Goal: Task Accomplishment & Management: Manage account settings

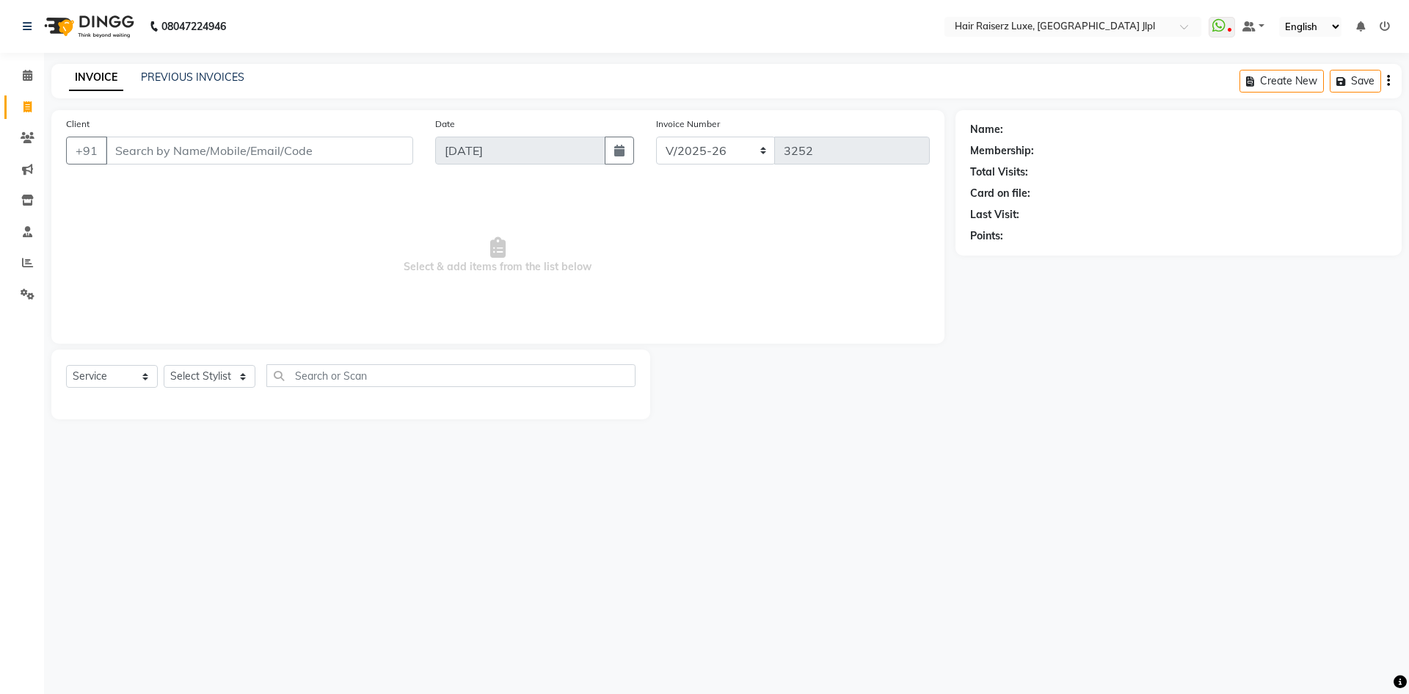
select select "5409"
select select "service"
click at [203, 156] on input "Client" at bounding box center [260, 151] width 308 height 28
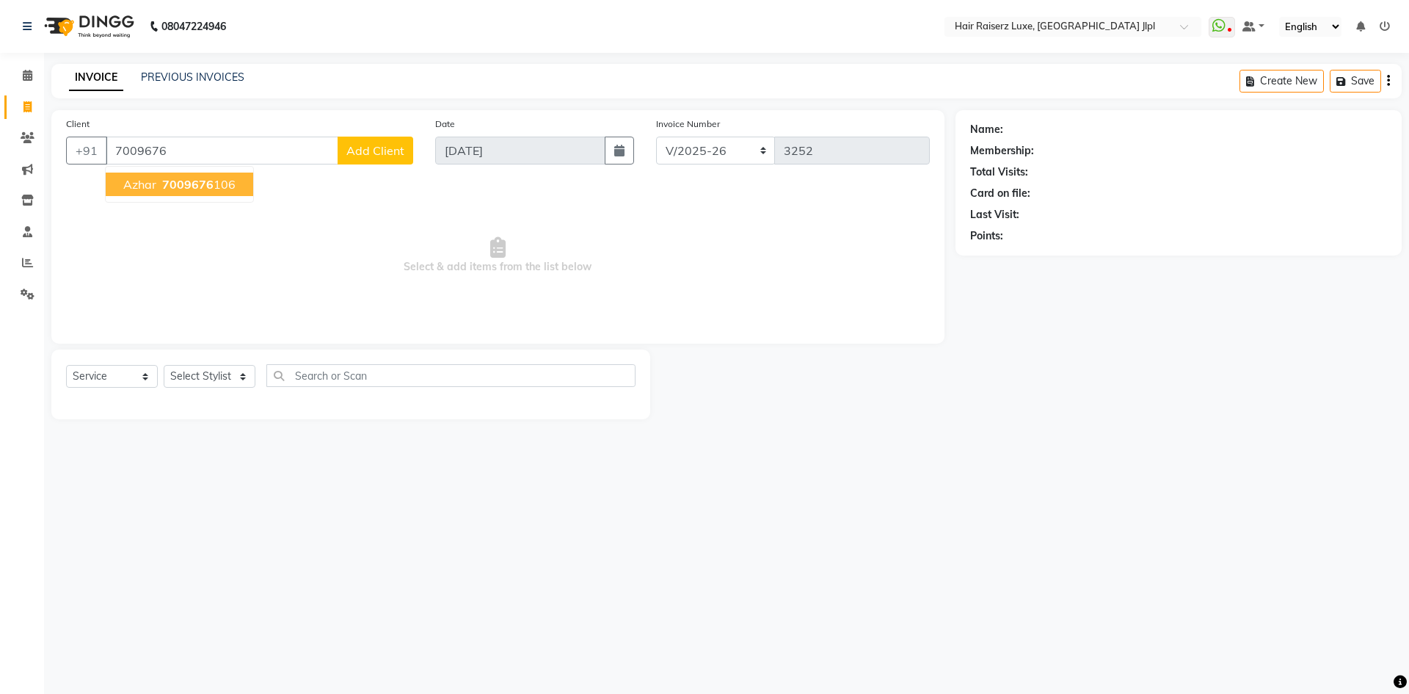
click at [211, 186] on ngb-highlight "7009676 106" at bounding box center [197, 184] width 76 height 15
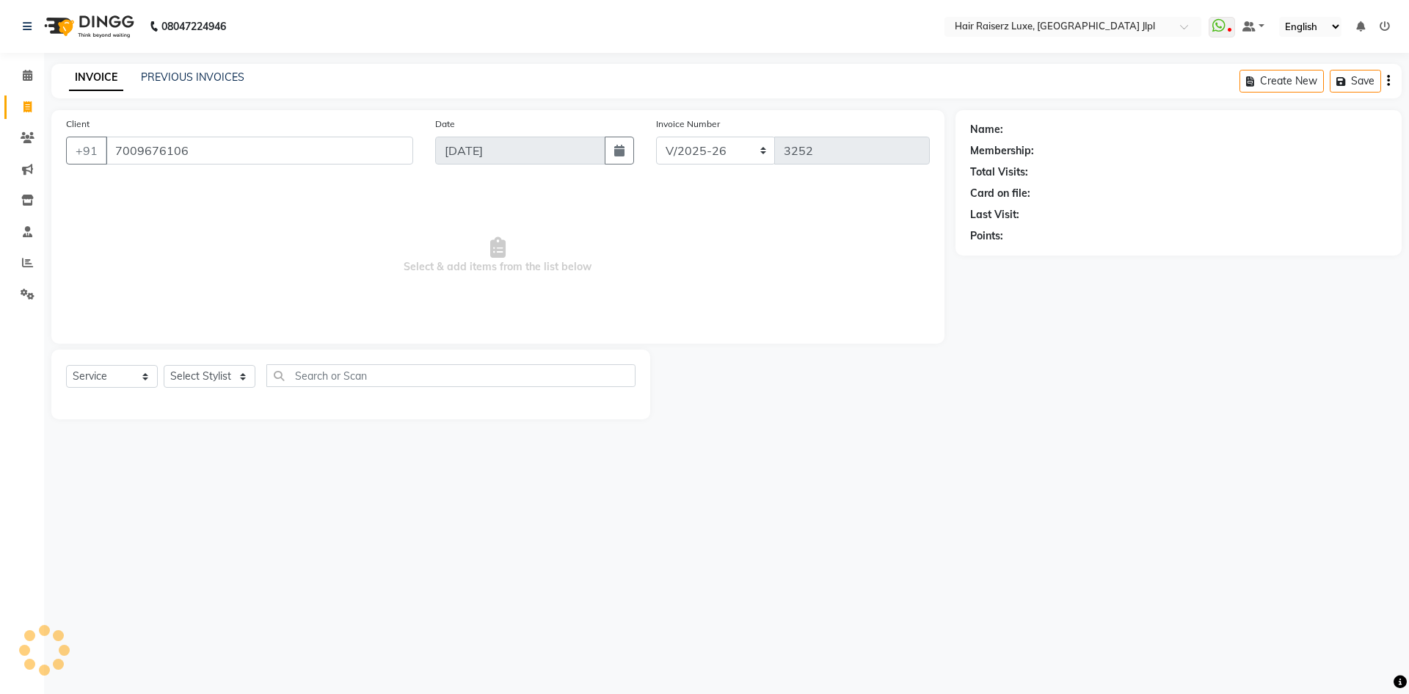
type input "7009676106"
click at [1023, 131] on link "Azhar" at bounding box center [1020, 129] width 28 height 15
click at [1012, 129] on link "Azhar" at bounding box center [1020, 129] width 28 height 15
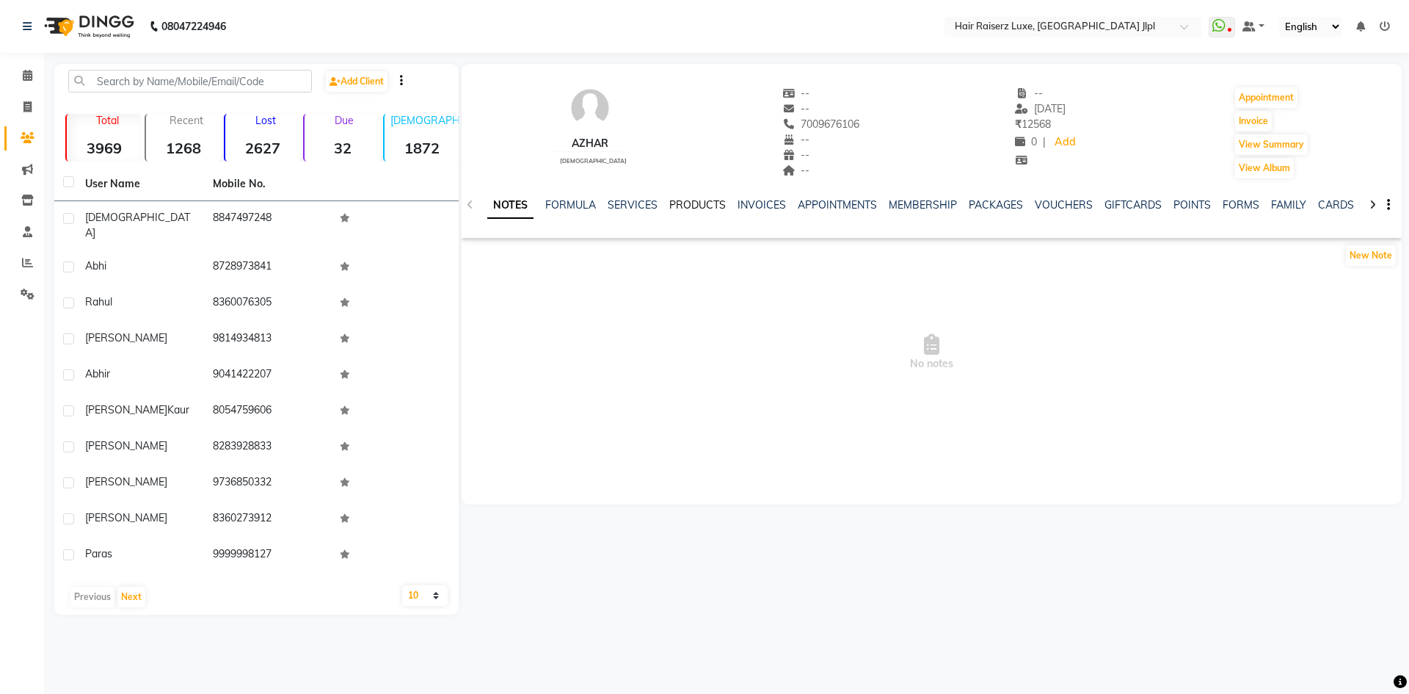
click at [700, 203] on link "PRODUCTS" at bounding box center [698, 204] width 57 height 13
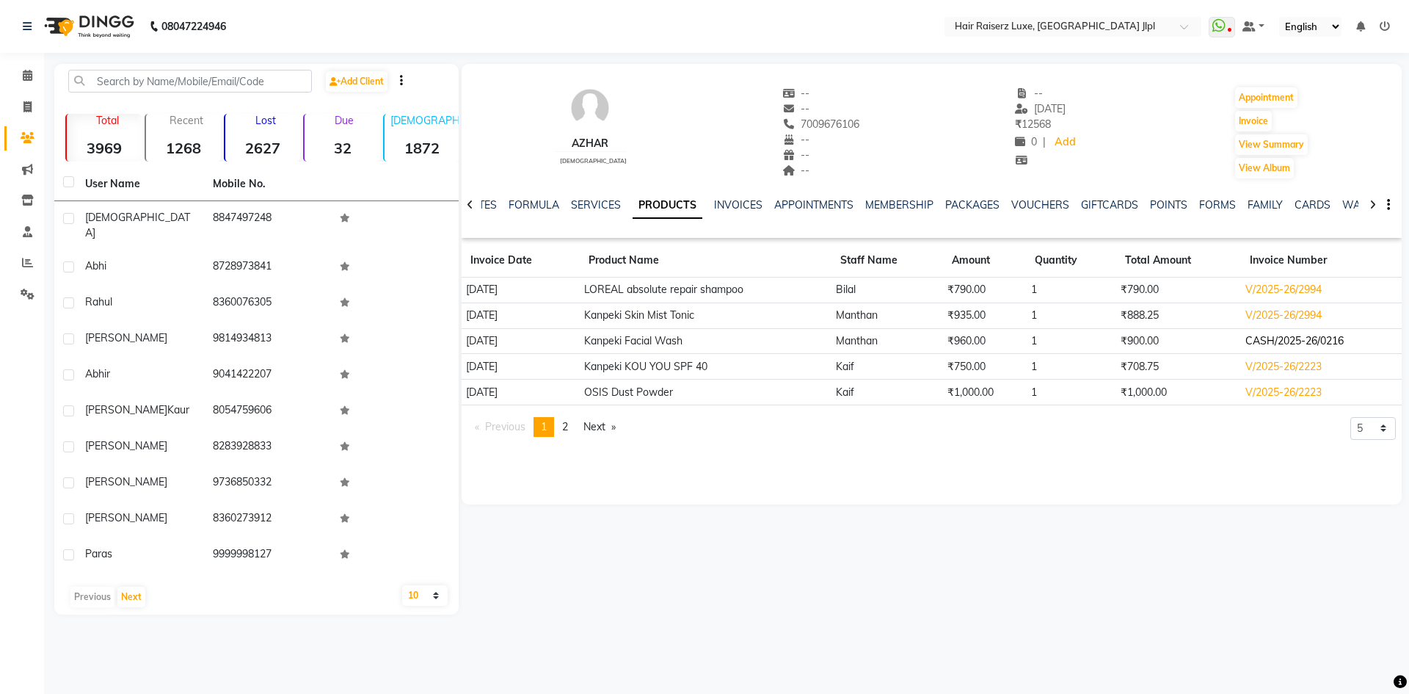
click at [1250, 343] on td "CASH/2025-26/0216" at bounding box center [1321, 341] width 161 height 26
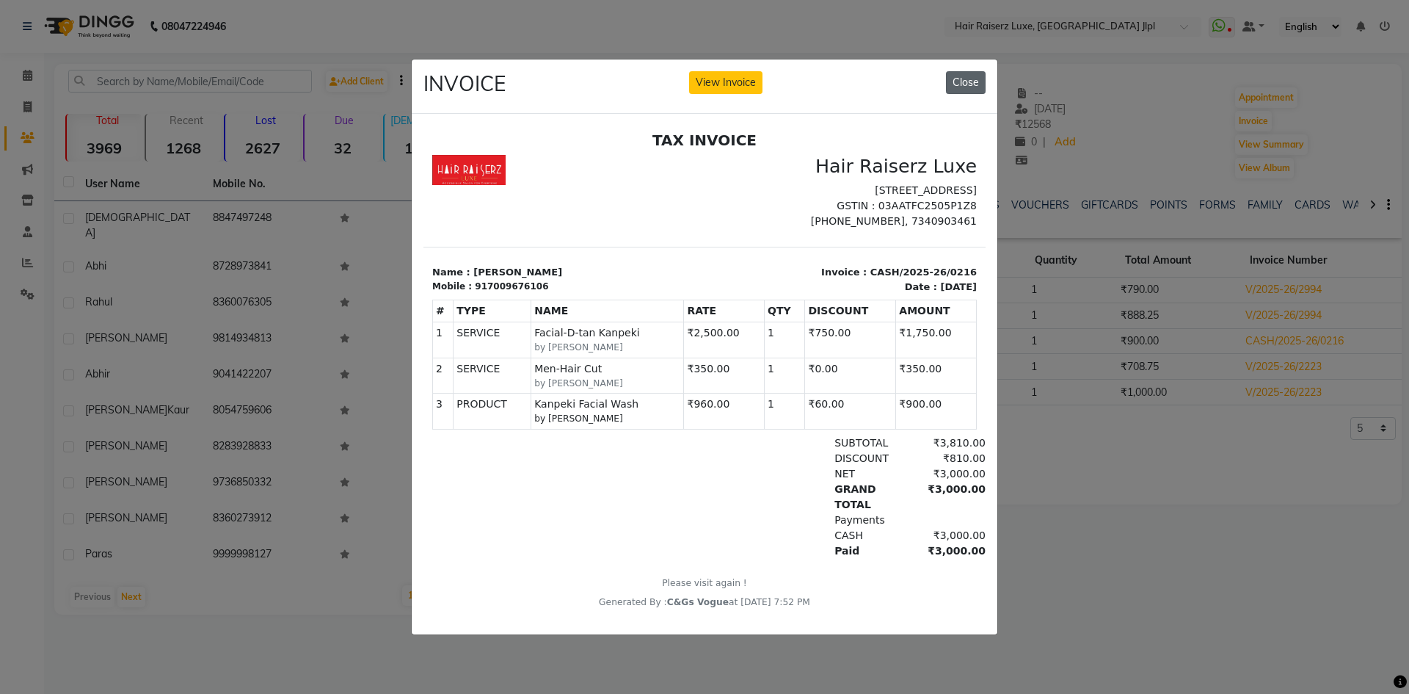
click at [958, 79] on button "Close" at bounding box center [966, 82] width 40 height 23
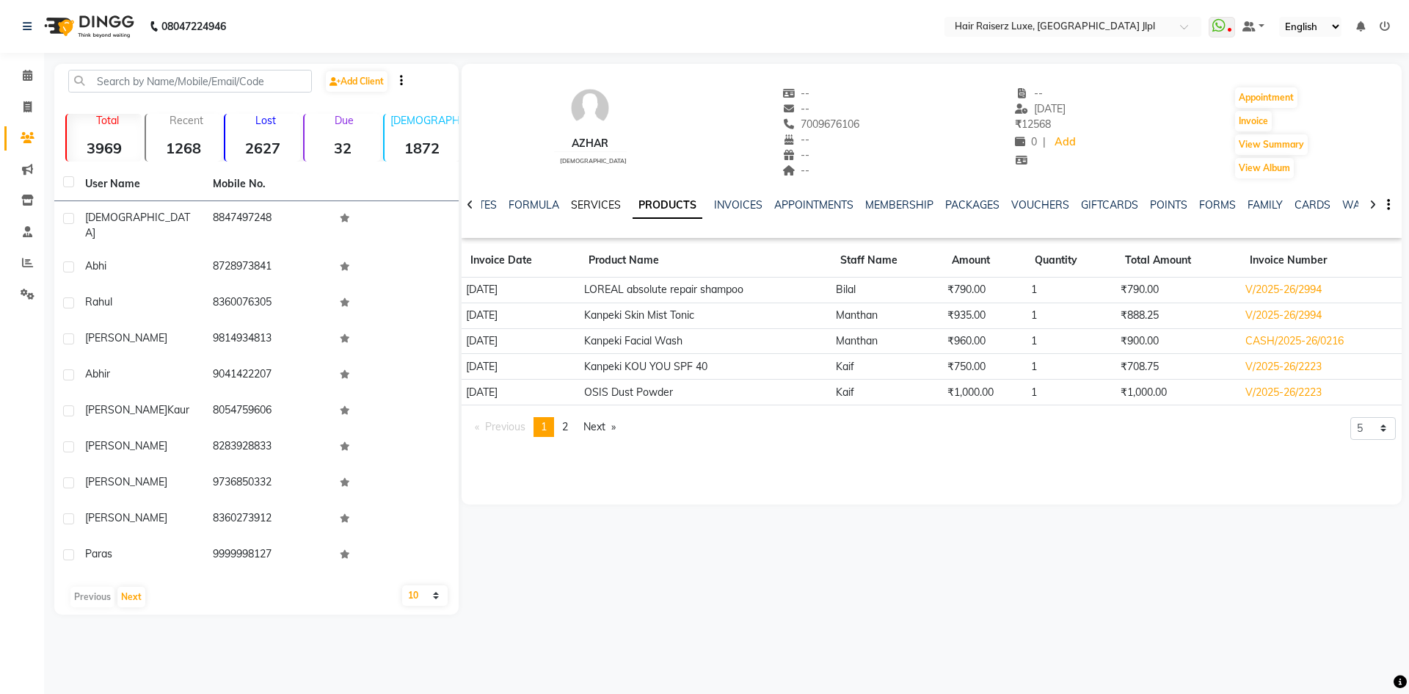
click at [603, 205] on link "SERVICES" at bounding box center [596, 204] width 50 height 13
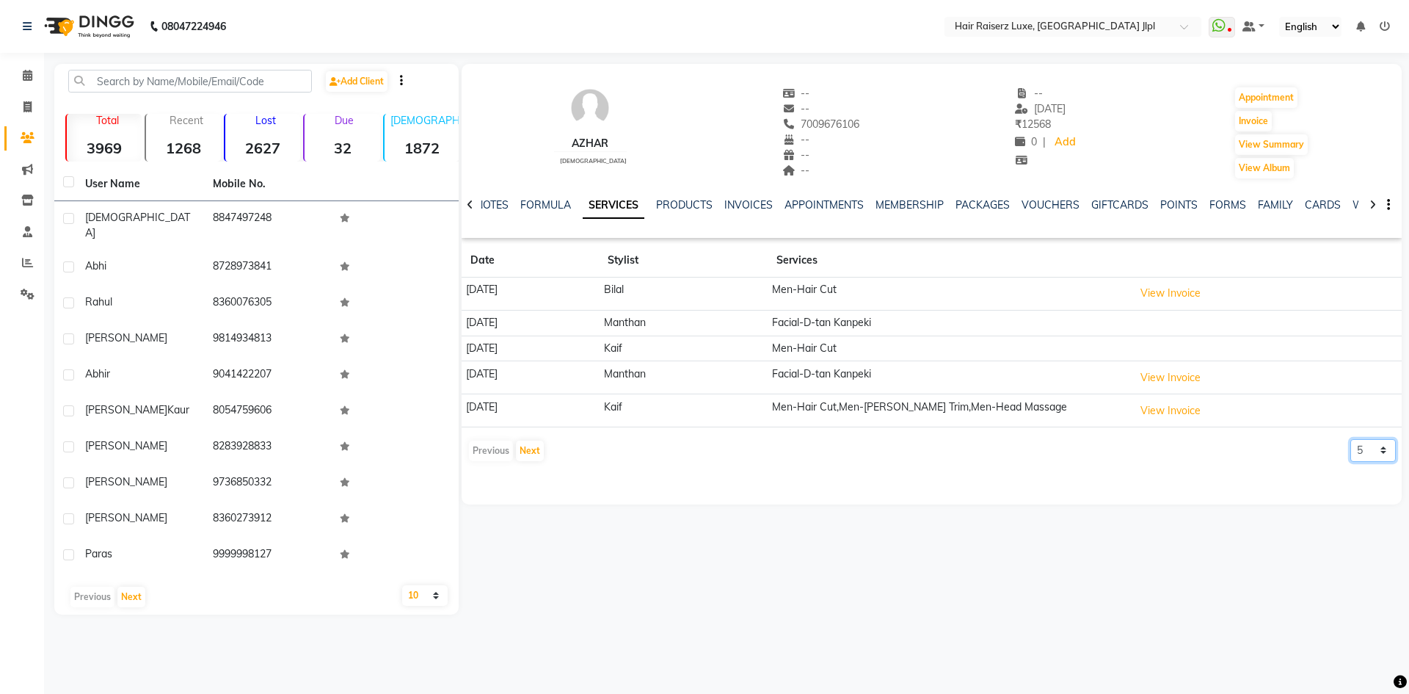
click at [1372, 457] on select "5 10 50 100 500" at bounding box center [1374, 450] width 46 height 23
select select "10"
click at [1351, 439] on select "5 10 50 100 500" at bounding box center [1374, 450] width 46 height 23
click at [1194, 379] on button "View Invoice" at bounding box center [1170, 377] width 73 height 23
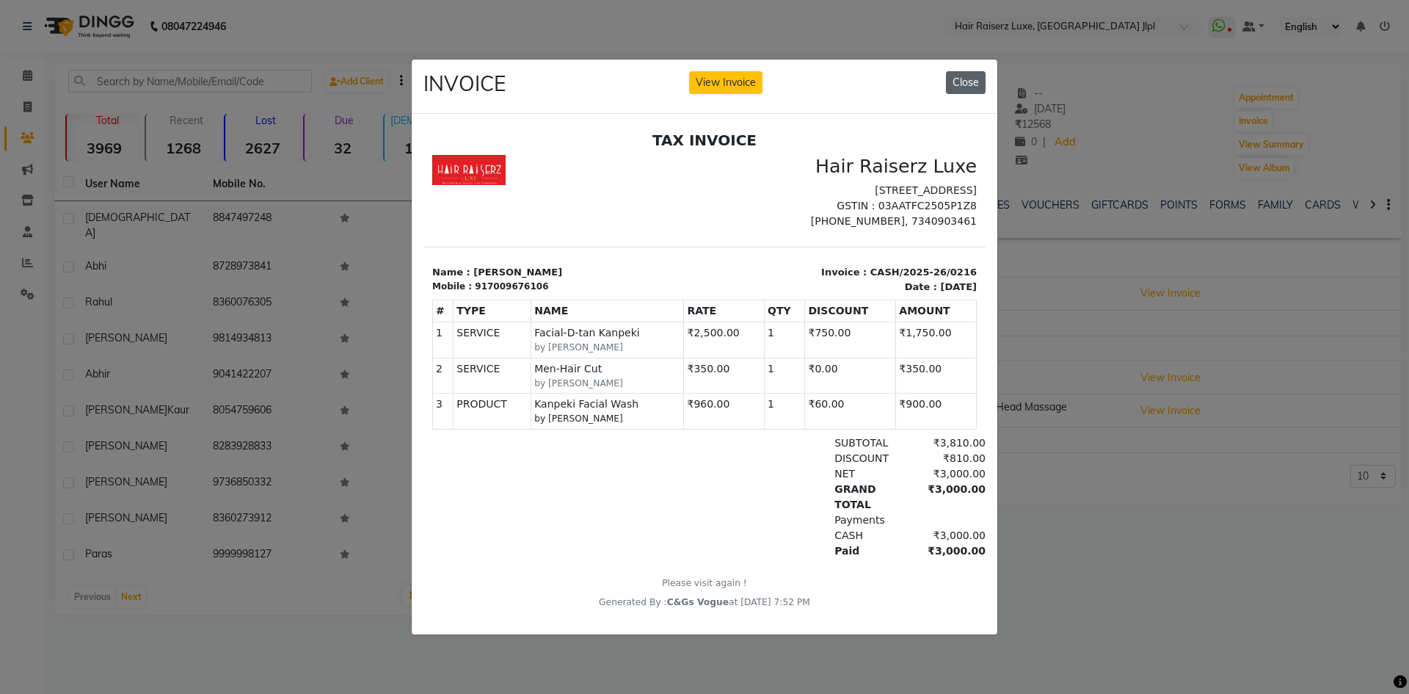
click at [976, 71] on button "Close" at bounding box center [966, 82] width 40 height 23
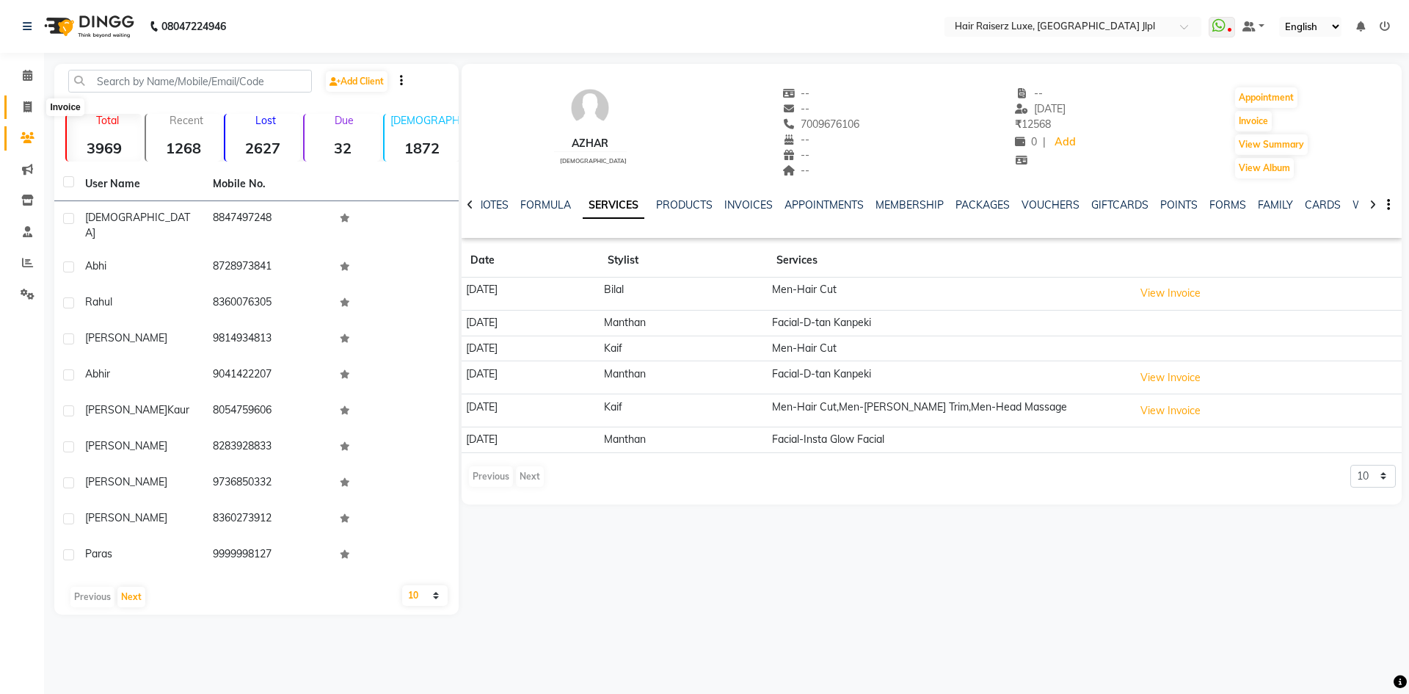
click at [29, 114] on span at bounding box center [28, 107] width 26 height 17
select select "service"
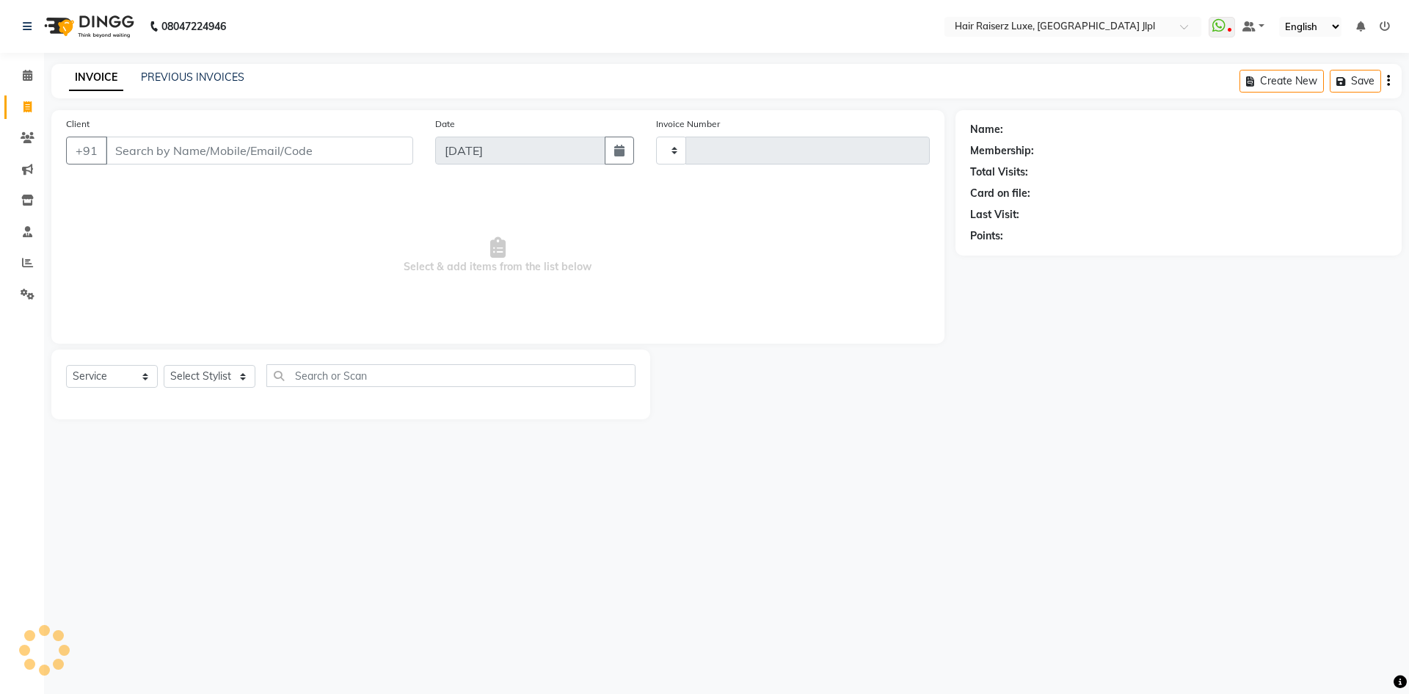
type input "3254"
select select "5409"
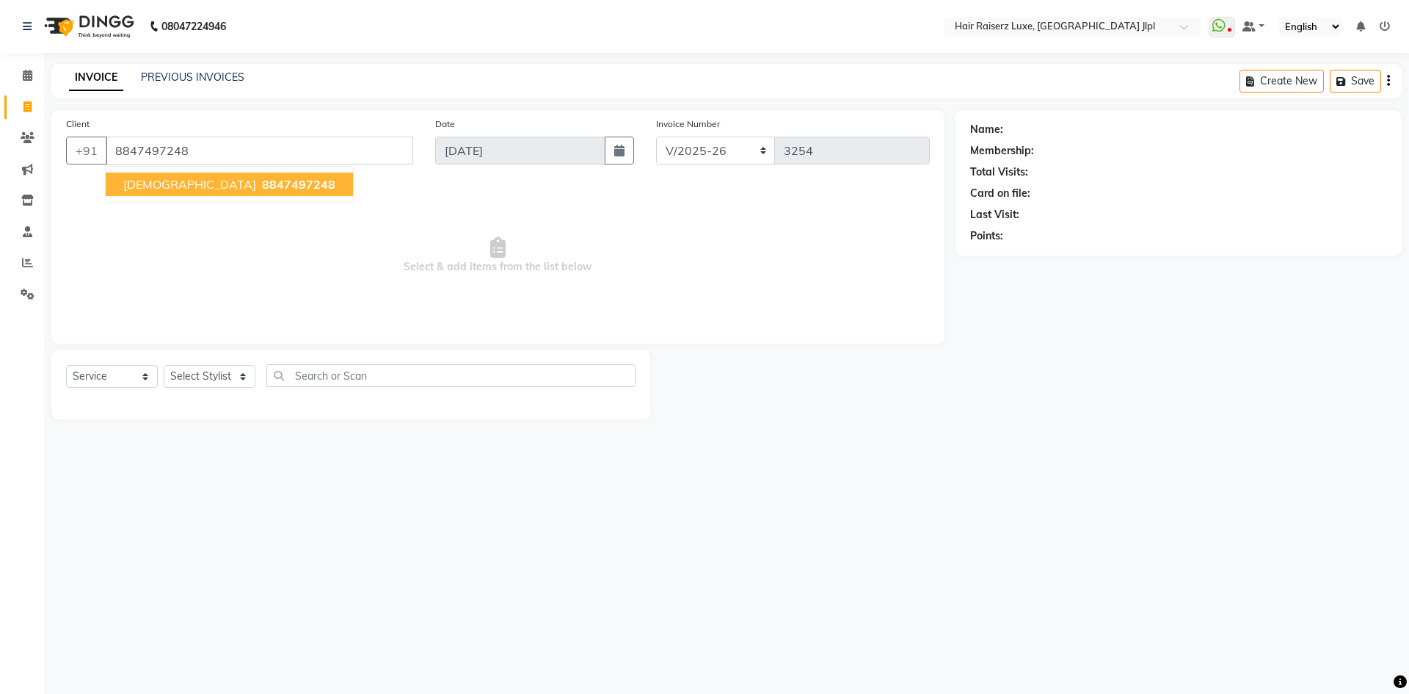
type input "8847497248"
click at [262, 184] on span "8847497248" at bounding box center [298, 184] width 73 height 15
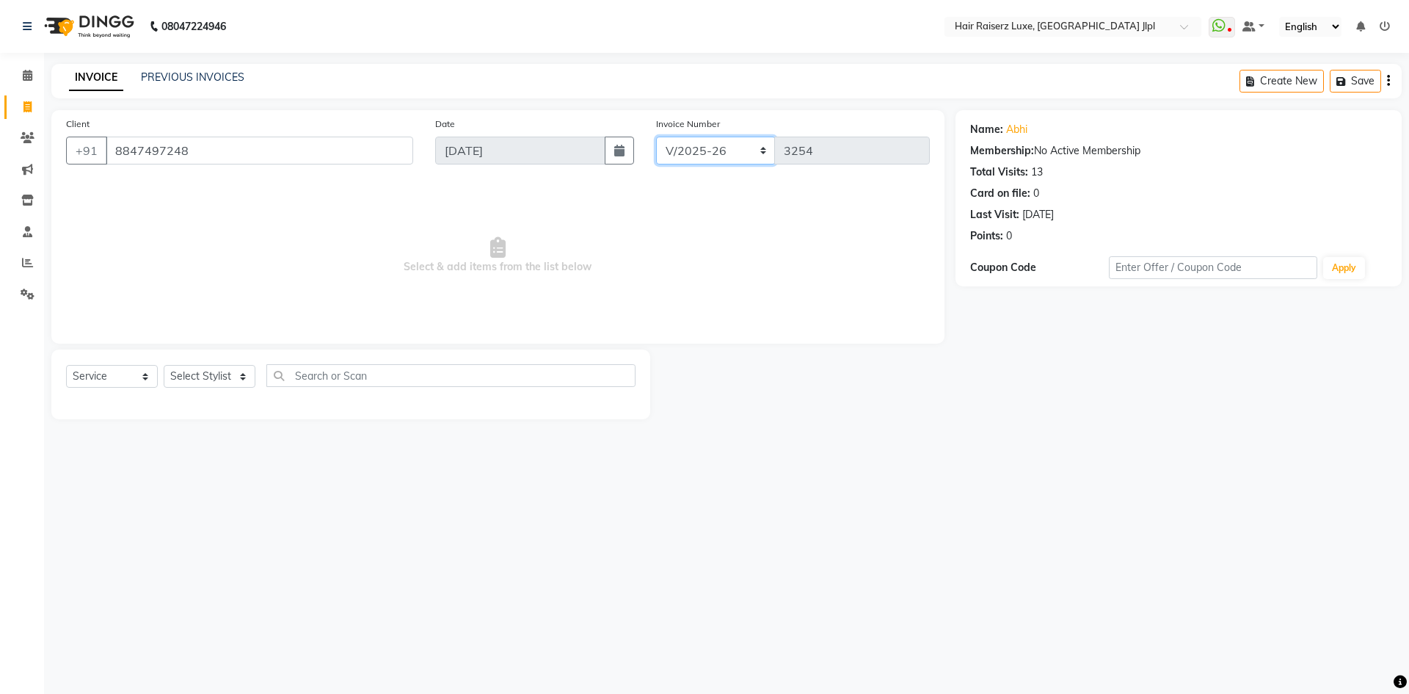
click at [682, 151] on select "FF/2025-26 PreP/2025-26 BANK/2025-26 Paytm/2025-26 CASH/2025-26 V/2025-26" at bounding box center [716, 151] width 120 height 28
click at [656, 137] on select "FF/2025-26 PreP/2025-26 BANK/2025-26 Paytm/2025-26 CASH/2025-26 V/2025-26" at bounding box center [716, 151] width 120 height 28
click at [197, 377] on select "Select Stylist Abhishek Aftab Ajay Anand Bhoomika Bilal C&Gs Vogue Chhavi Duati…" at bounding box center [210, 376] width 92 height 23
select select "47304"
click at [198, 376] on select "Select Stylist Abhishek Aftab Ajay Anand Bhoomika Bilal C&Gs Vogue Chhavi Duati…" at bounding box center [210, 376] width 92 height 23
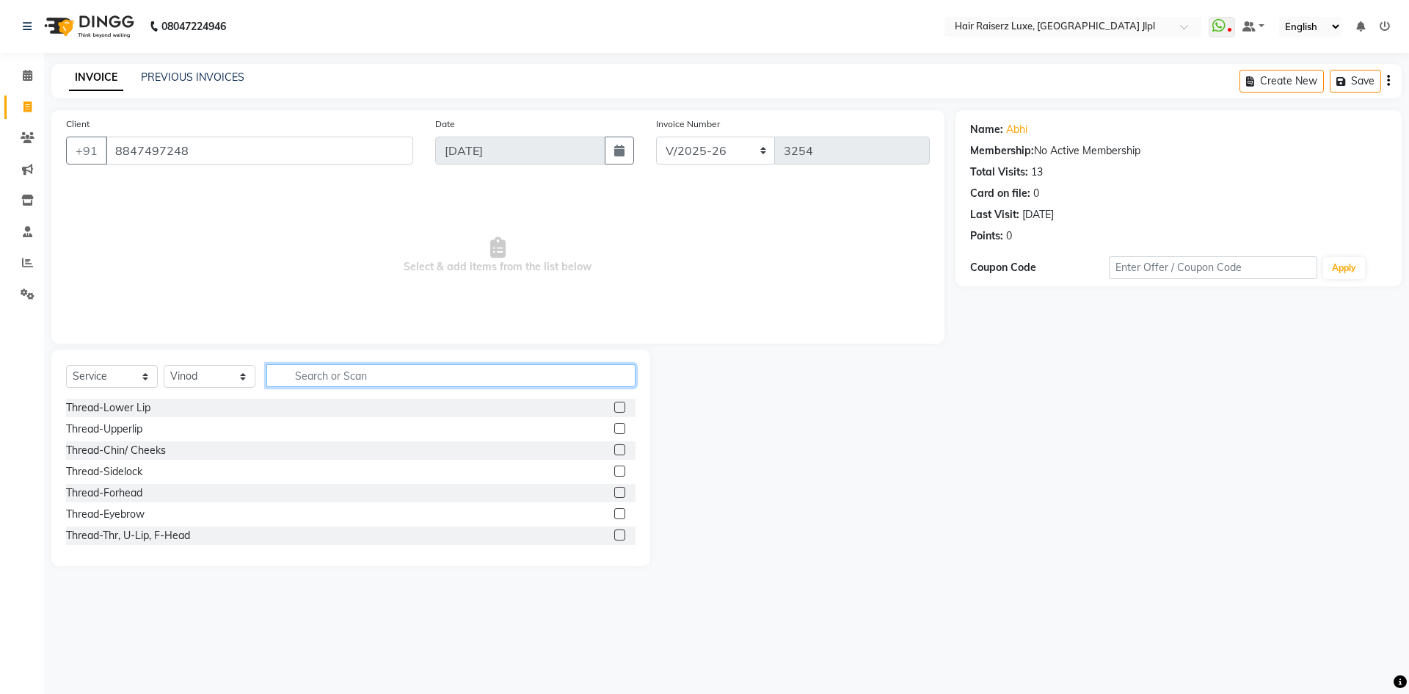
click at [293, 379] on input "text" at bounding box center [450, 375] width 369 height 23
type input "be"
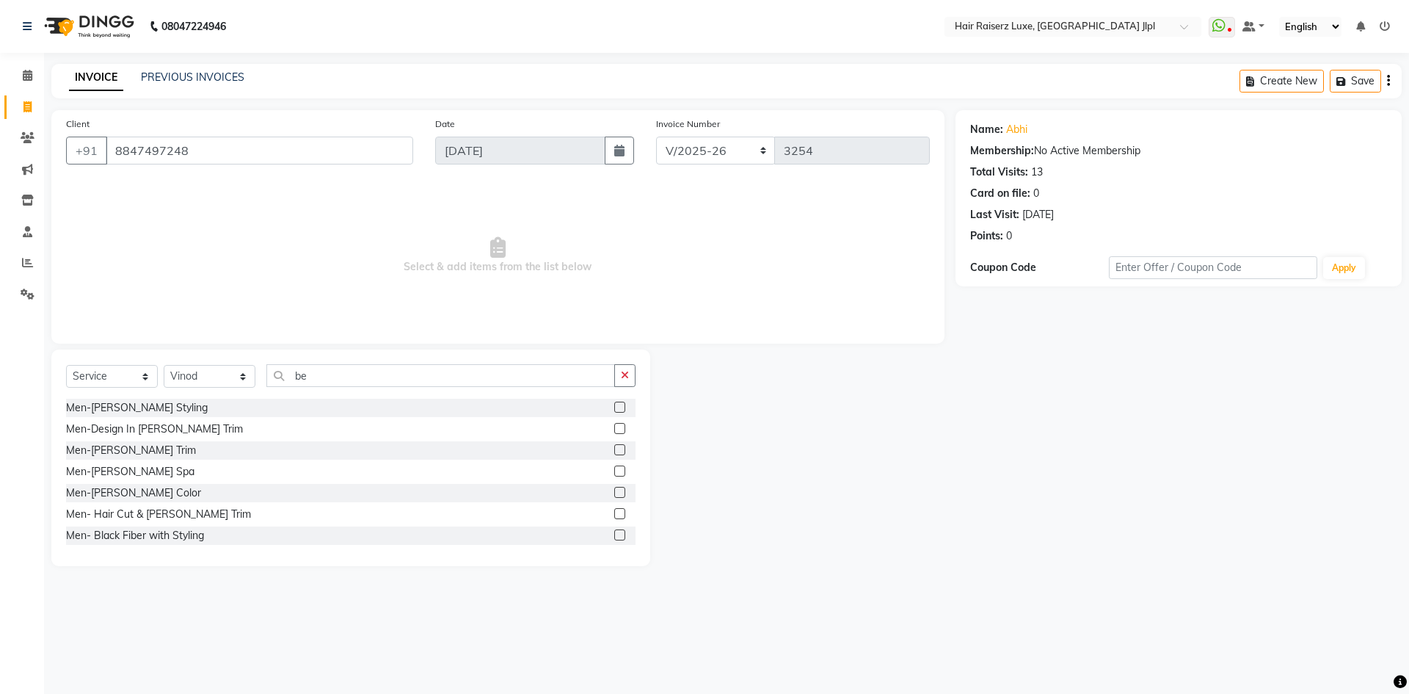
click at [148, 450] on div "Men-Beard Trim" at bounding box center [351, 450] width 570 height 18
click at [131, 450] on div "Men-Beard Trim" at bounding box center [131, 450] width 130 height 15
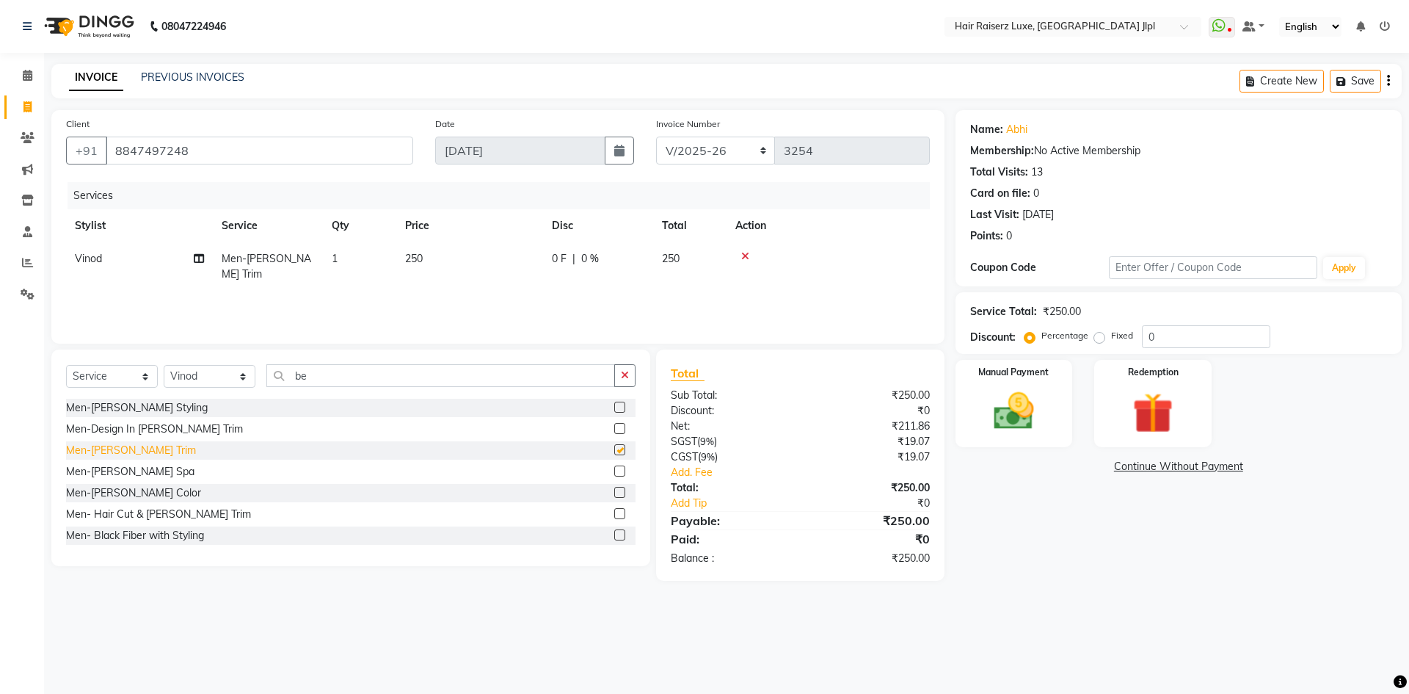
checkbox input "false"
click at [1019, 422] on img at bounding box center [1014, 411] width 68 height 48
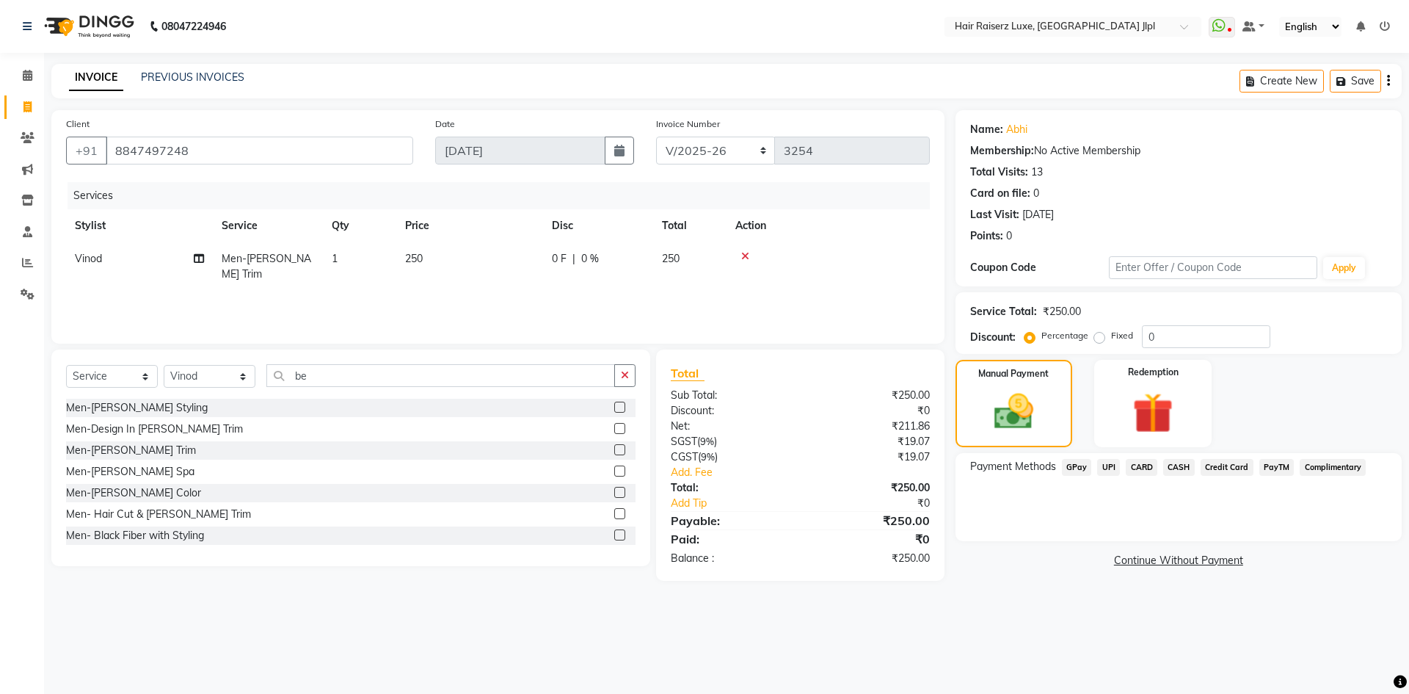
click at [1107, 471] on span "UPI" at bounding box center [1108, 467] width 23 height 17
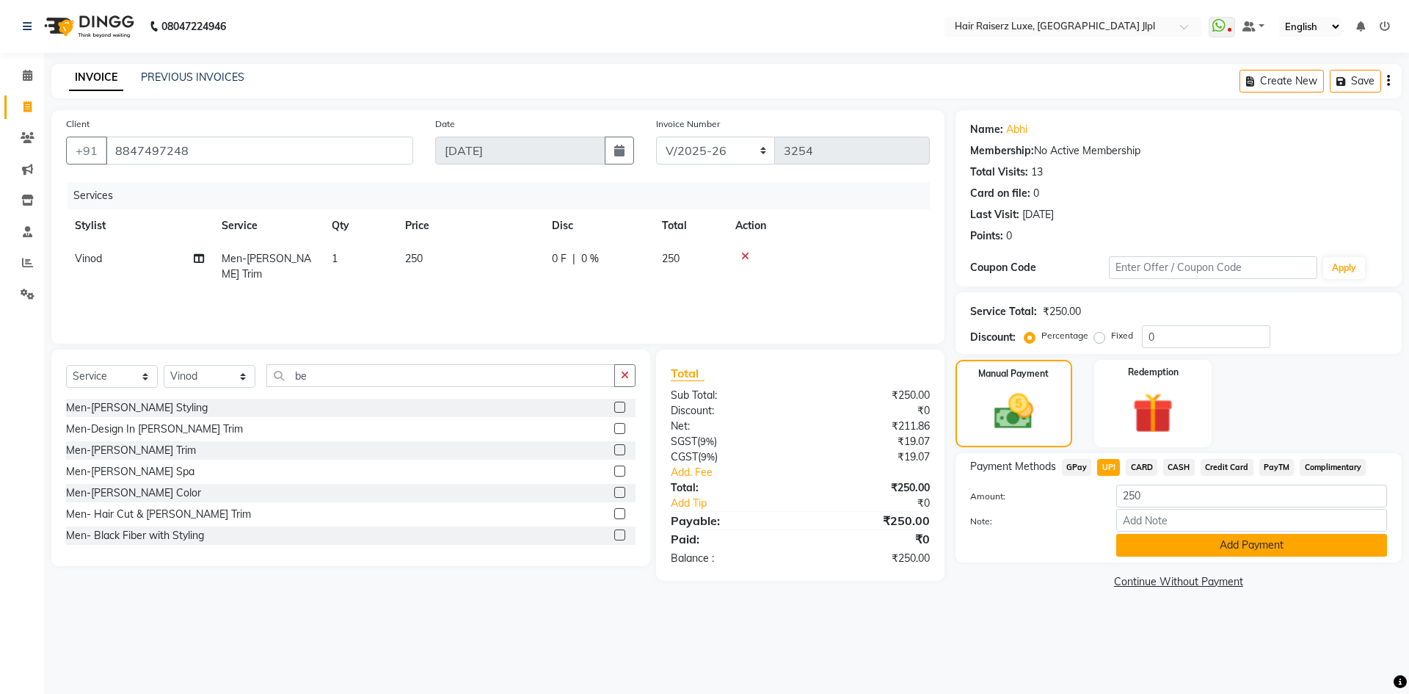
click at [1132, 543] on button "Add Payment" at bounding box center [1252, 545] width 271 height 23
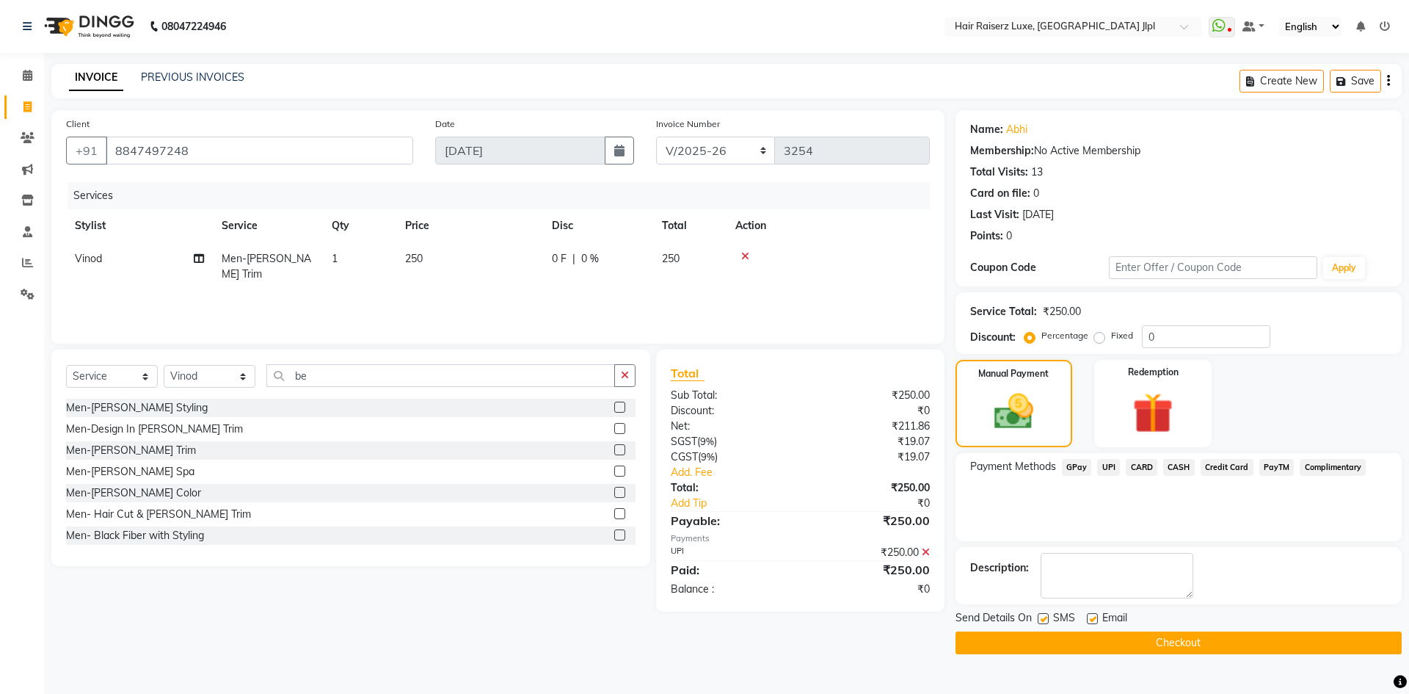
click at [1087, 625] on div at bounding box center [1092, 620] width 10 height 15
click at [1093, 621] on label at bounding box center [1092, 618] width 11 height 11
click at [1093, 621] on input "checkbox" at bounding box center [1092, 619] width 10 height 10
checkbox input "false"
click at [1092, 639] on button "Checkout" at bounding box center [1179, 642] width 446 height 23
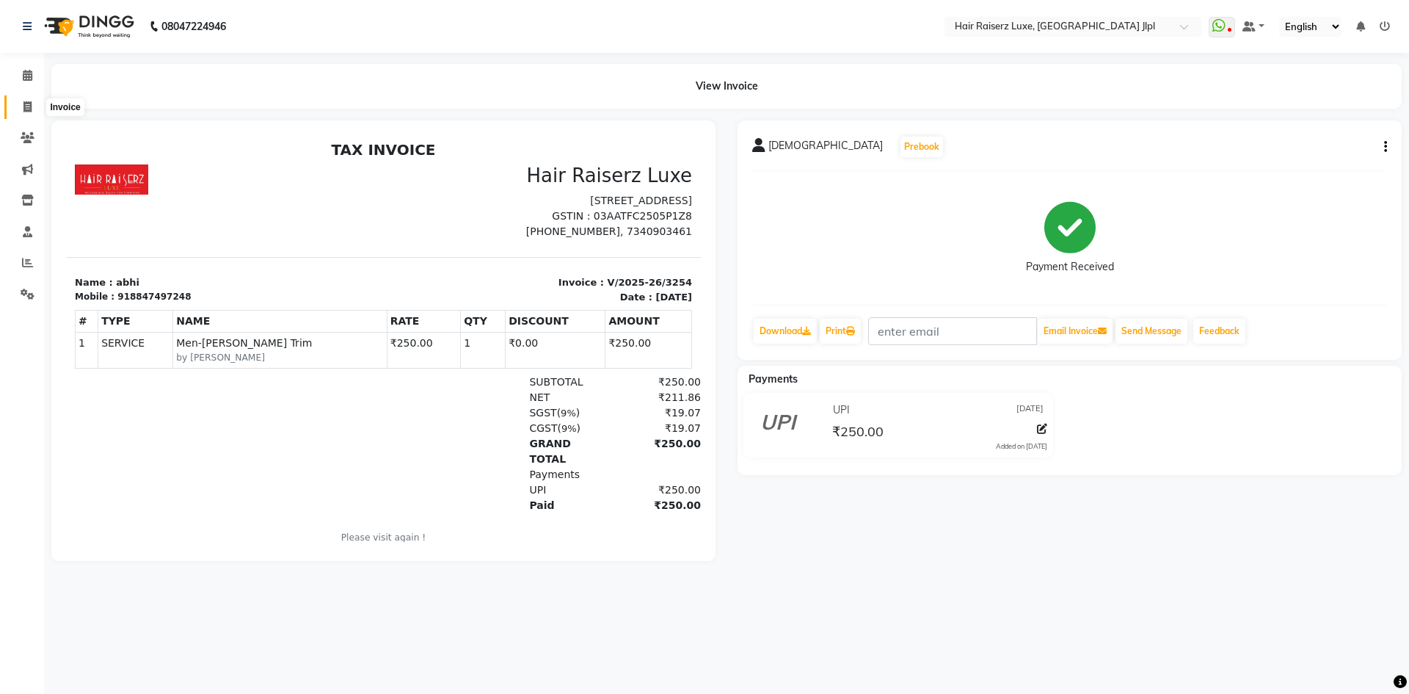
click at [29, 101] on icon at bounding box center [27, 106] width 8 height 11
select select "service"
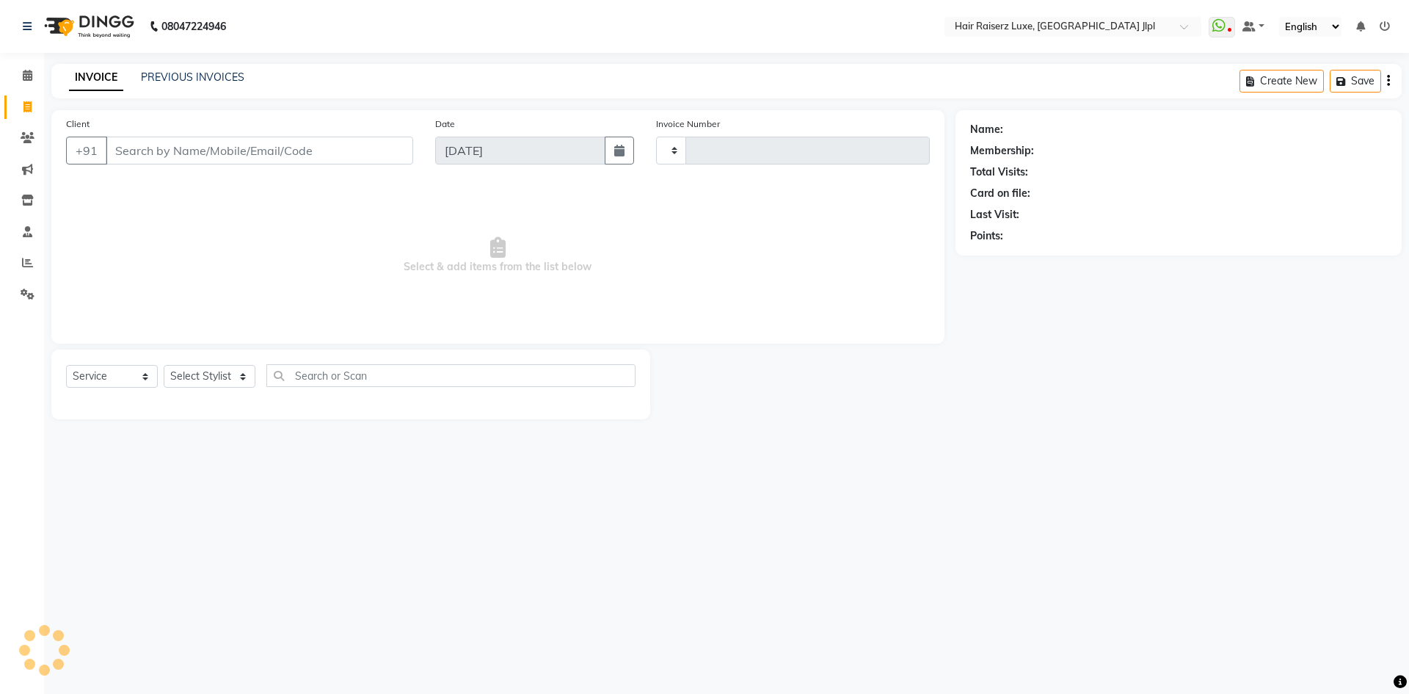
type input "3255"
select select "5409"
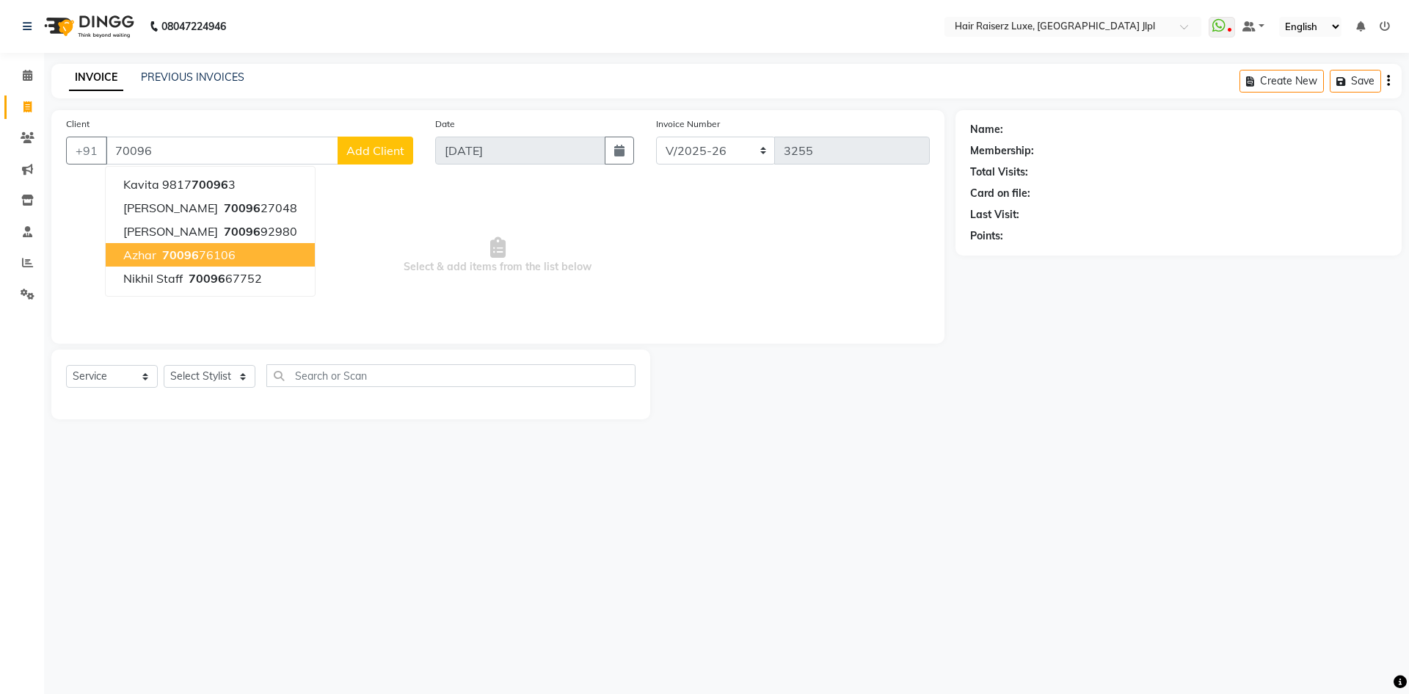
click at [152, 253] on span "Azhar" at bounding box center [139, 254] width 33 height 15
type input "7009676106"
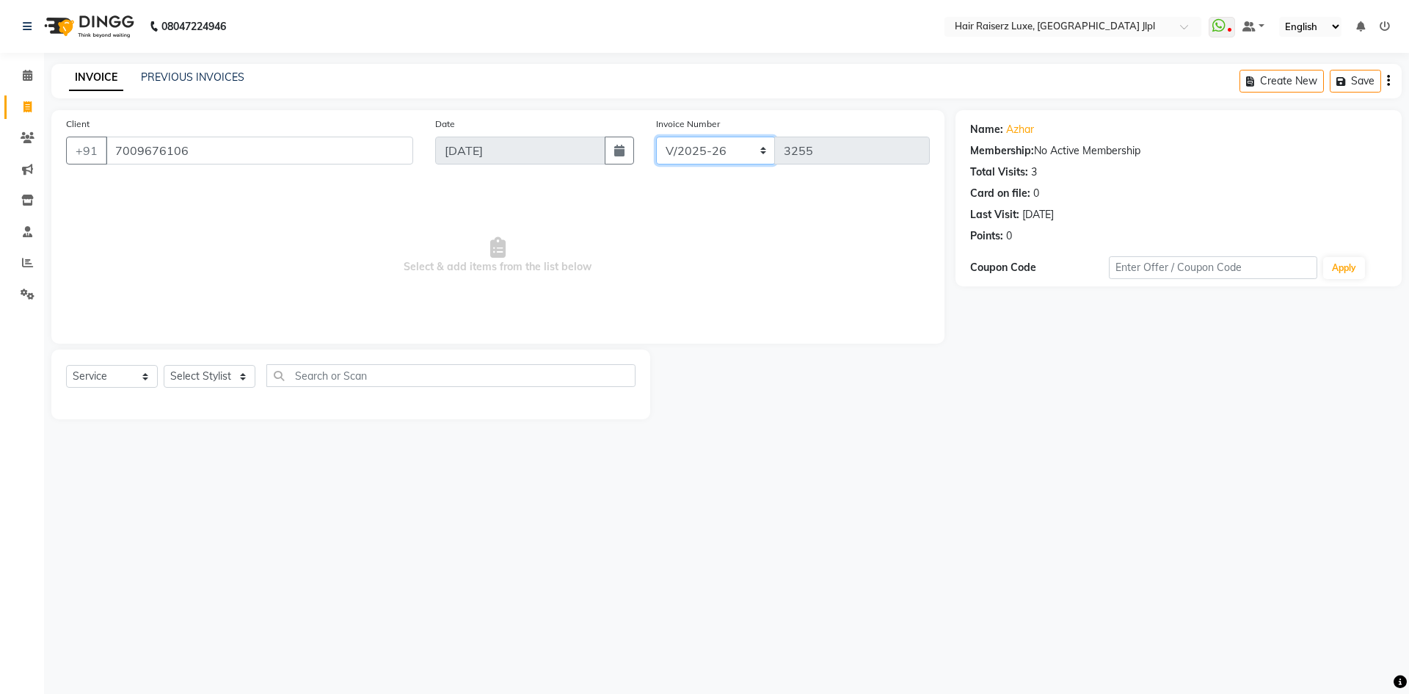
click at [691, 144] on select "FF/2025-26 PreP/2025-26 BANK/2025-26 Paytm/2025-26 CASH/2025-26 V/2025-26" at bounding box center [716, 151] width 120 height 28
select select "8497"
click at [656, 137] on select "FF/2025-26 PreP/2025-26 BANK/2025-26 Paytm/2025-26 CASH/2025-26 V/2025-26" at bounding box center [716, 151] width 120 height 28
type input "0646"
click at [215, 385] on select "Select Stylist Abhishek Aftab Ajay Anand Bhoomika Bilal C&Gs Vogue Chhavi Duati…" at bounding box center [210, 376] width 92 height 23
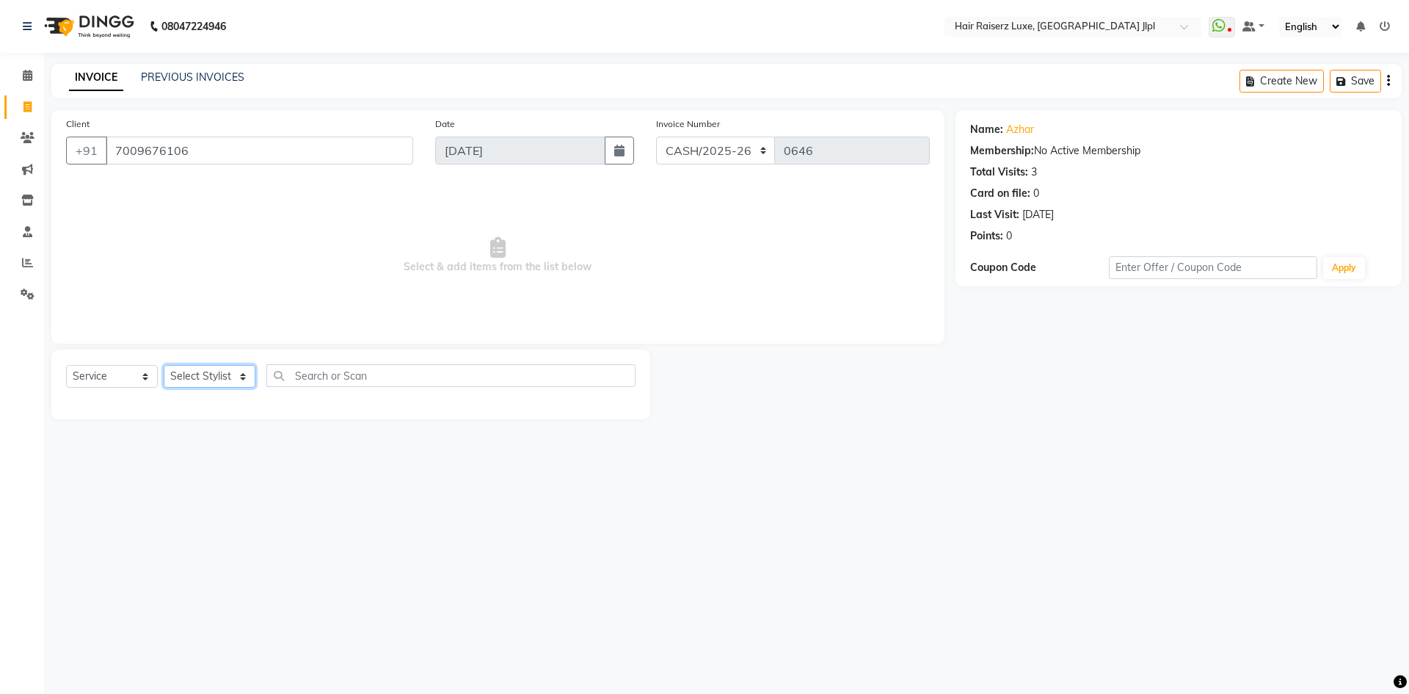
click at [223, 374] on select "Select Stylist Abhishek Aftab Ajay Anand Bhoomika Bilal C&Gs Vogue Chhavi Duati…" at bounding box center [210, 376] width 92 height 23
select select "68900"
click at [164, 365] on select "Select Stylist Abhishek Aftab Ajay Anand Bhoomika Bilal C&Gs Vogue Chhavi Duati…" at bounding box center [210, 376] width 92 height 23
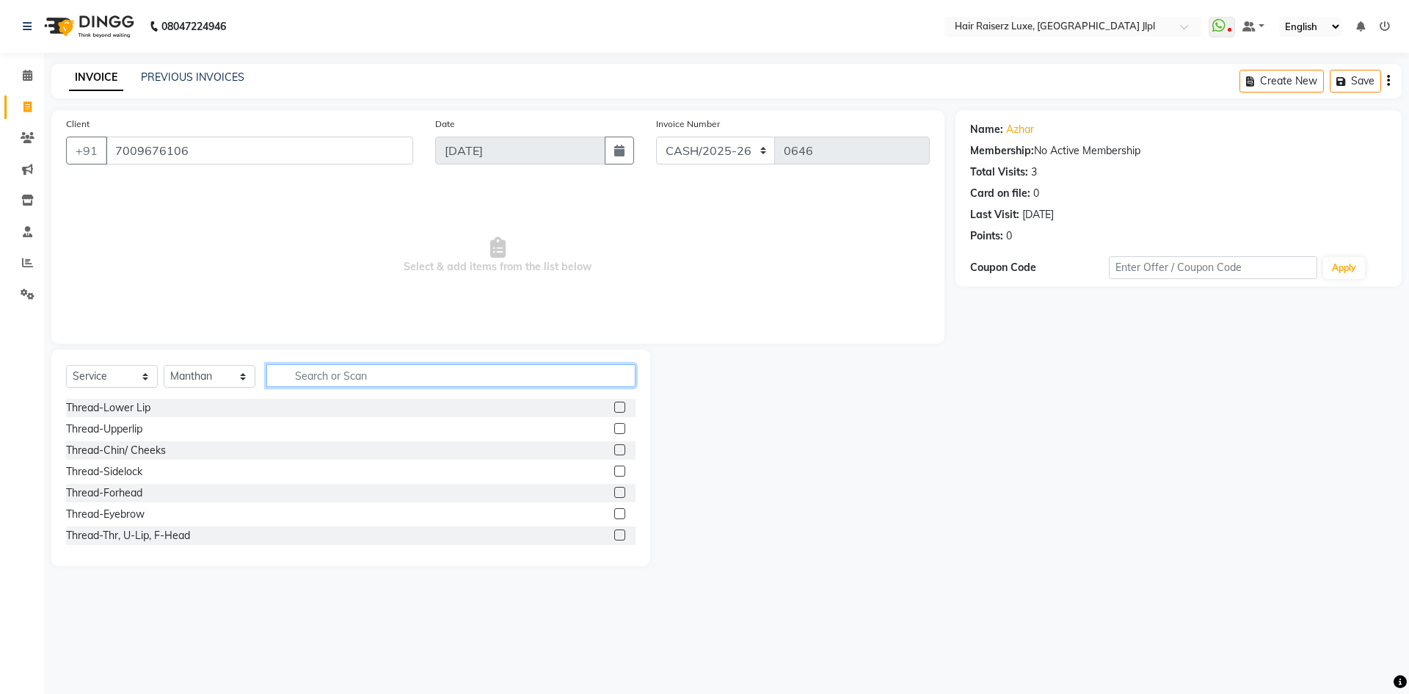
click at [285, 377] on input "text" at bounding box center [450, 375] width 369 height 23
click at [349, 364] on input "text" at bounding box center [450, 375] width 369 height 23
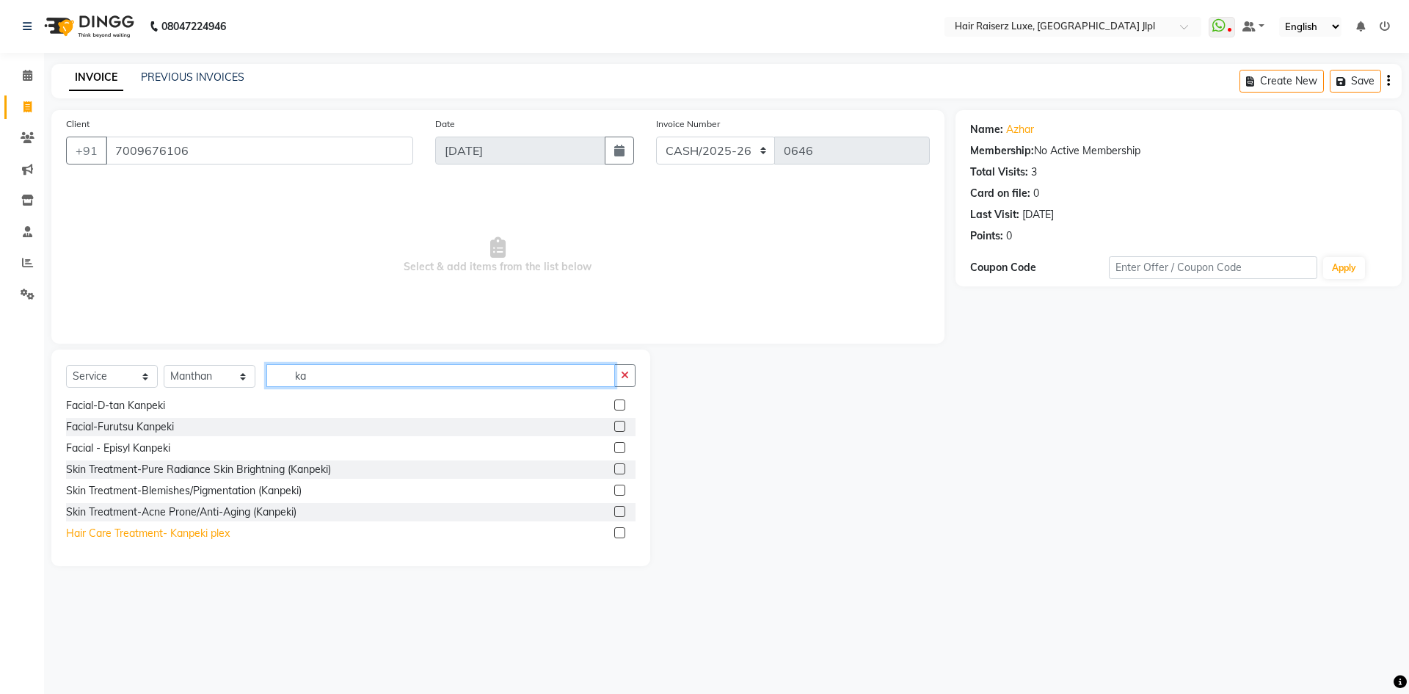
type input "ka"
click at [167, 528] on div "Hair Care Treatment- Kanpeki plex" at bounding box center [148, 533] width 164 height 15
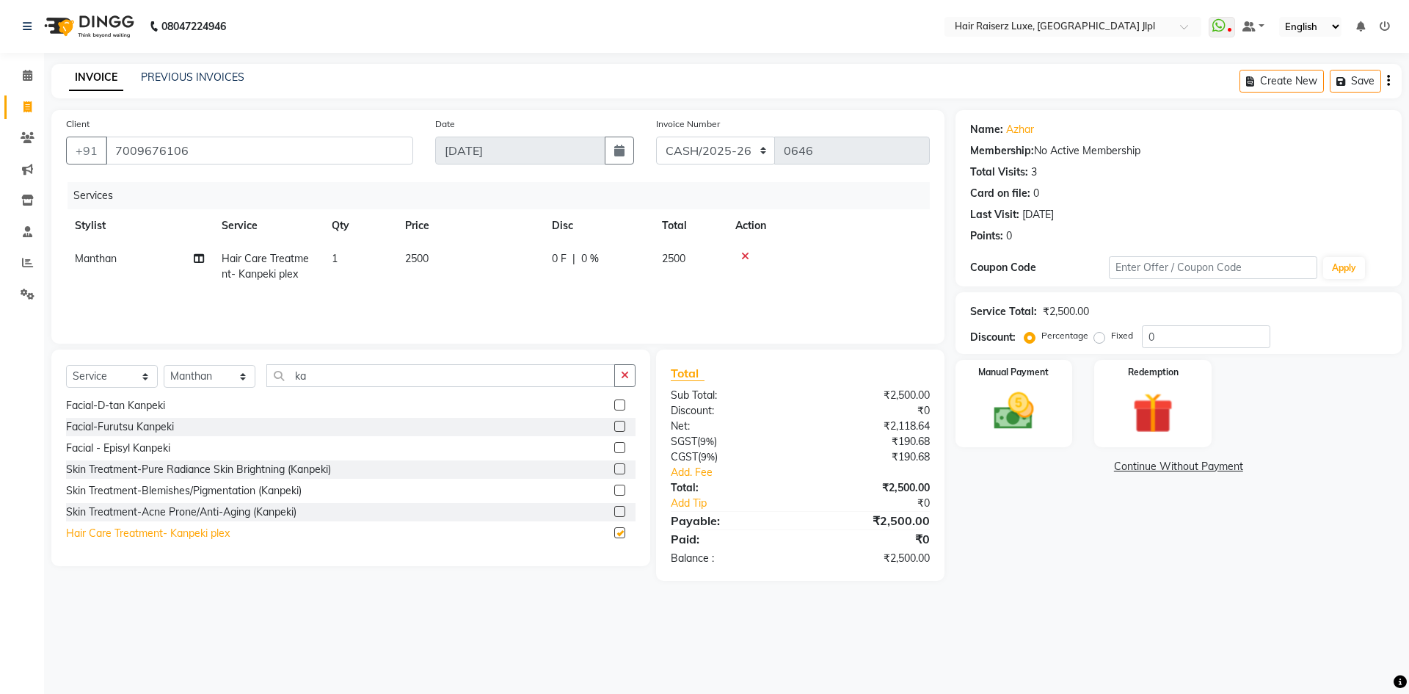
checkbox input "false"
click at [747, 256] on icon at bounding box center [745, 256] width 8 height 10
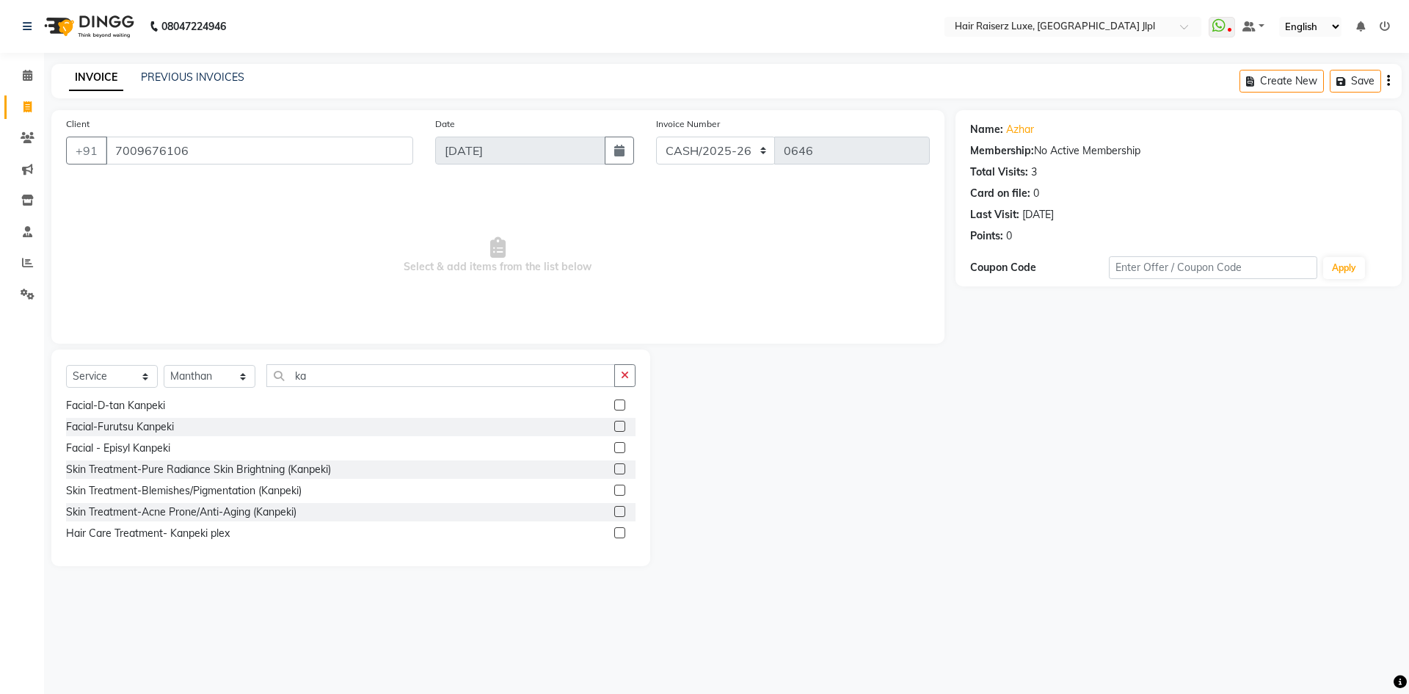
click at [401, 363] on div "Select Service Product Membership Package Voucher Prepaid Gift Card Select Styl…" at bounding box center [350, 457] width 599 height 217
click at [365, 385] on input "ka" at bounding box center [440, 375] width 349 height 23
type input "k"
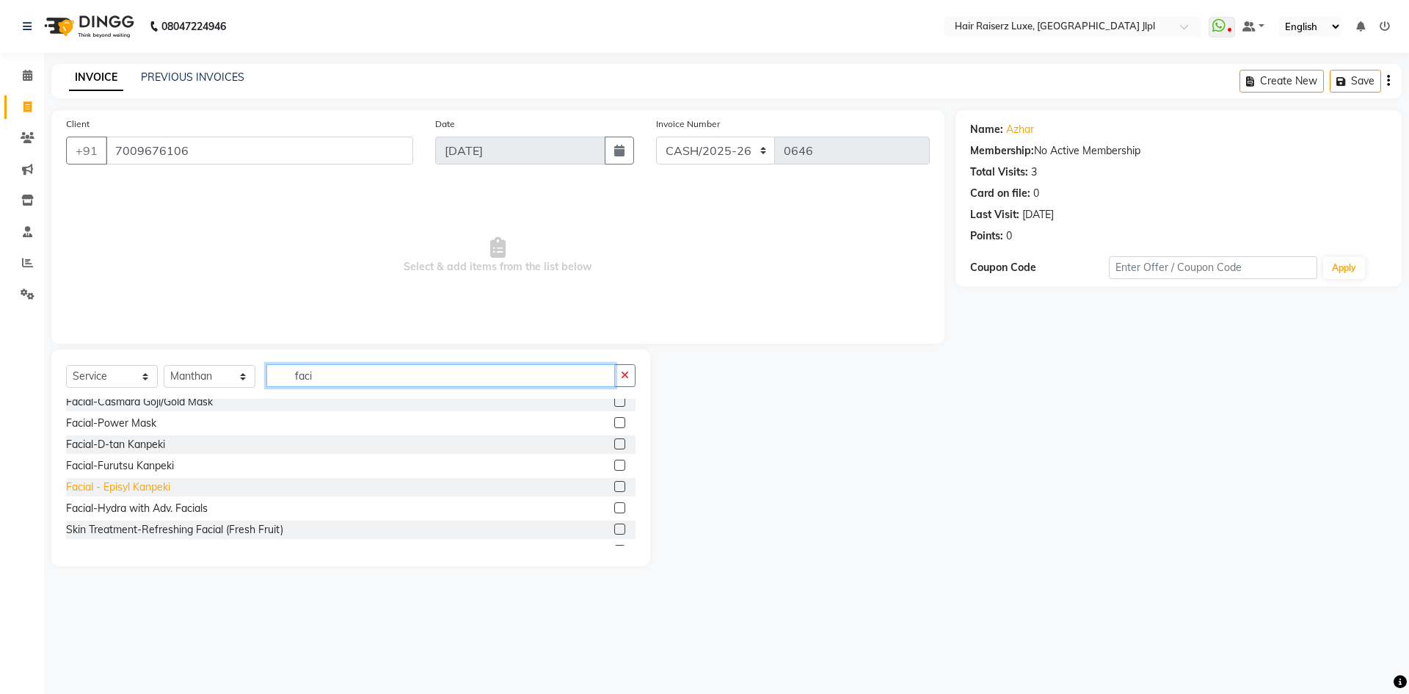
scroll to position [397, 0]
type input "faci"
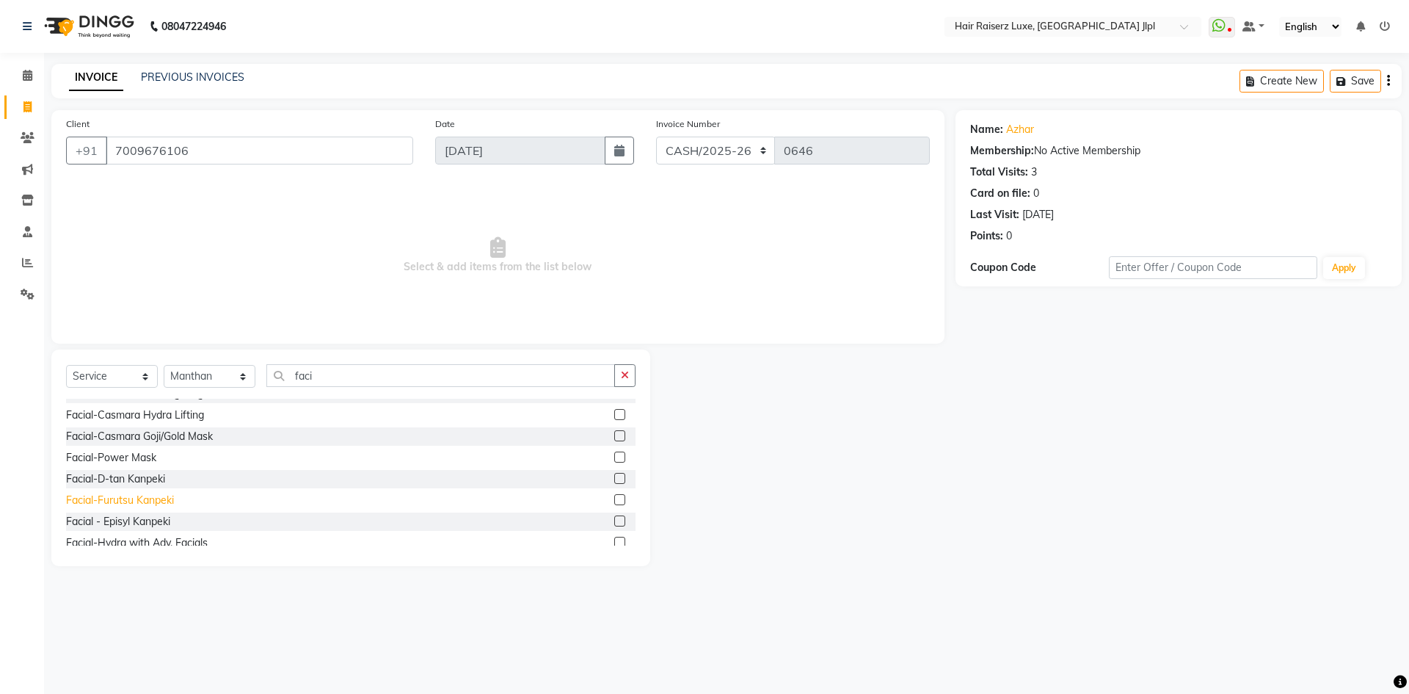
click at [146, 496] on div "Facial-Furutsu Kanpeki" at bounding box center [120, 500] width 108 height 15
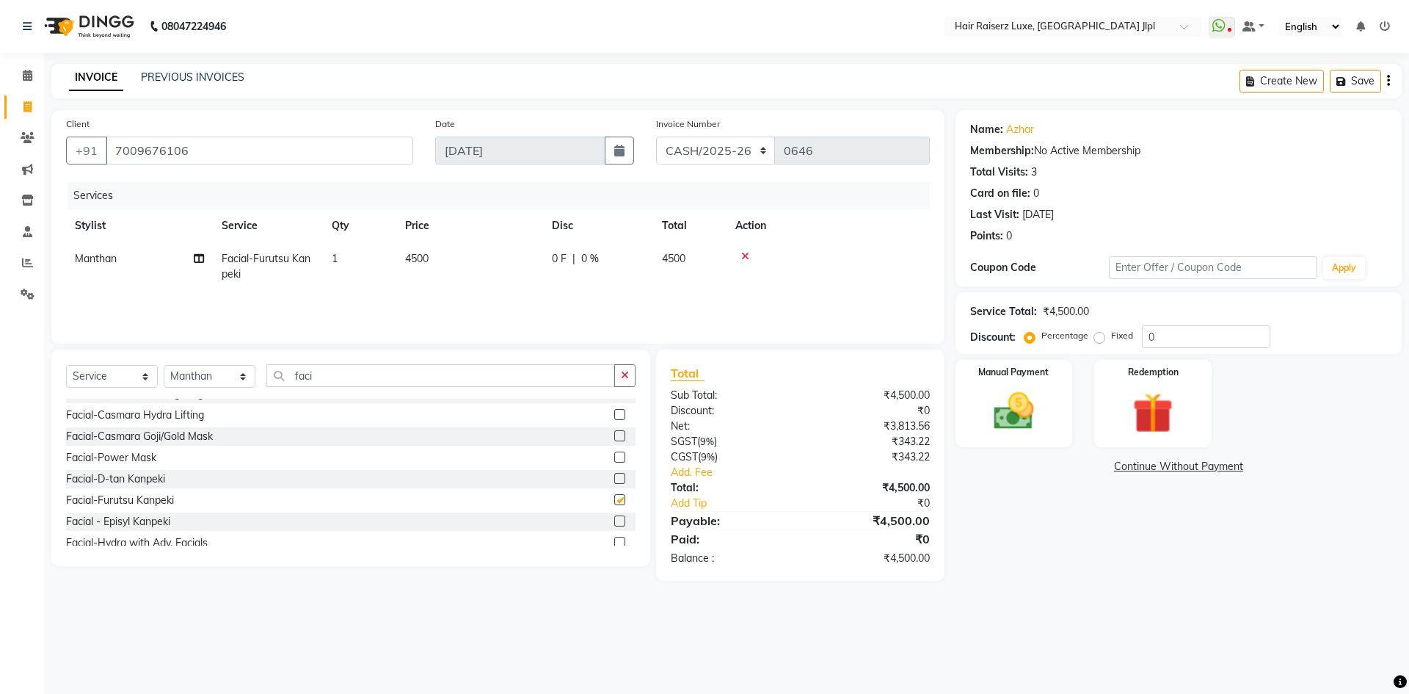
checkbox input "false"
click at [416, 256] on span "4500" at bounding box center [416, 258] width 23 height 13
select select "68900"
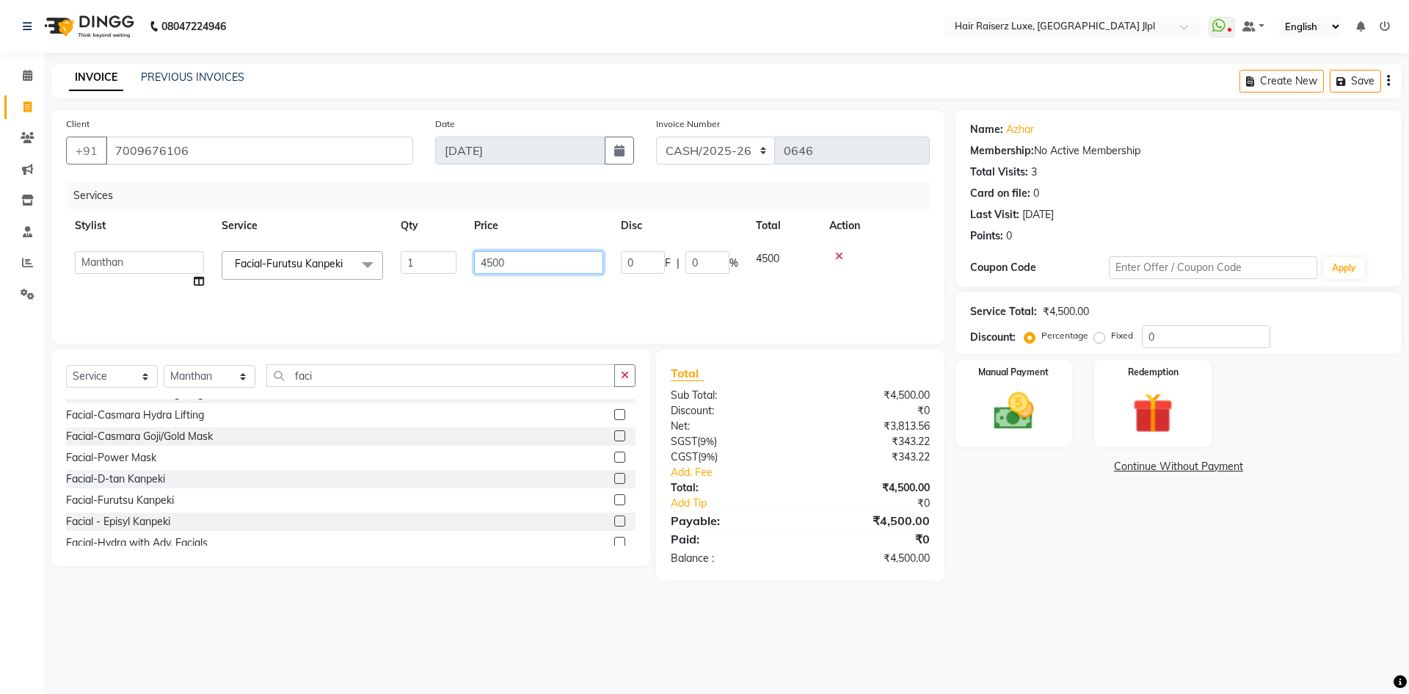
click at [491, 262] on input "4500" at bounding box center [538, 262] width 129 height 23
click at [487, 265] on input "4500" at bounding box center [538, 262] width 129 height 23
type input "6500"
click at [708, 298] on div "Services Stylist Service Qty Price Disc Total Action Abhishek Aftab Ajay Anand …" at bounding box center [498, 255] width 864 height 147
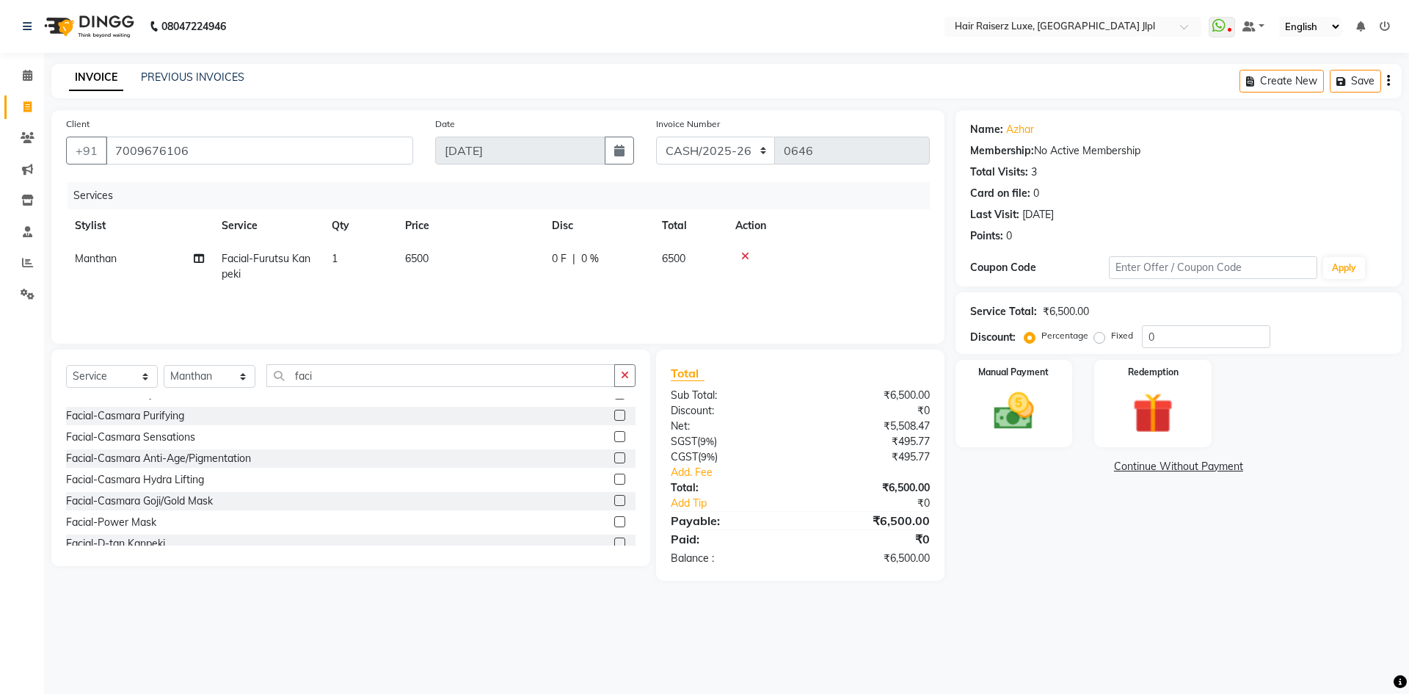
scroll to position [324, 0]
click at [1012, 130] on link "Azhar" at bounding box center [1020, 129] width 28 height 15
click at [413, 255] on span "6500" at bounding box center [416, 258] width 23 height 13
select select "68900"
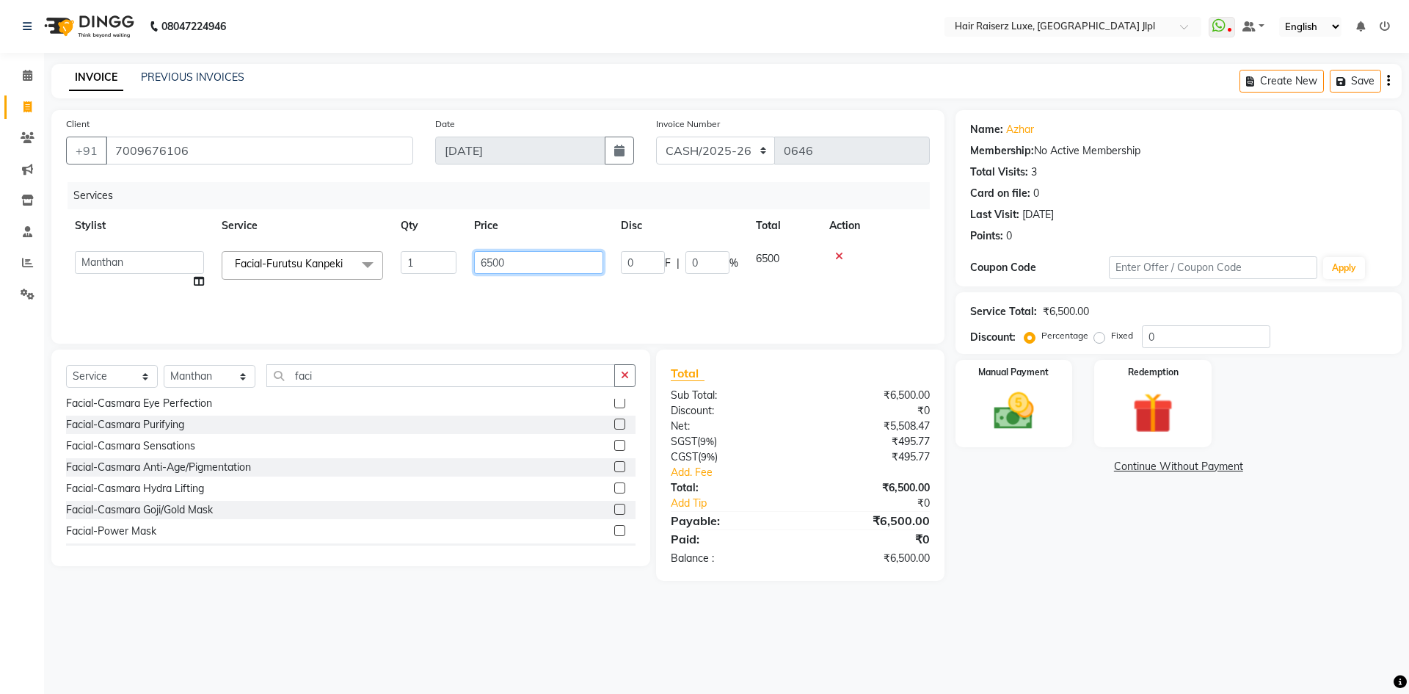
click at [491, 261] on input "6500" at bounding box center [538, 262] width 129 height 23
click at [492, 261] on input "6500" at bounding box center [538, 262] width 129 height 23
type input "6000"
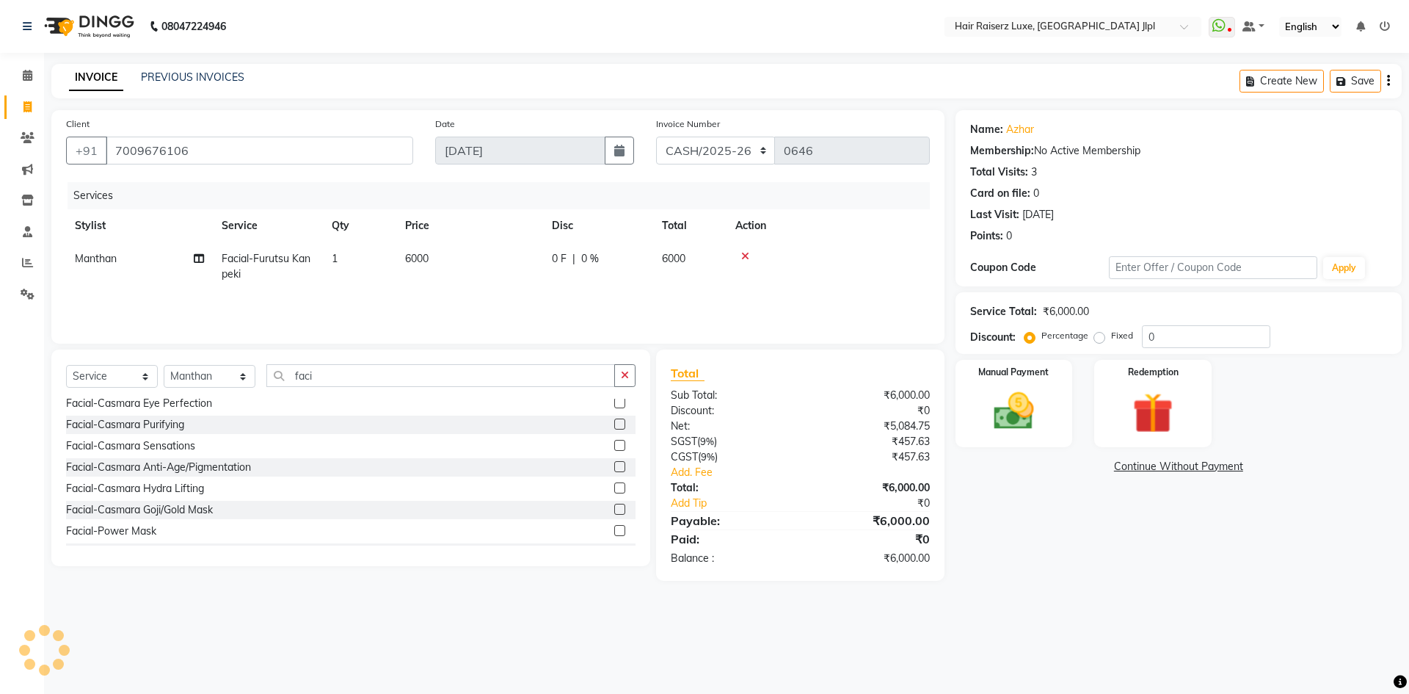
click at [1066, 625] on div "08047224946 Select Location × Hair Raiserz Luxe, Sector 91 Jlpl WhatsApp Status…" at bounding box center [704, 347] width 1409 height 694
click at [417, 255] on span "6000" at bounding box center [416, 258] width 23 height 13
select select "68900"
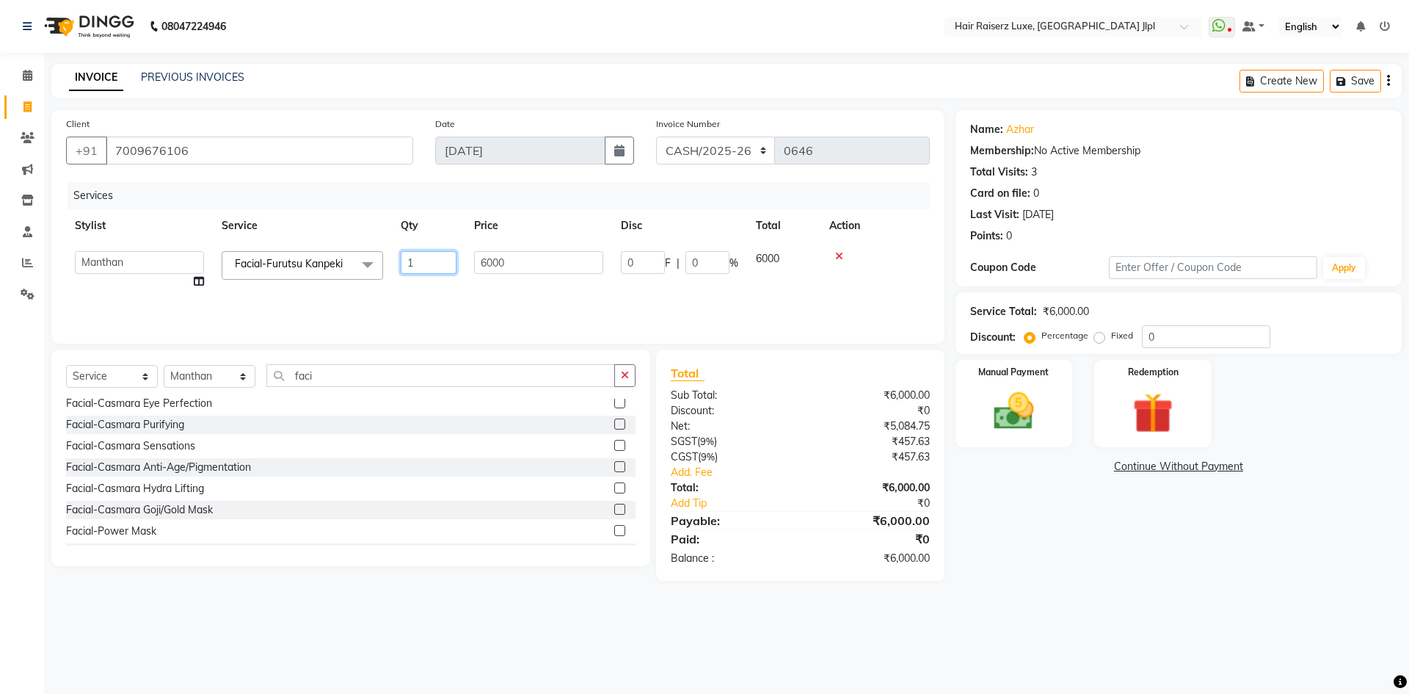
click at [417, 255] on input "1" at bounding box center [429, 262] width 56 height 23
drag, startPoint x: 493, startPoint y: 281, endPoint x: 500, endPoint y: 277, distance: 7.9
click at [500, 277] on td "6000" at bounding box center [469, 266] width 147 height 48
select select "68900"
click at [493, 259] on input "6000" at bounding box center [538, 262] width 129 height 23
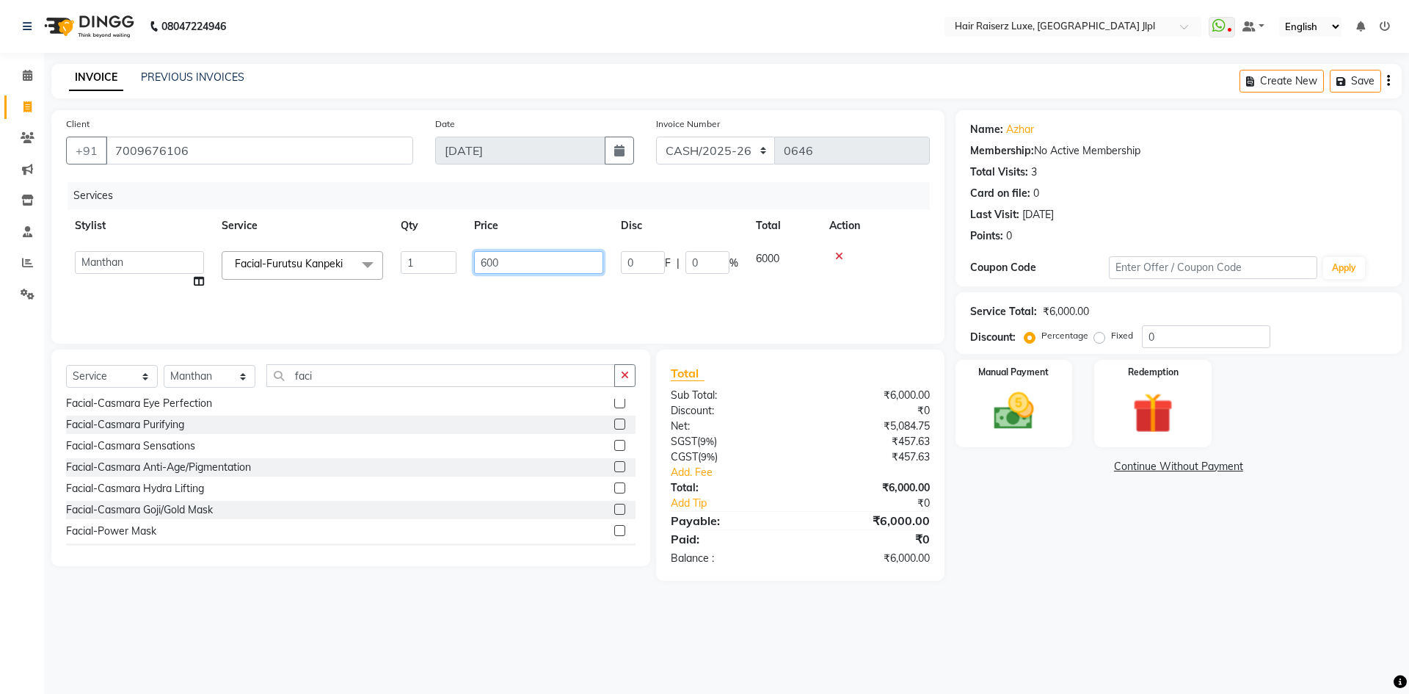
type input "6500"
click at [440, 217] on tr "Stylist Service Qty Price Disc Total Action" at bounding box center [498, 225] width 864 height 33
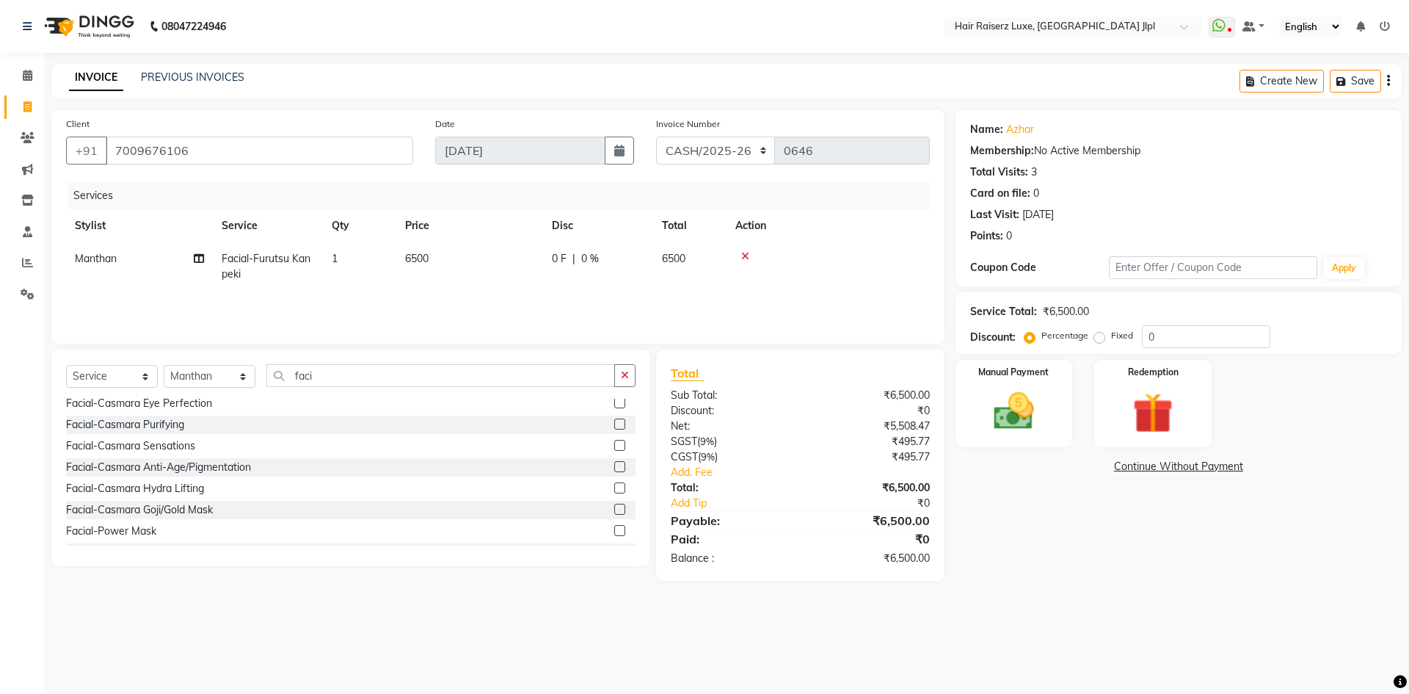
click at [601, 252] on div "0 F | 0 %" at bounding box center [598, 258] width 92 height 15
select select "68900"
click at [700, 259] on input "0" at bounding box center [708, 262] width 44 height 23
type input "20"
click at [842, 282] on td at bounding box center [828, 266] width 203 height 48
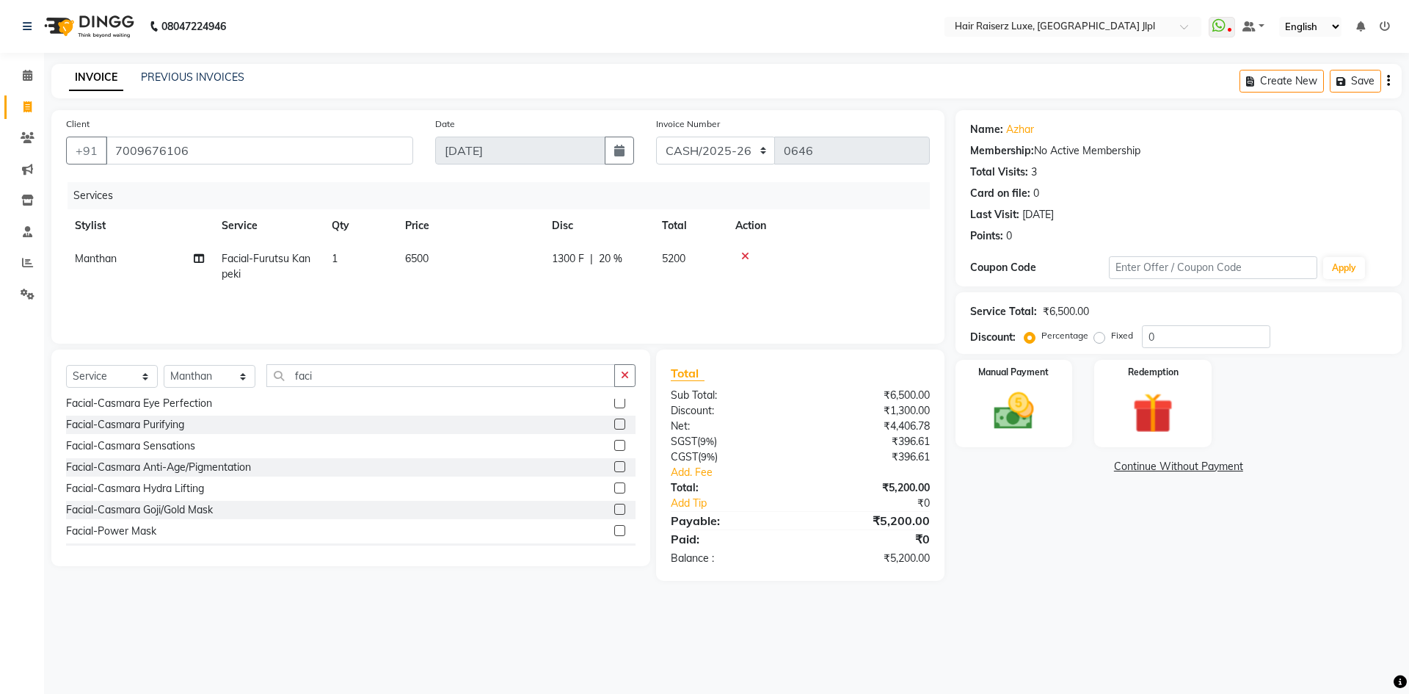
click at [609, 247] on td "1300 F | 20 %" at bounding box center [598, 266] width 110 height 48
select select "68900"
click at [610, 247] on td "6500" at bounding box center [538, 270] width 147 height 56
click at [612, 253] on span "20 %" at bounding box center [610, 258] width 23 height 15
select select "68900"
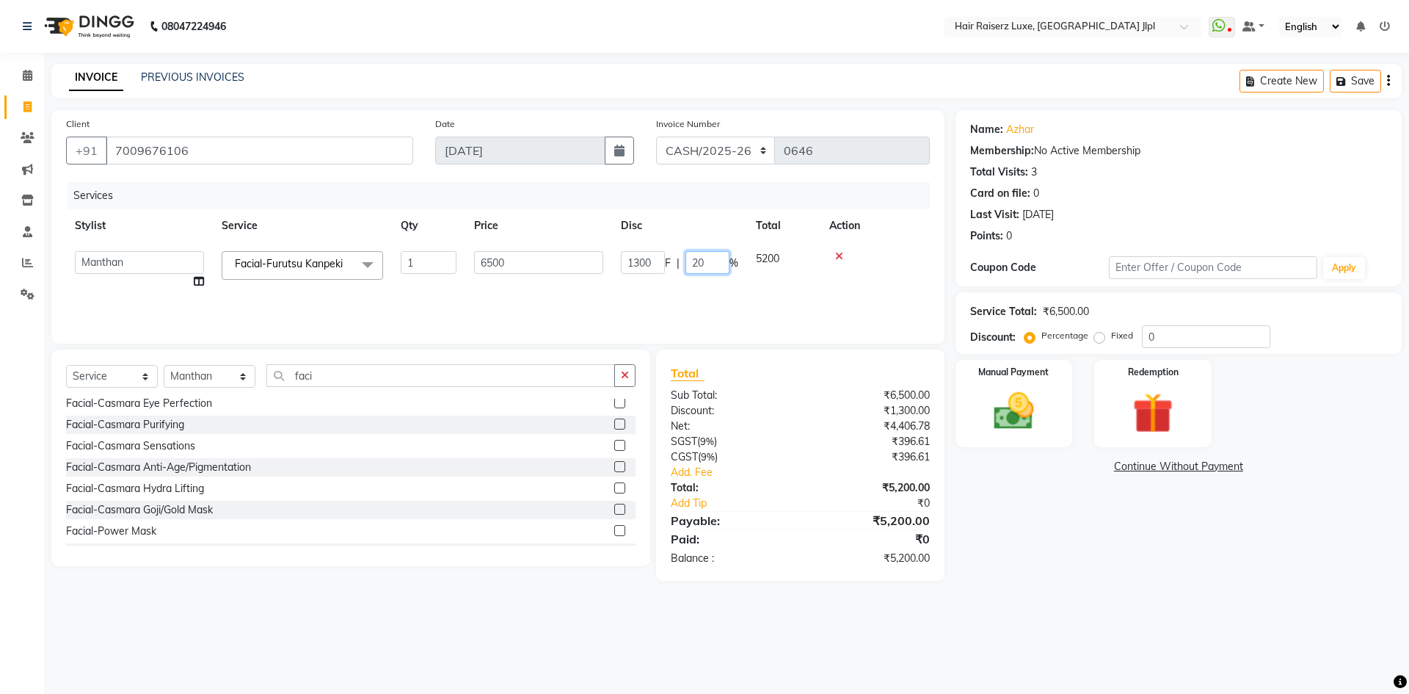
click at [708, 261] on input "20" at bounding box center [708, 262] width 44 height 23
type input "25"
click at [824, 290] on td at bounding box center [875, 270] width 109 height 56
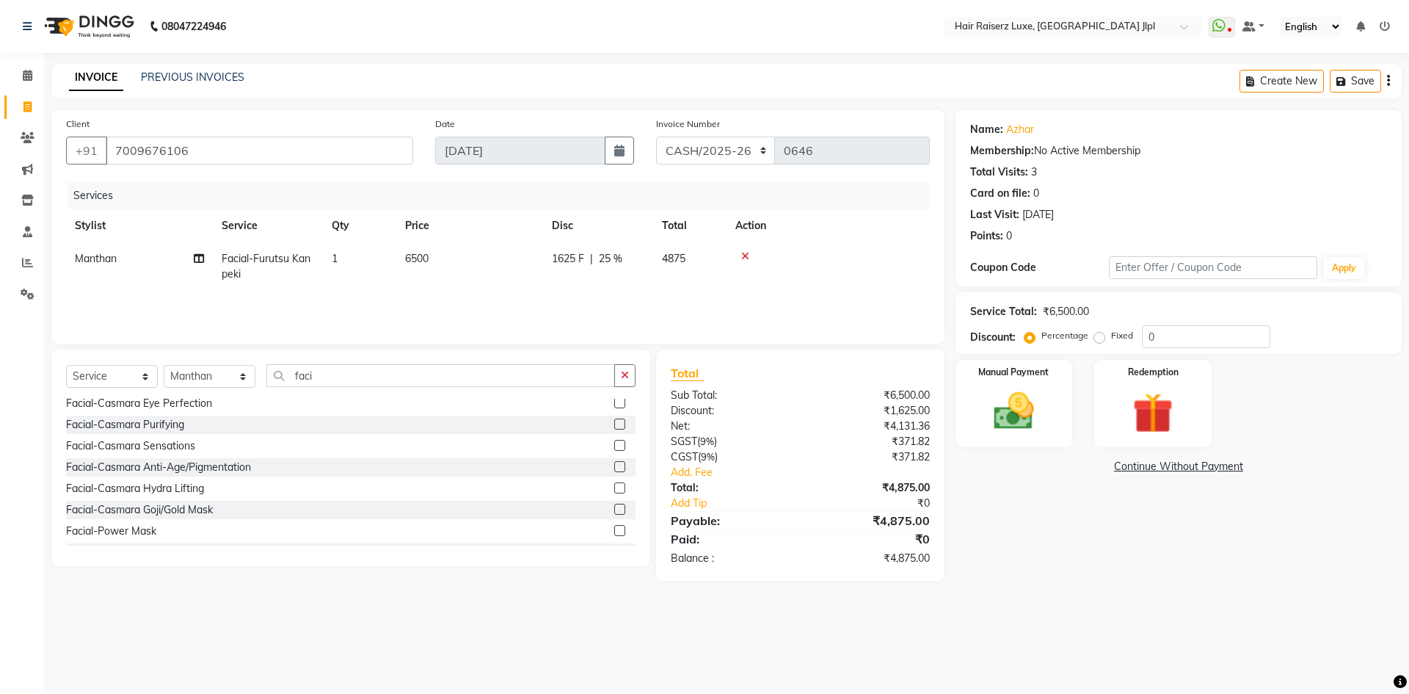
click at [611, 256] on span "25 %" at bounding box center [610, 258] width 23 height 15
select select "68900"
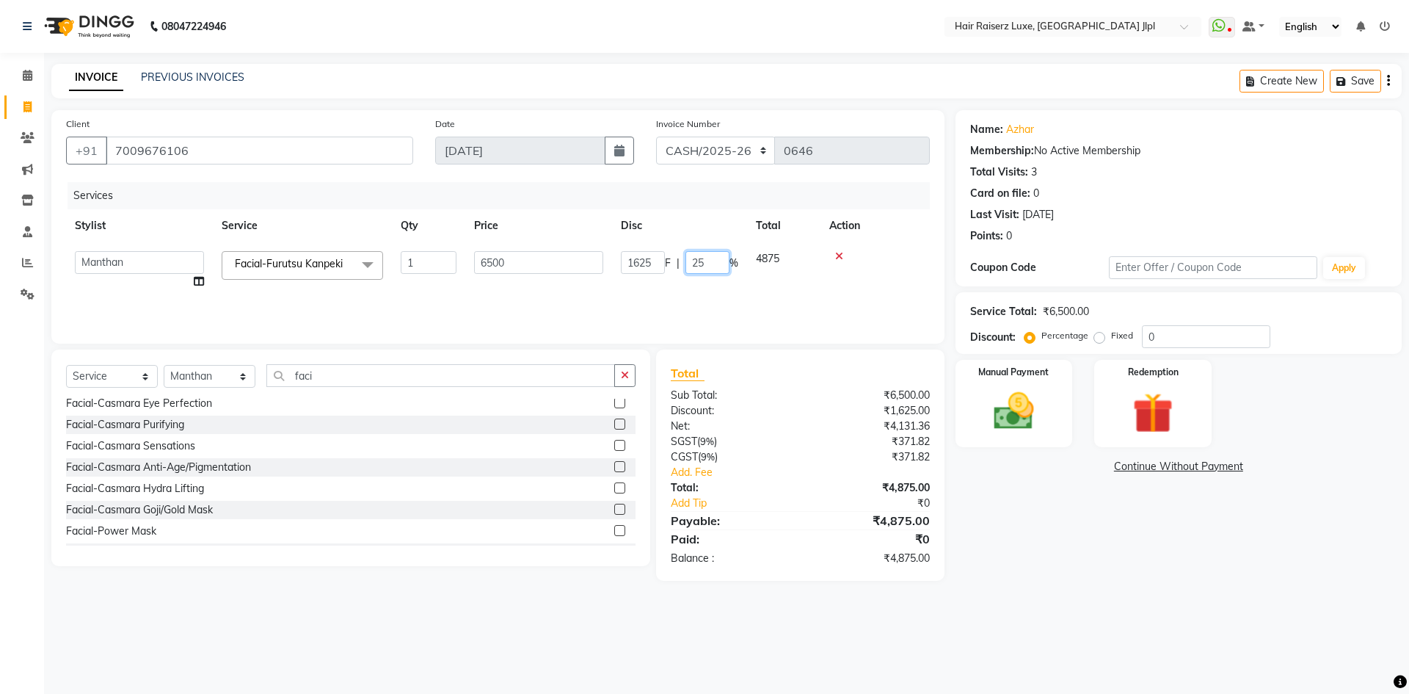
click at [715, 261] on input "25" at bounding box center [708, 262] width 44 height 23
type input "22"
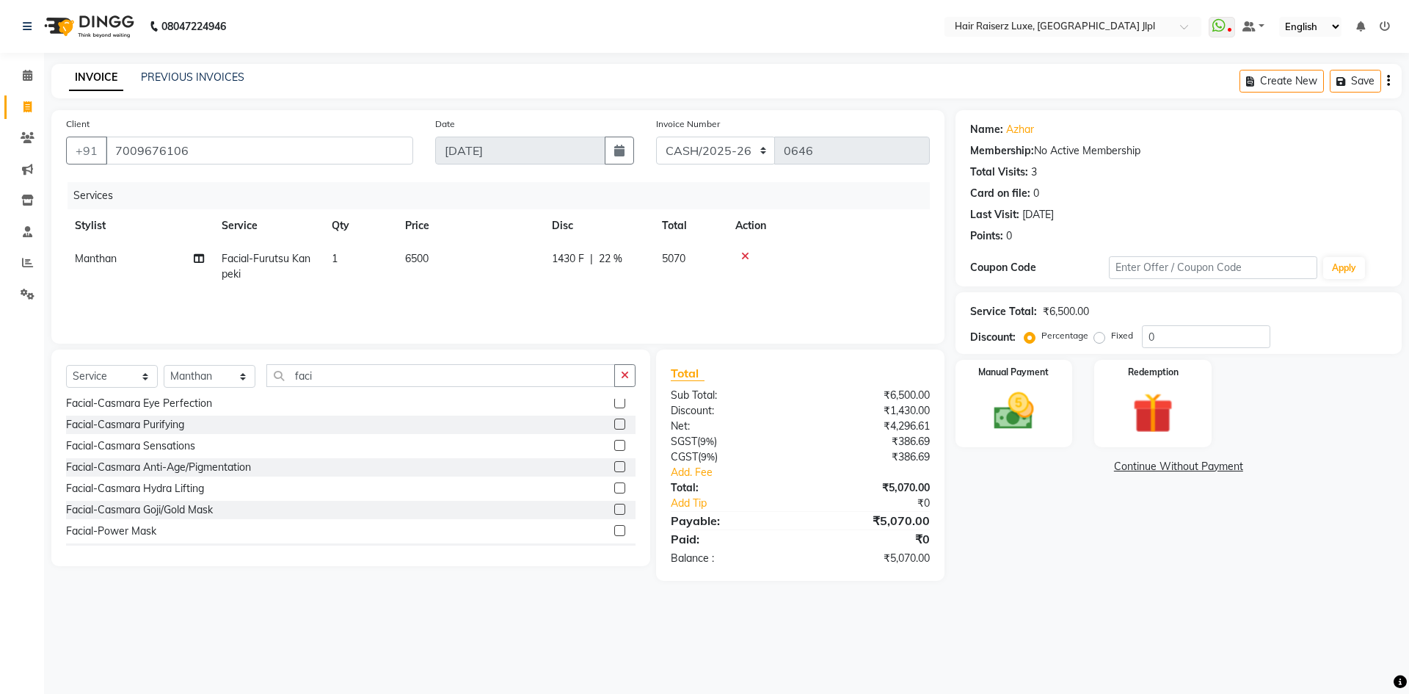
click at [821, 288] on td at bounding box center [828, 266] width 203 height 48
click at [615, 252] on span "22 %" at bounding box center [610, 258] width 23 height 15
select select "68900"
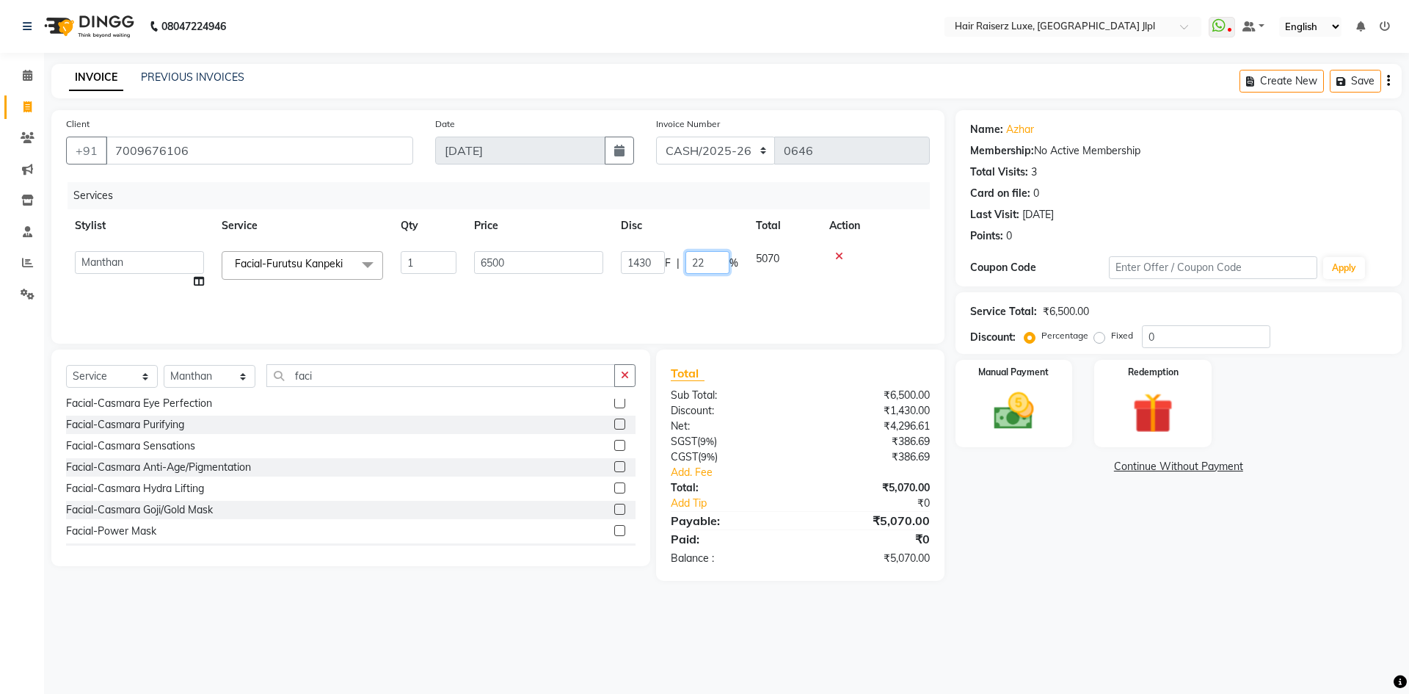
click at [711, 262] on input "22" at bounding box center [708, 262] width 44 height 23
type input "22.5"
click at [688, 296] on div "Services Stylist Service Qty Price Disc Total Action Abhishek Aftab Ajay Anand …" at bounding box center [498, 255] width 864 height 147
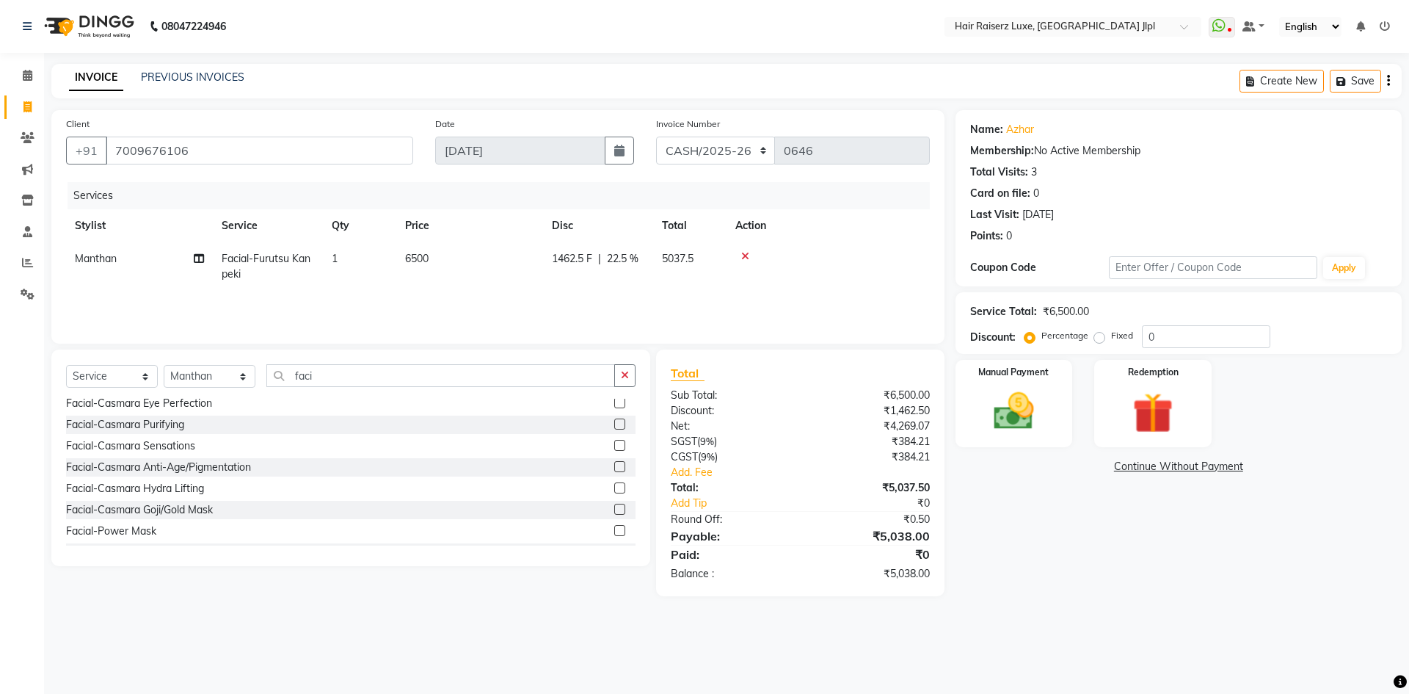
click at [628, 256] on span "22.5 %" at bounding box center [623, 258] width 32 height 15
select select "68900"
click at [628, 256] on input "1462.5" at bounding box center [643, 262] width 44 height 23
click at [624, 253] on span "22.5 %" at bounding box center [623, 258] width 32 height 15
select select "68900"
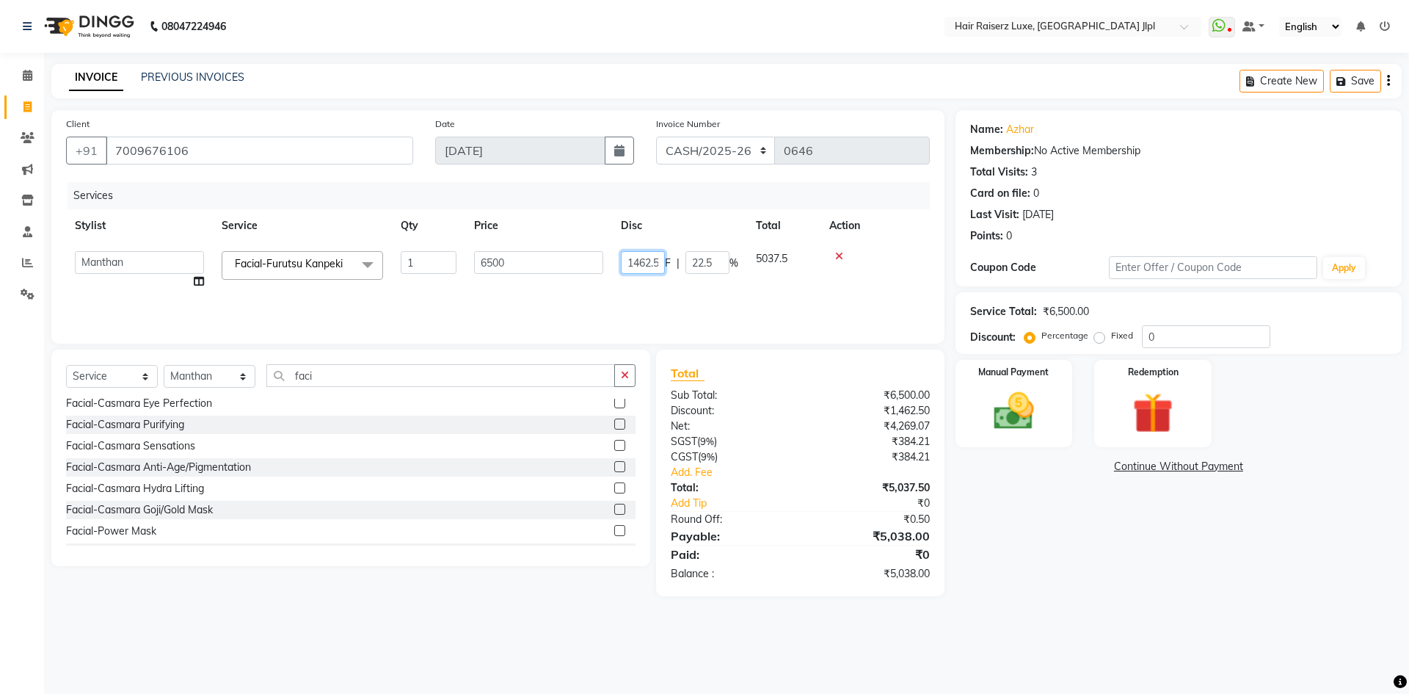
click at [654, 260] on input "1462.5" at bounding box center [643, 262] width 44 height 23
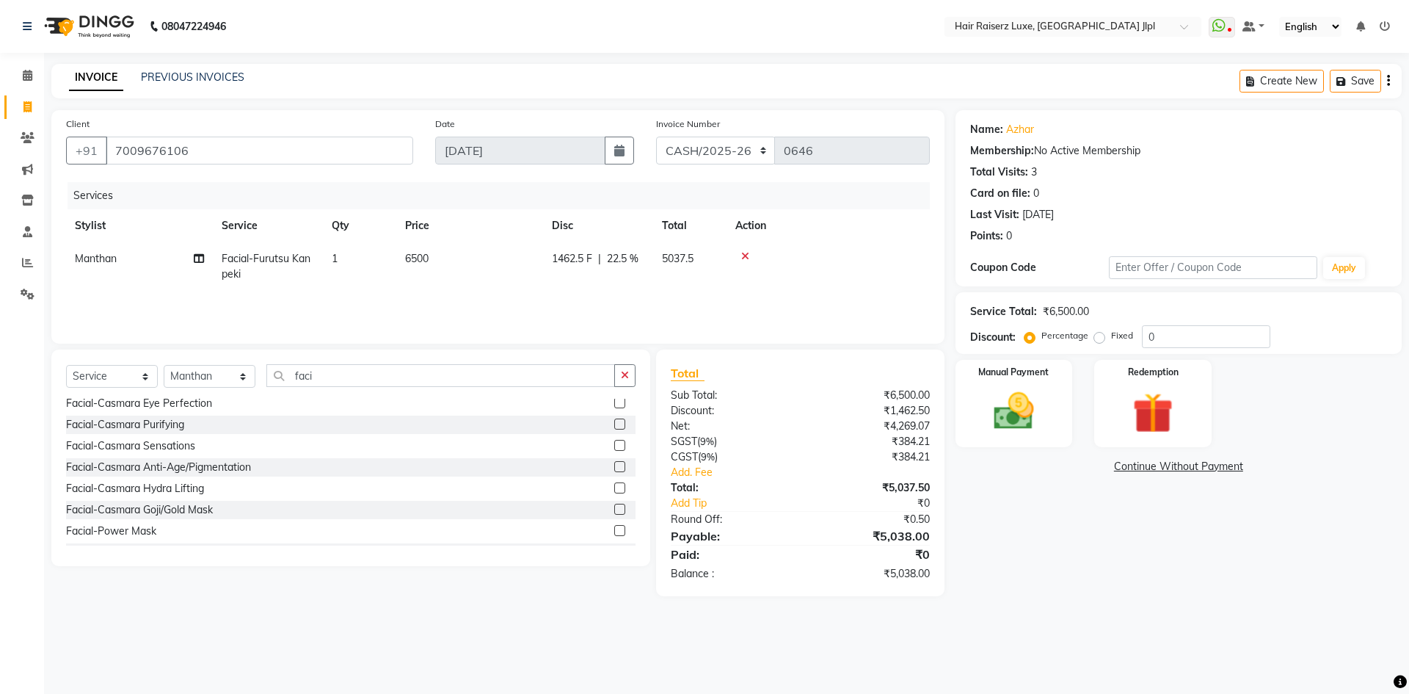
click at [626, 254] on span "22.5 %" at bounding box center [623, 258] width 32 height 15
select select "68900"
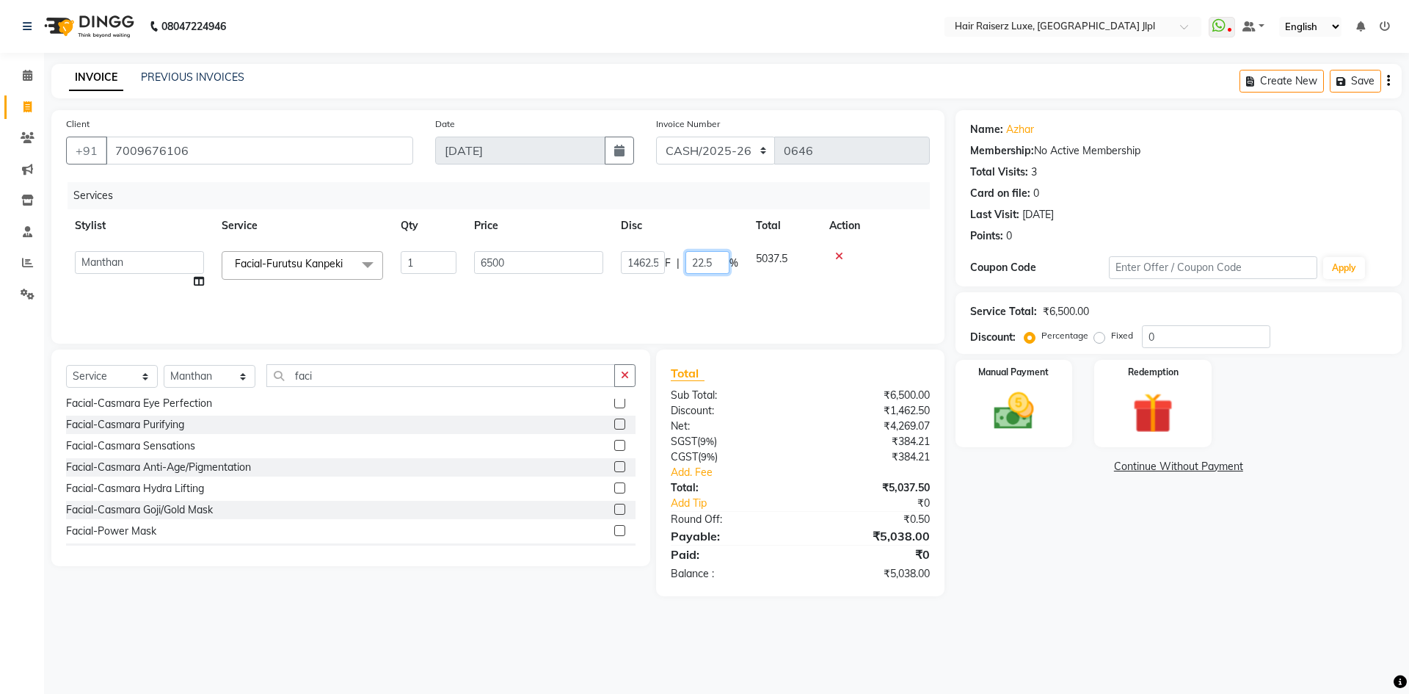
click at [711, 261] on input "22.5" at bounding box center [708, 262] width 44 height 23
type input "2"
type input "0"
click at [704, 283] on tr "Abhishek Aftab Ajay Anand Bhoomika Bilal C&Gs Vogue Chhavi Duati Faizal Jagjit …" at bounding box center [498, 270] width 864 height 56
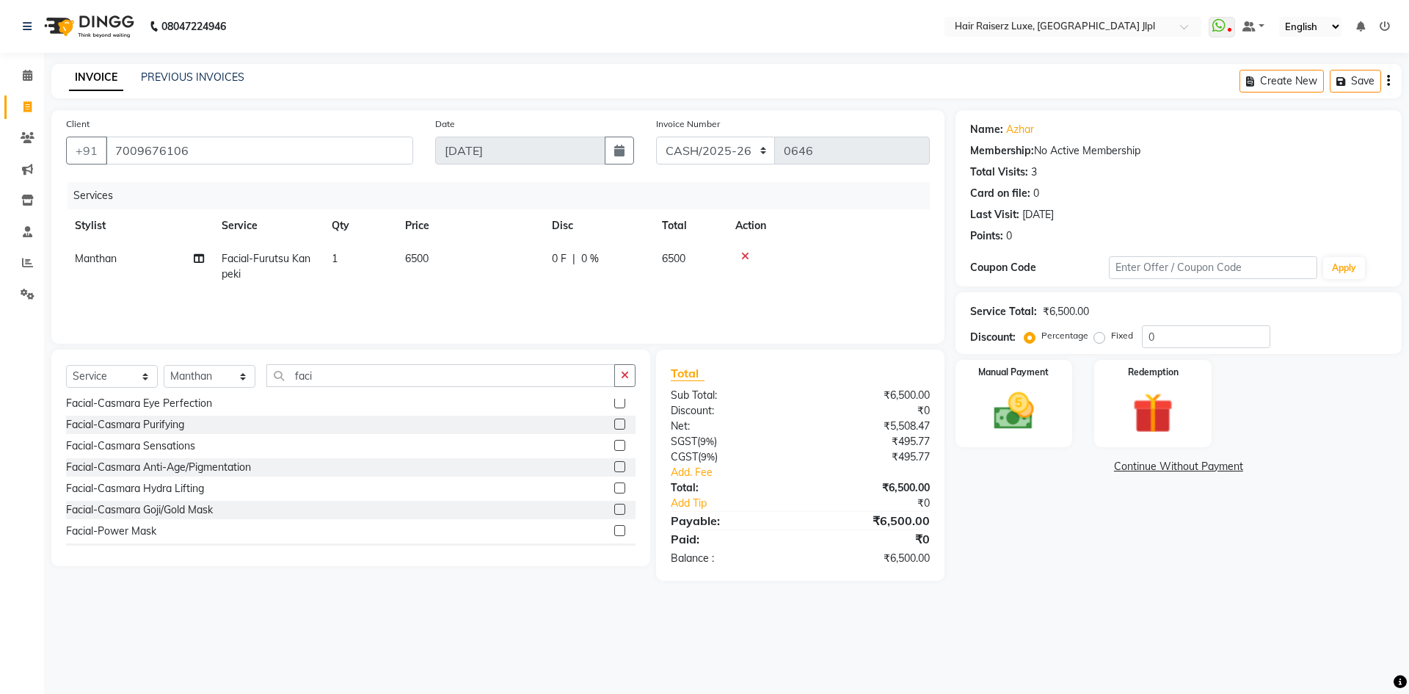
click at [562, 254] on span "0 F" at bounding box center [559, 258] width 15 height 15
select select "68900"
click at [658, 259] on input "0" at bounding box center [643, 262] width 44 height 23
type input "1500"
click at [763, 300] on div "Services Stylist Service Qty Price Disc Total Action Manthan Facial-Furutsu Kan…" at bounding box center [498, 255] width 864 height 147
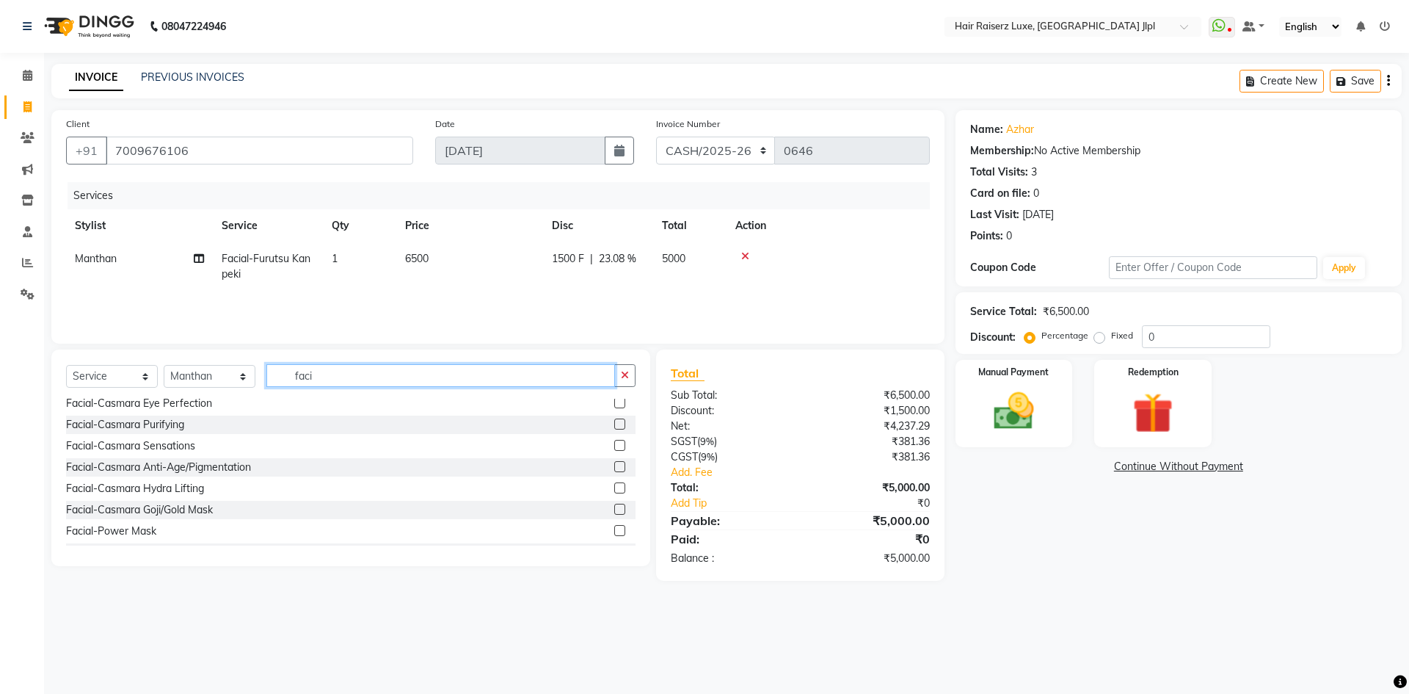
click at [338, 377] on input "faci" at bounding box center [440, 375] width 349 height 23
type input "f"
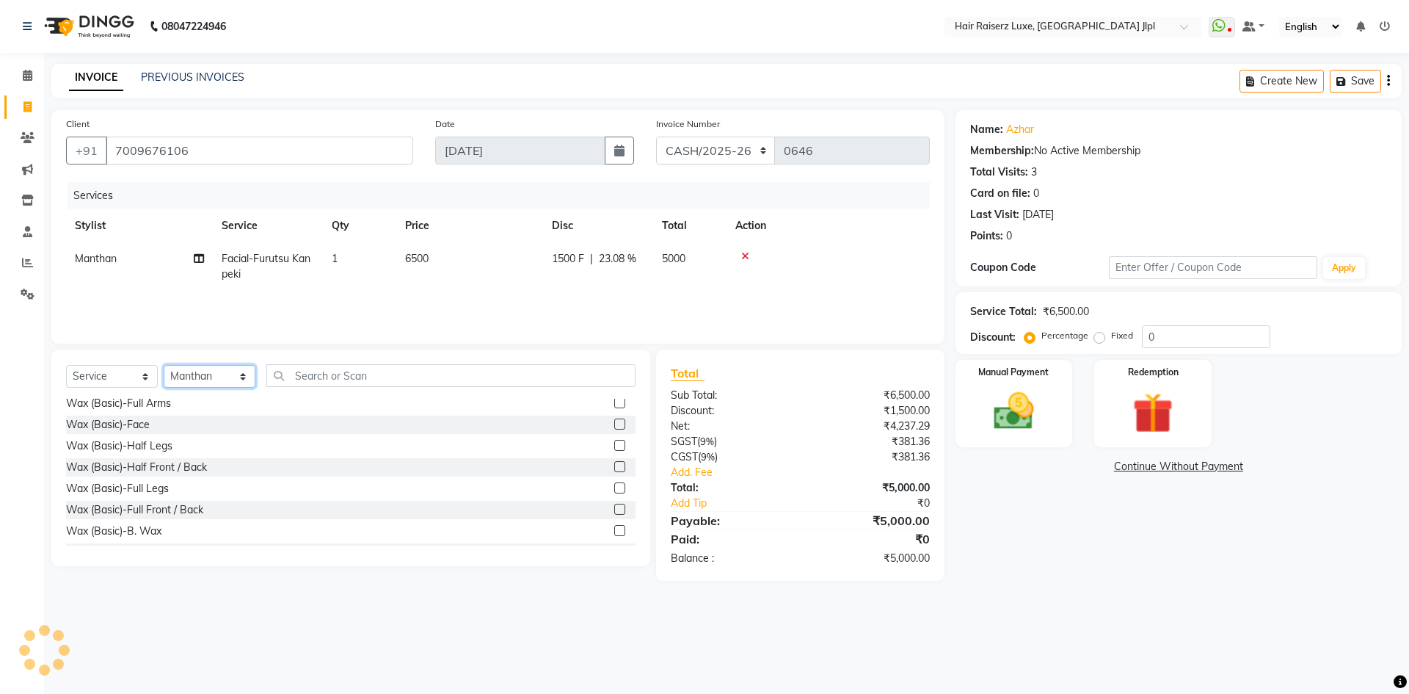
click at [224, 377] on select "Select Stylist Abhishek Aftab Ajay Anand Bhoomika Bilal C&Gs Vogue Chhavi Duati…" at bounding box center [210, 376] width 92 height 23
click at [218, 374] on select "Select Stylist Abhishek Aftab Ajay Anand Bhoomika Bilal C&Gs Vogue Chhavi Duati…" at bounding box center [210, 376] width 92 height 23
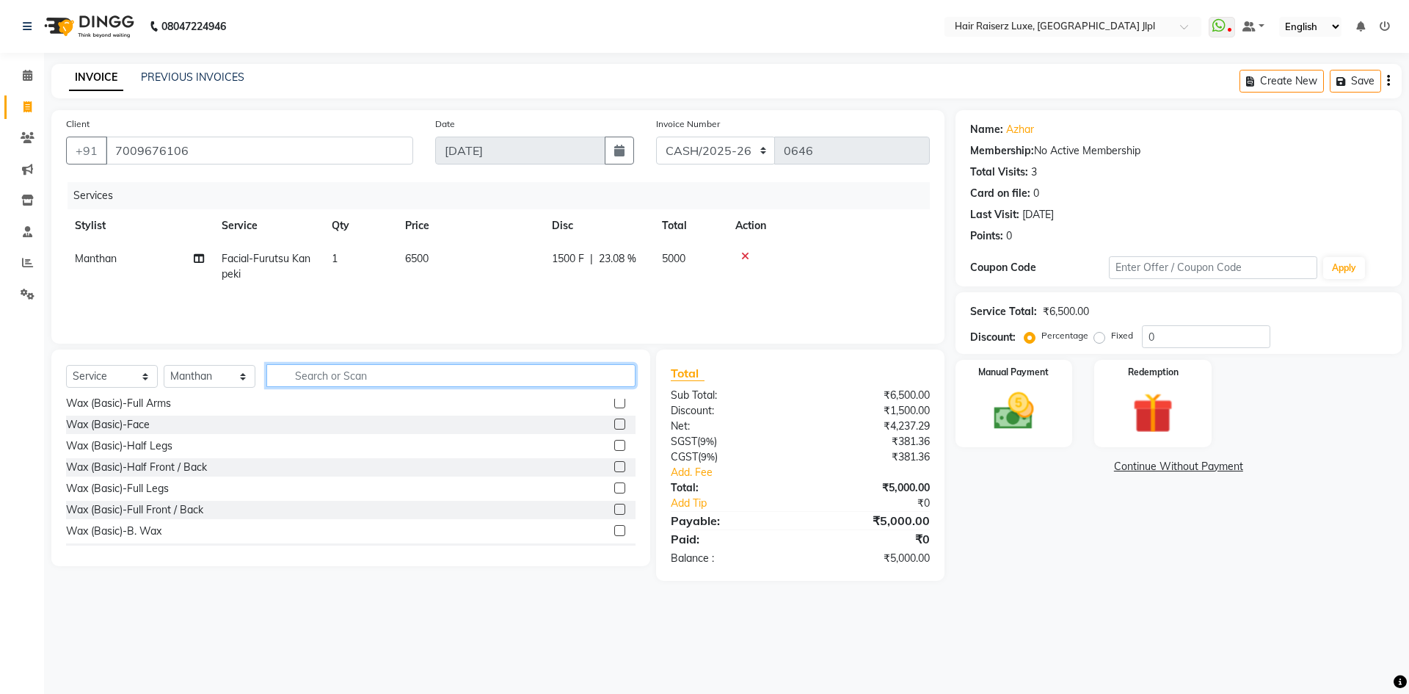
click at [301, 372] on input "text" at bounding box center [450, 375] width 369 height 23
type input "beard"
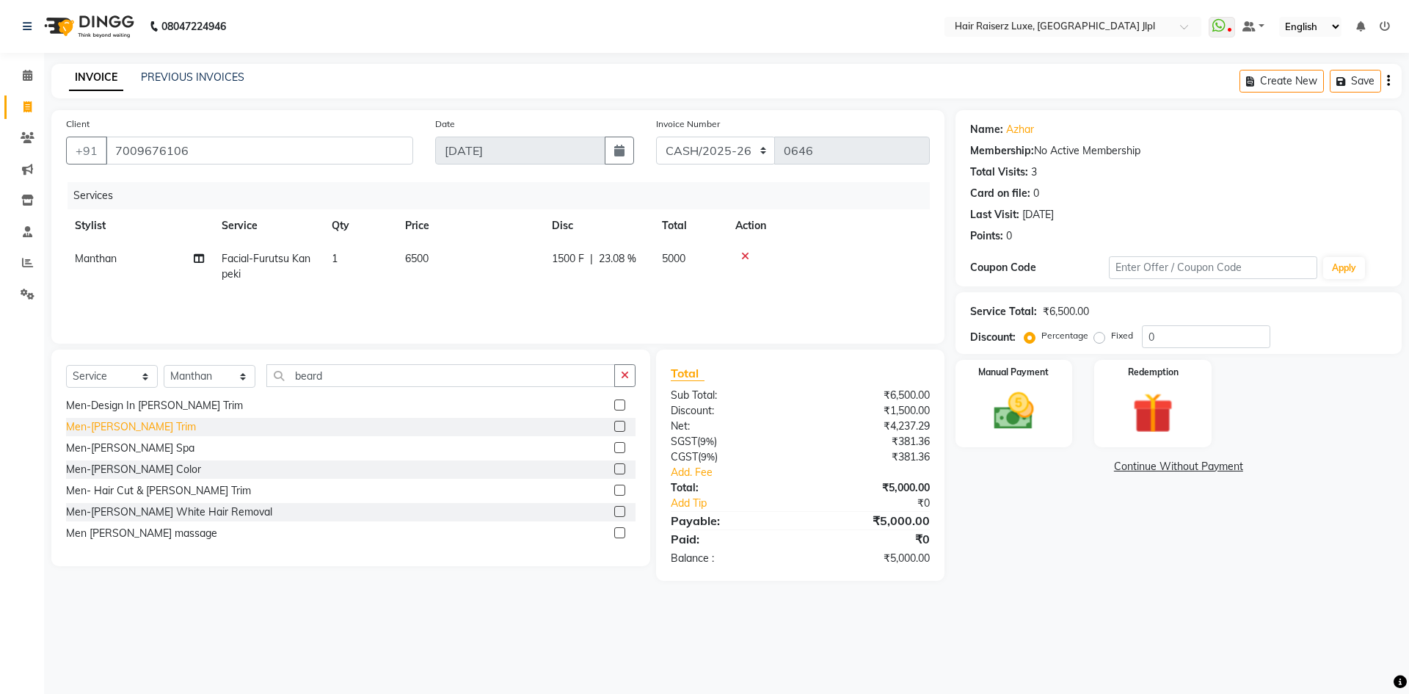
click at [126, 426] on div "Men-Beard Trim" at bounding box center [131, 426] width 130 height 15
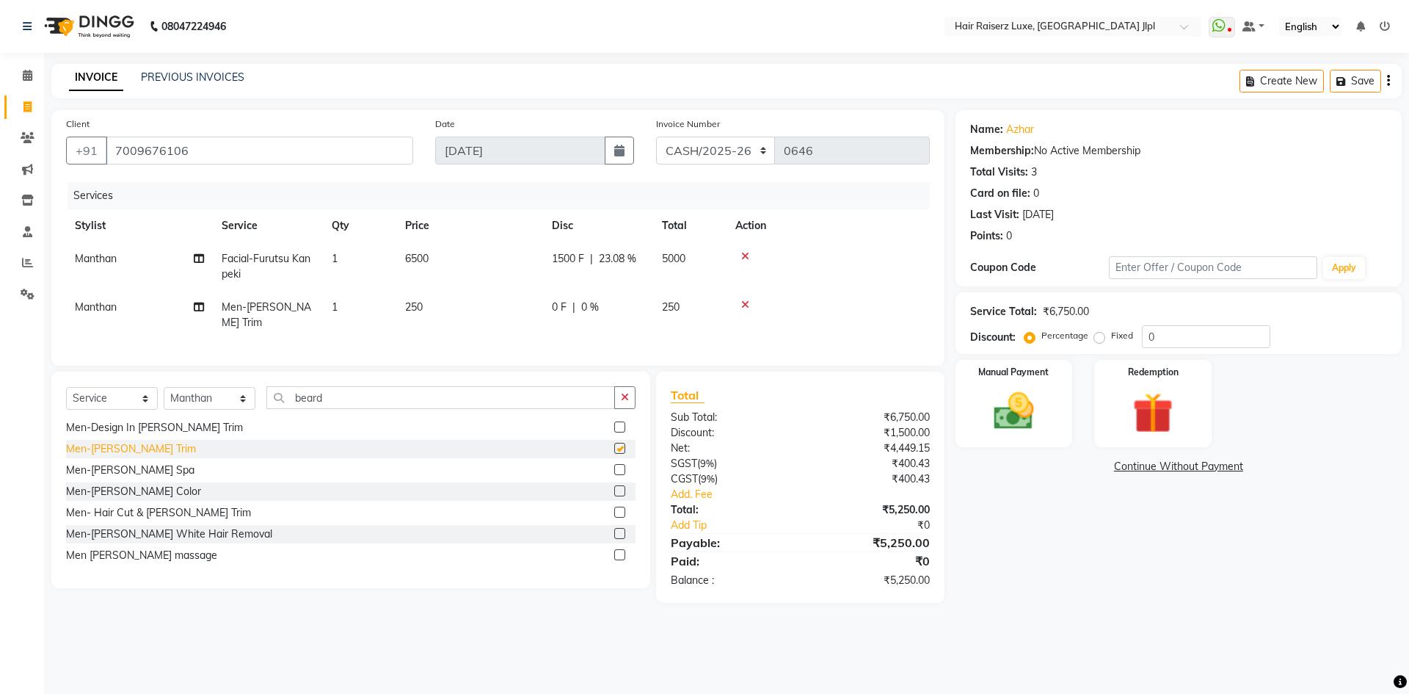
checkbox input "false"
drag, startPoint x: 215, startPoint y: 394, endPoint x: 222, endPoint y: 382, distance: 13.5
click at [216, 393] on select "Select Stylist Abhishek Aftab Ajay Anand Bhoomika Bilal C&Gs Vogue Chhavi Duati…" at bounding box center [210, 398] width 92 height 23
select select "64563"
click at [164, 387] on select "Select Stylist Abhishek Aftab Ajay Anand Bhoomika Bilal C&Gs Vogue Chhavi Duati…" at bounding box center [210, 398] width 92 height 23
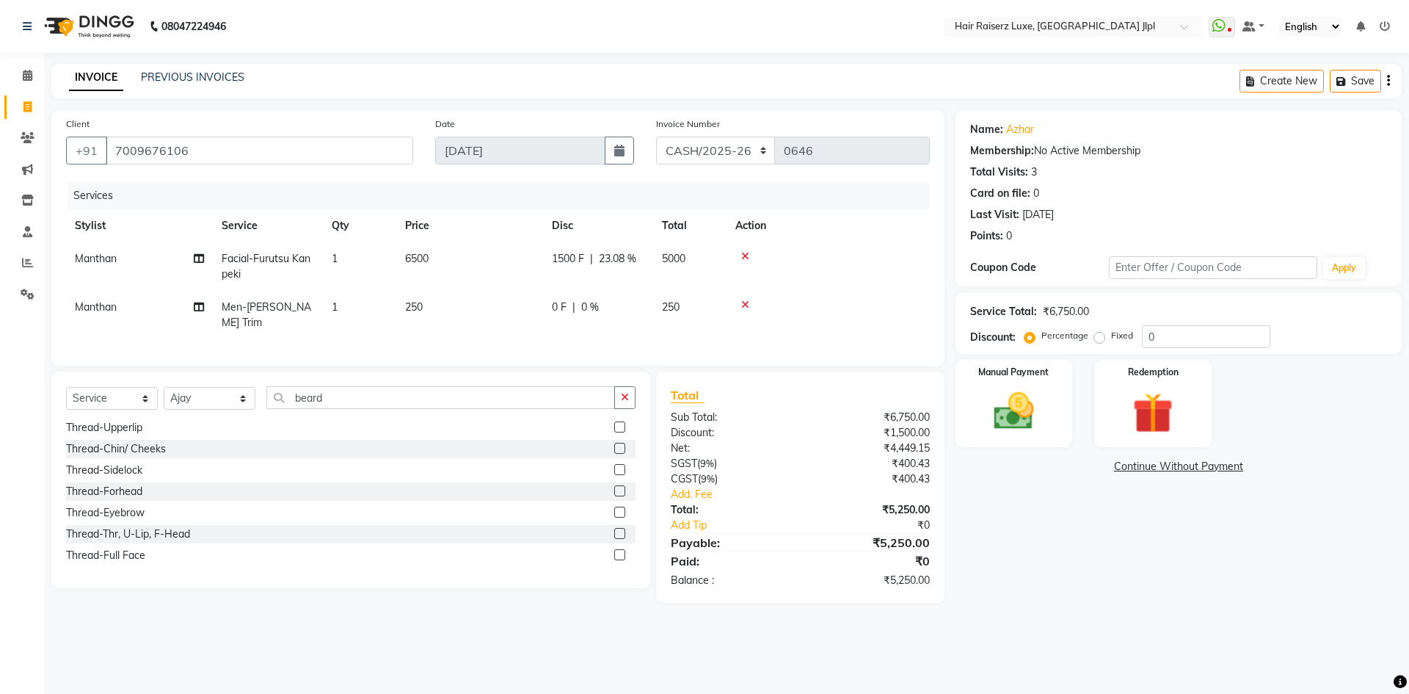
click at [83, 302] on span "Manthan" at bounding box center [96, 306] width 42 height 13
select select "68900"
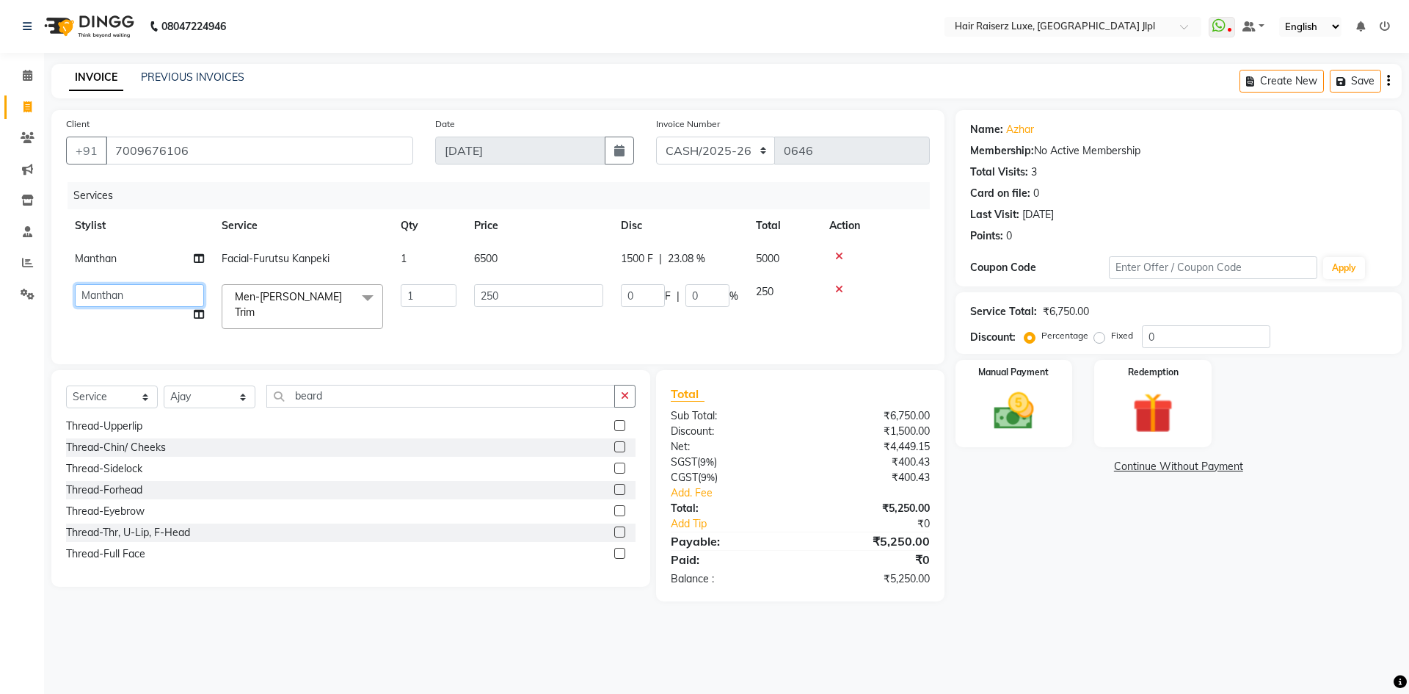
click at [112, 298] on select "Abhishek Aftab Ajay Anand Bhoomika Bilal C&Gs Vogue Chhavi Duati Faizal Jagjit …" at bounding box center [139, 295] width 129 height 23
select select "64563"
click at [1133, 600] on div "Name: Azhar Membership: No Active Membership Total Visits: 3 Card on file: 0 La…" at bounding box center [1184, 355] width 457 height 491
click at [575, 297] on input "250" at bounding box center [538, 295] width 129 height 23
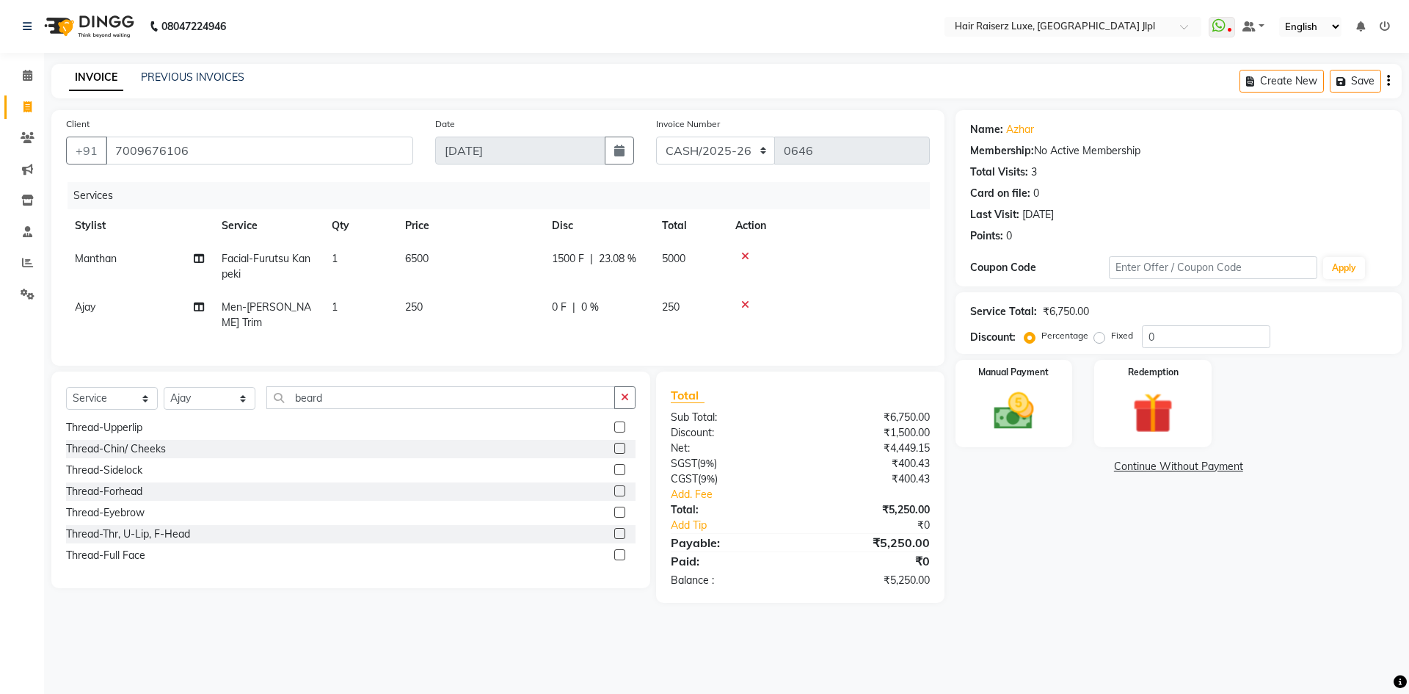
click at [1084, 568] on div "Name: Azhar Membership: No Active Membership Total Visits: 3 Card on file: 0 La…" at bounding box center [1184, 356] width 457 height 493
click at [559, 288] on td "1500 F | 23.08 %" at bounding box center [598, 266] width 110 height 48
select select "68900"
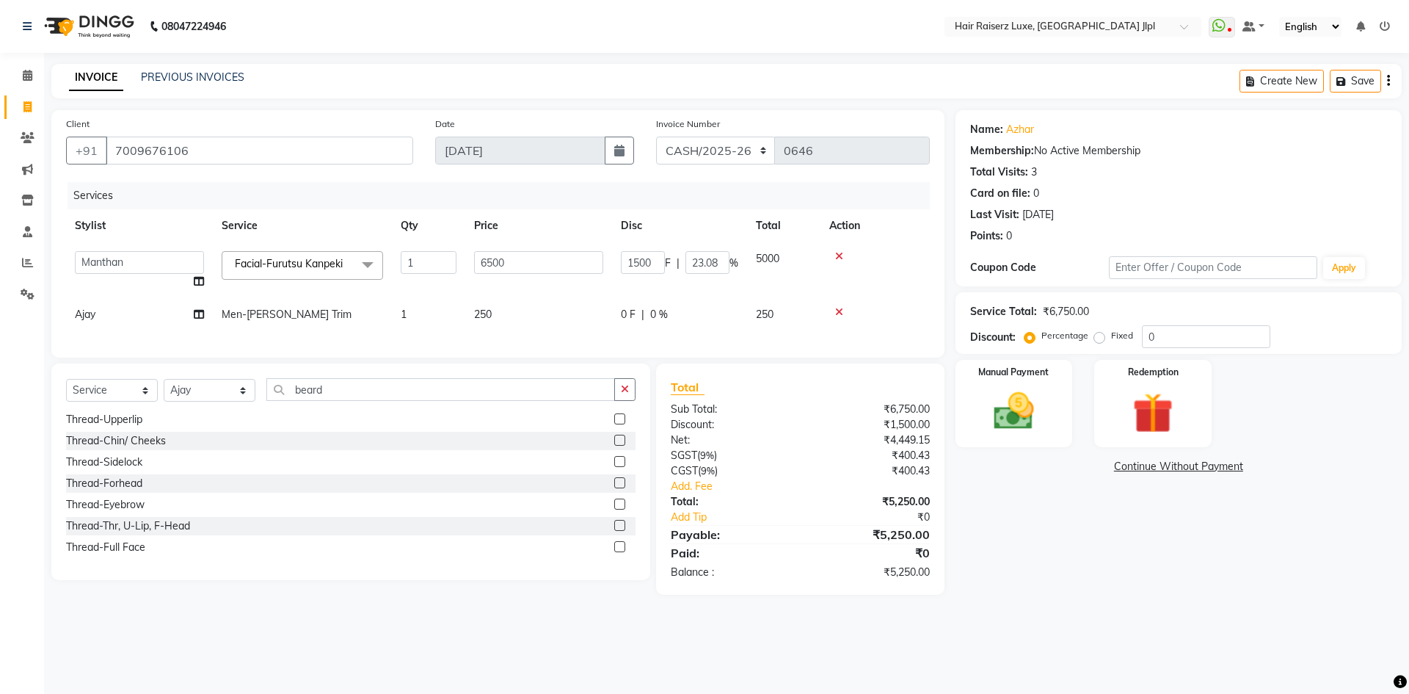
click at [645, 320] on div "0 F | 0 %" at bounding box center [679, 314] width 117 height 15
select select "64563"
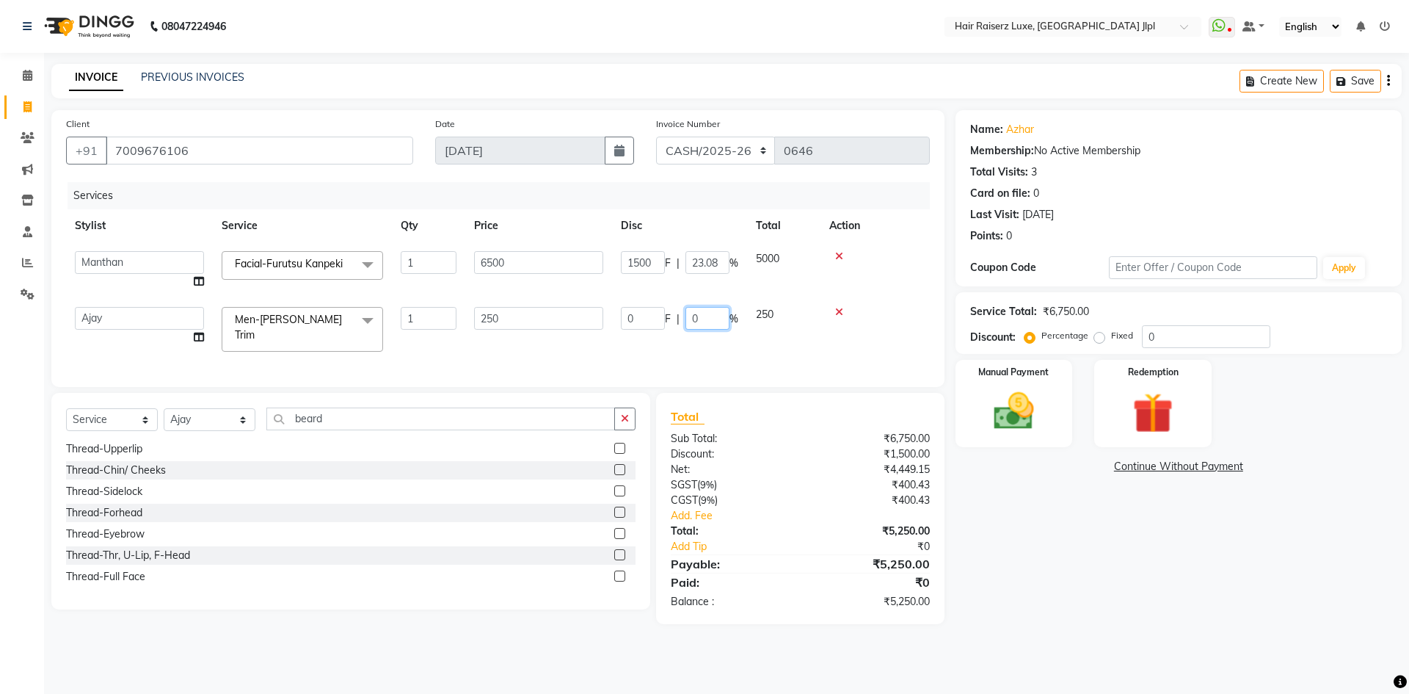
click at [696, 315] on input "0" at bounding box center [708, 318] width 44 height 23
drag, startPoint x: 696, startPoint y: 315, endPoint x: 675, endPoint y: 319, distance: 20.9
click at [675, 319] on div "0 F | 0 %" at bounding box center [679, 318] width 117 height 23
type input "100"
drag, startPoint x: 1161, startPoint y: 630, endPoint x: 1169, endPoint y: 623, distance: 10.9
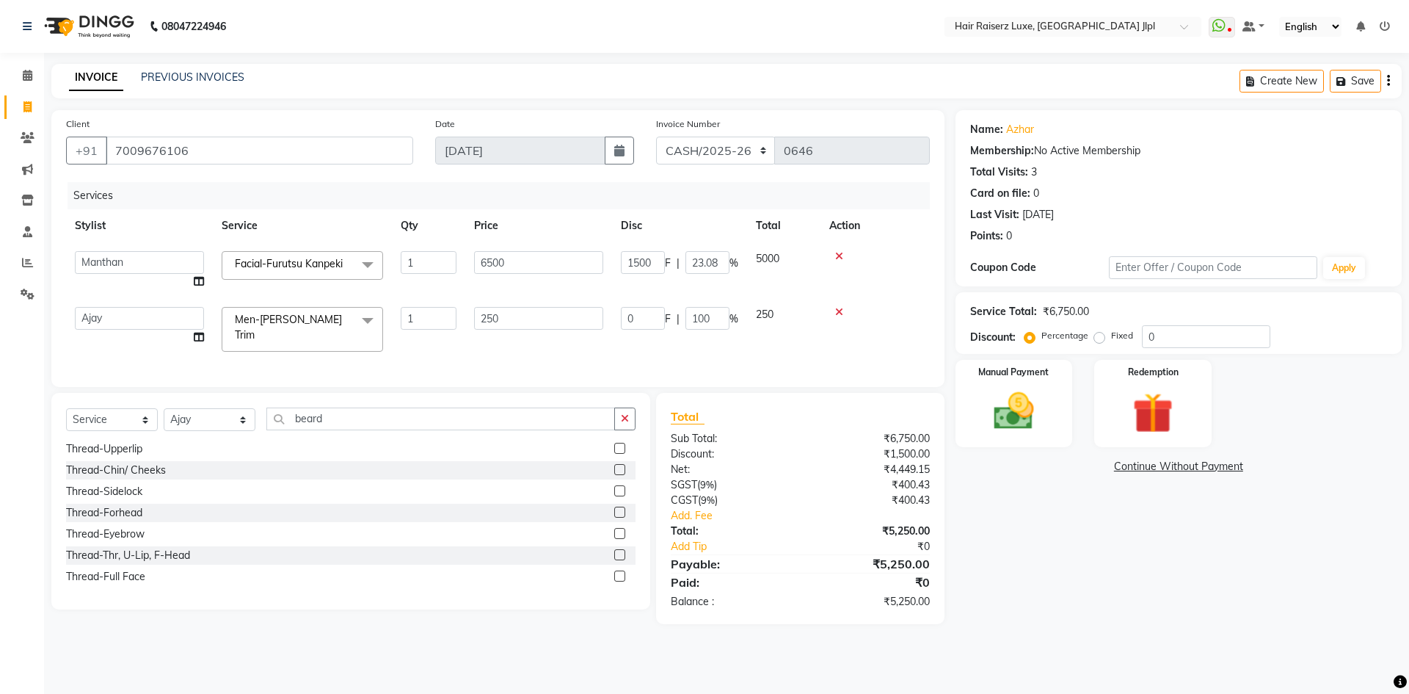
click at [1161, 632] on div "08047224946 Select Location × Hair Raiserz Luxe, Sector 91 Jlpl WhatsApp Status…" at bounding box center [704, 347] width 1409 height 694
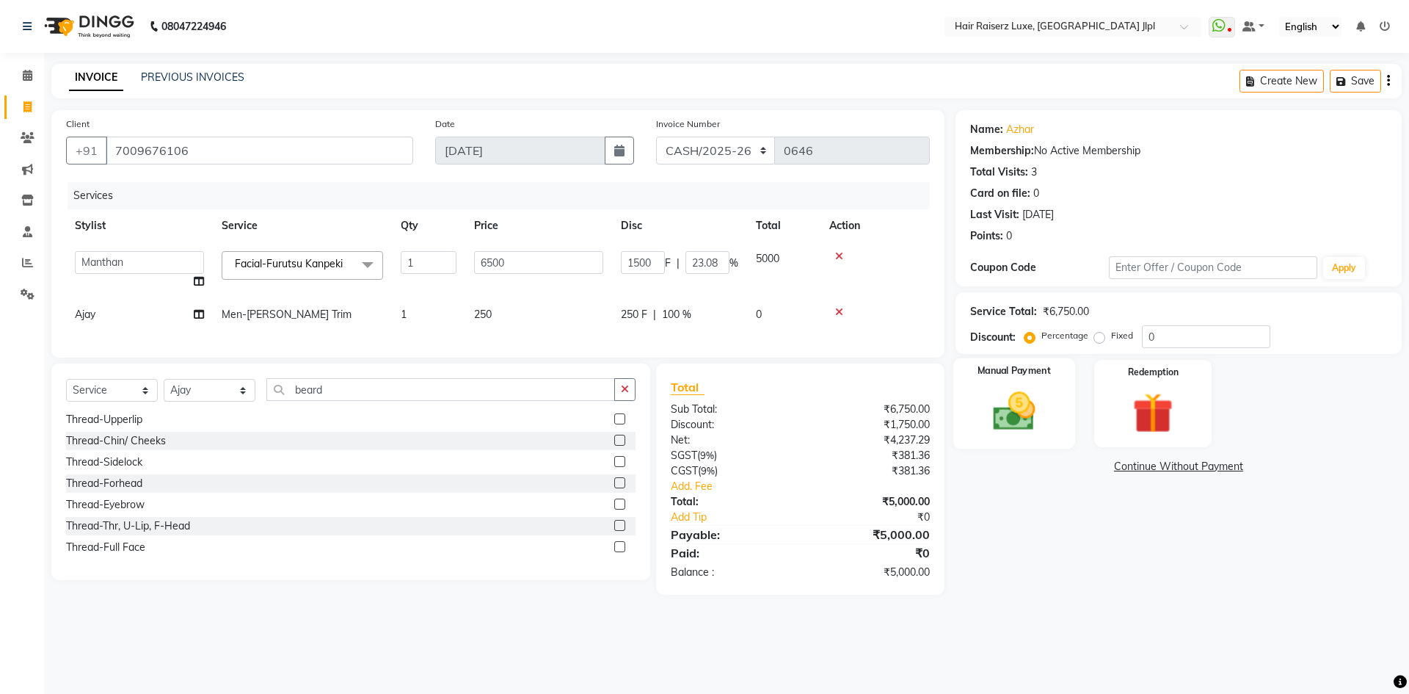
click at [1018, 427] on img at bounding box center [1014, 411] width 68 height 48
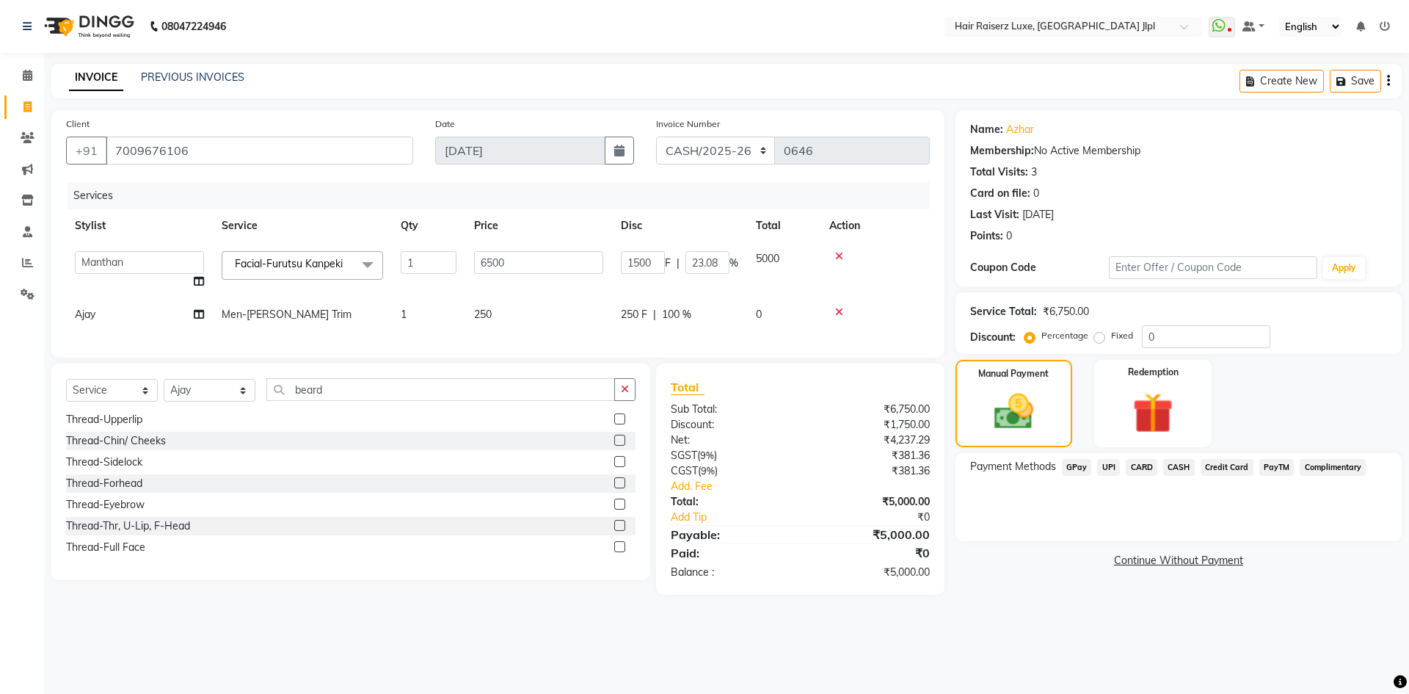
click at [1186, 472] on span "CASH" at bounding box center [1180, 467] width 32 height 17
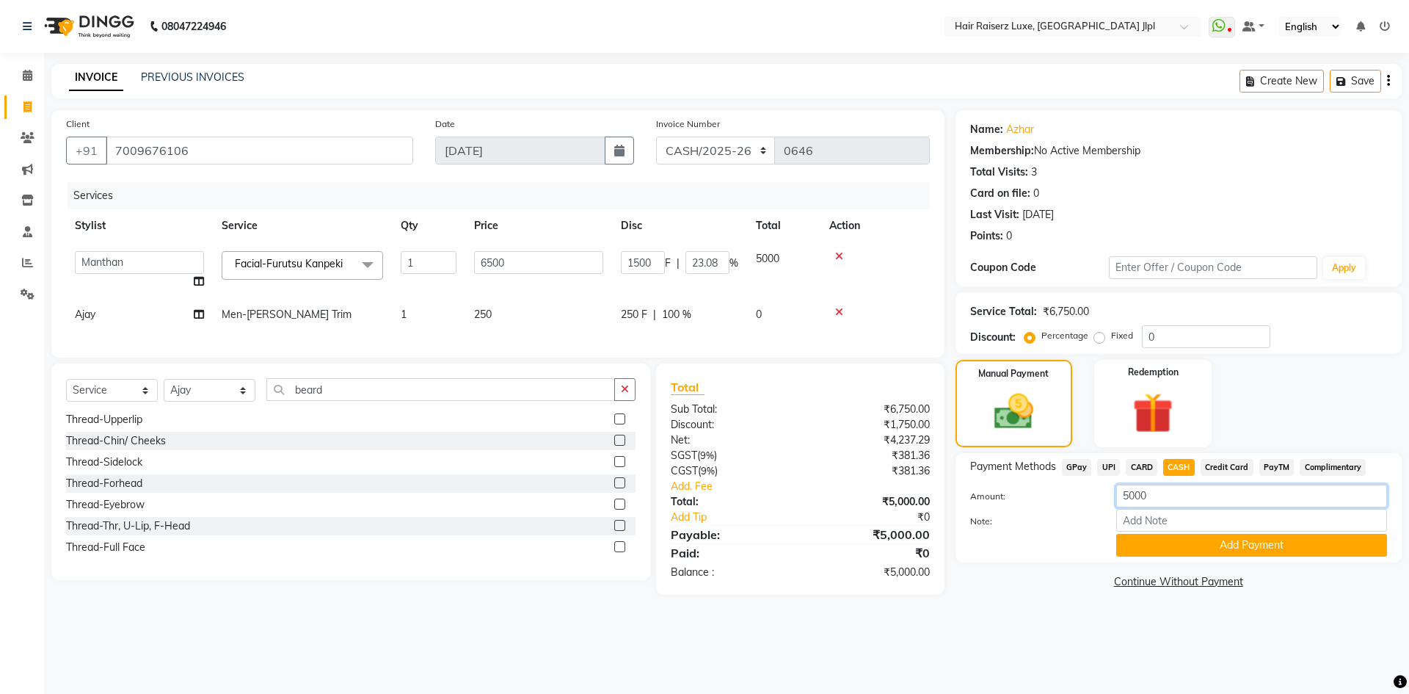
drag, startPoint x: 1133, startPoint y: 494, endPoint x: 1067, endPoint y: 487, distance: 67.2
click at [1067, 487] on div "Amount: 5000" at bounding box center [1178, 497] width 439 height 25
click at [130, 402] on select "Select Service Product Membership Package Voucher Prepaid Gift Card" at bounding box center [112, 390] width 92 height 23
select select "product"
click at [66, 390] on select "Select Service Product Membership Package Voucher Prepaid Gift Card" at bounding box center [112, 390] width 92 height 23
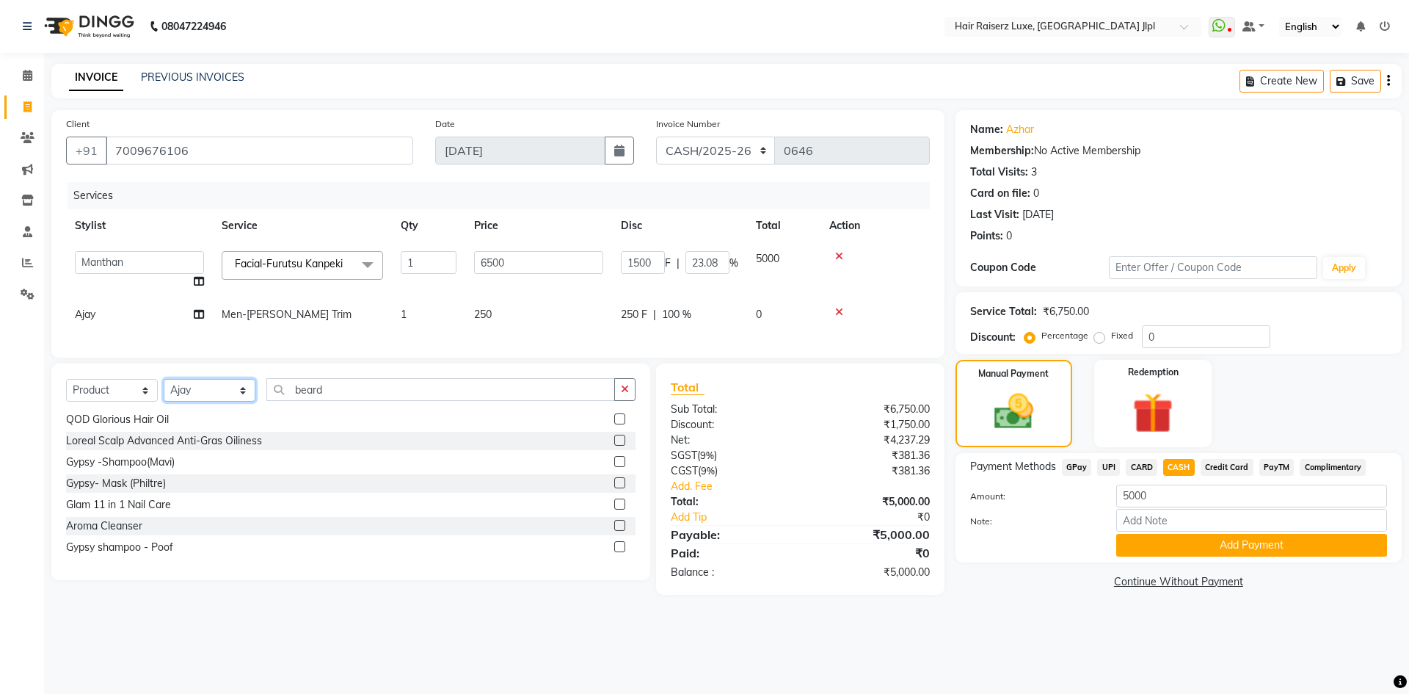
click at [231, 402] on select "Select Stylist Abhishek Aftab Ajay Anand Bhoomika Bilal C&Gs Vogue Chhavi Duati…" at bounding box center [210, 390] width 92 height 23
select select "49568"
click at [164, 390] on select "Select Stylist Abhishek Aftab Ajay Anand Bhoomika Bilal C&Gs Vogue Chhavi Duati…" at bounding box center [210, 390] width 92 height 23
click at [319, 401] on input "beard" at bounding box center [440, 389] width 349 height 23
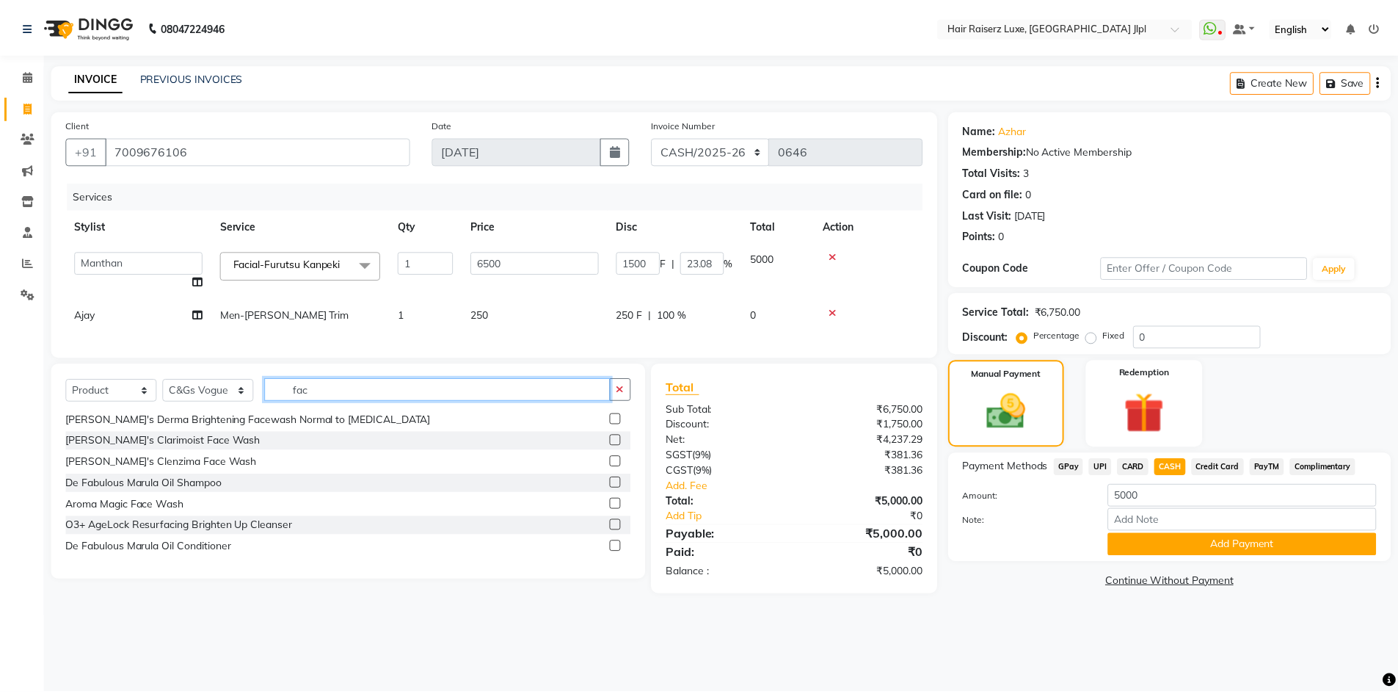
scroll to position [0, 0]
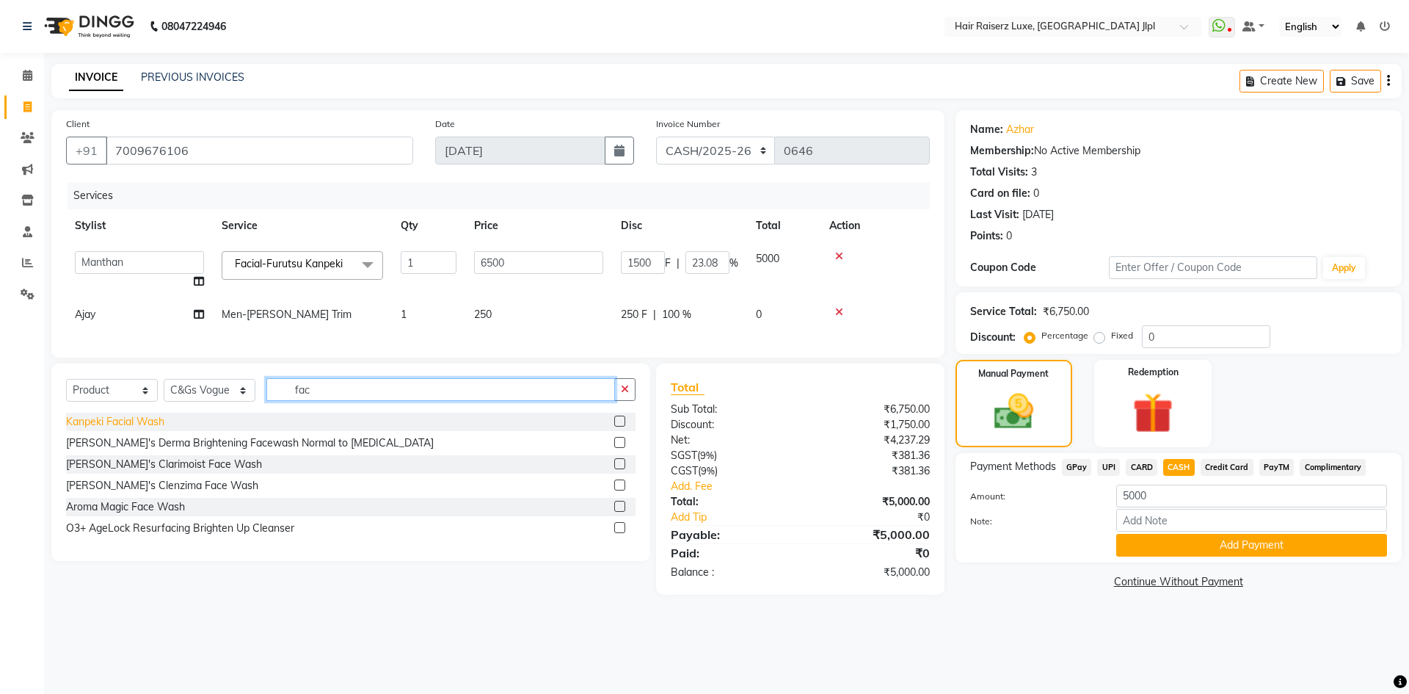
type input "fac"
click at [93, 429] on div "Kanpeki Facial Wash" at bounding box center [115, 421] width 98 height 15
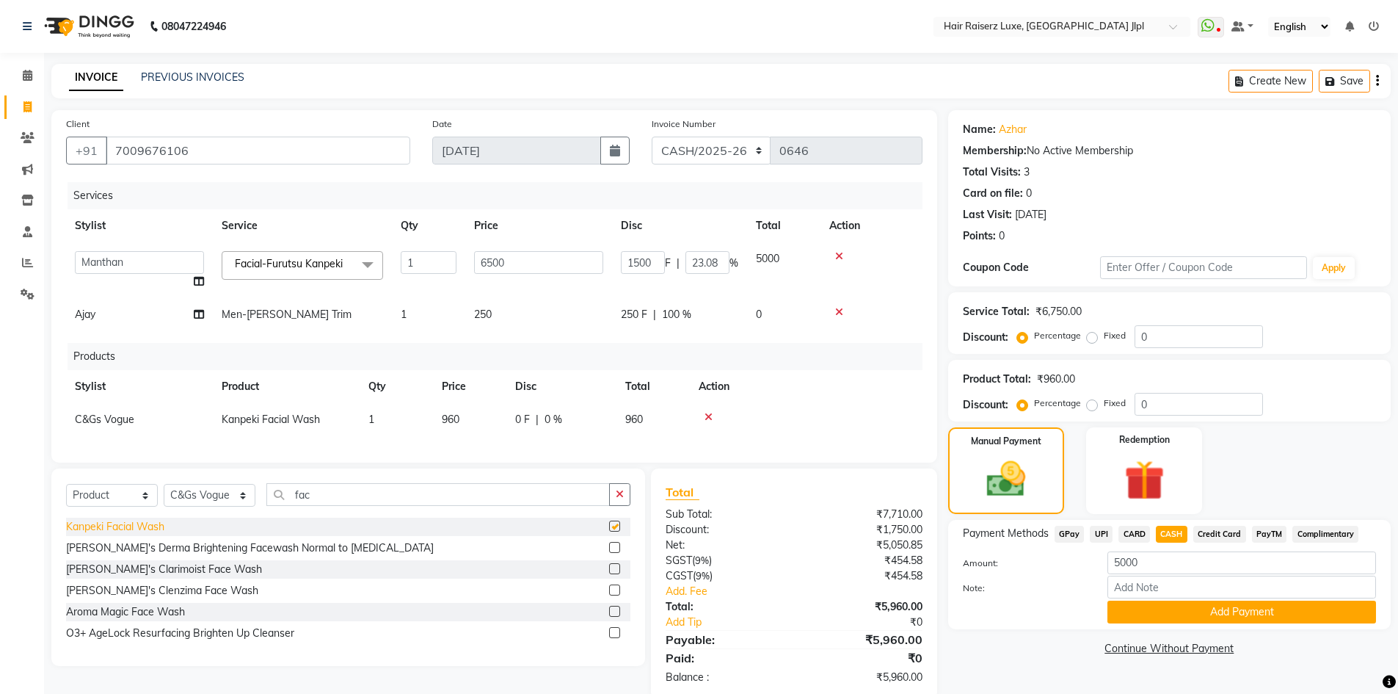
checkbox input "false"
drag, startPoint x: 1147, startPoint y: 405, endPoint x: 993, endPoint y: 416, distance: 154.5
click at [993, 414] on div "Discount: Percentage Fixed 0" at bounding box center [1169, 404] width 413 height 23
type input "5"
click at [1043, 664] on div "Name: Azhar Membership: No Active Membership Total Visits: 3 Card on file: 0 La…" at bounding box center [1175, 404] width 454 height 589
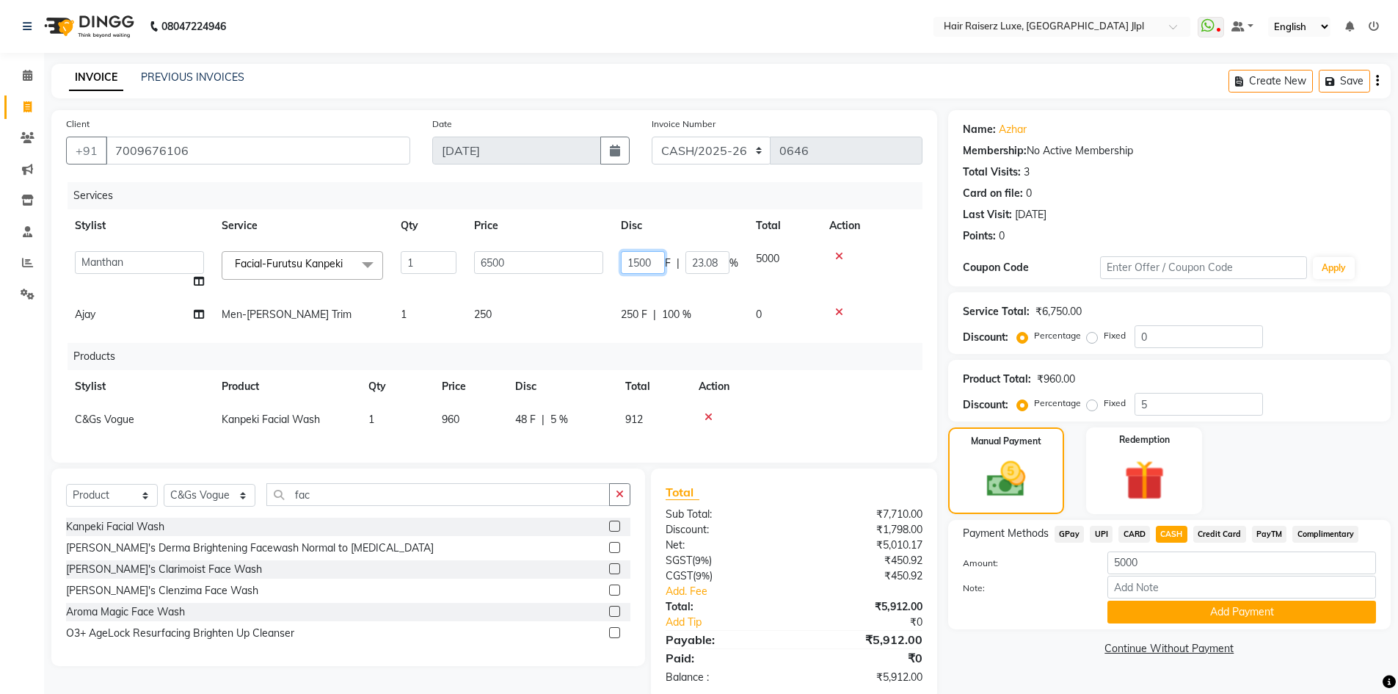
click at [653, 269] on input "1500" at bounding box center [643, 262] width 44 height 23
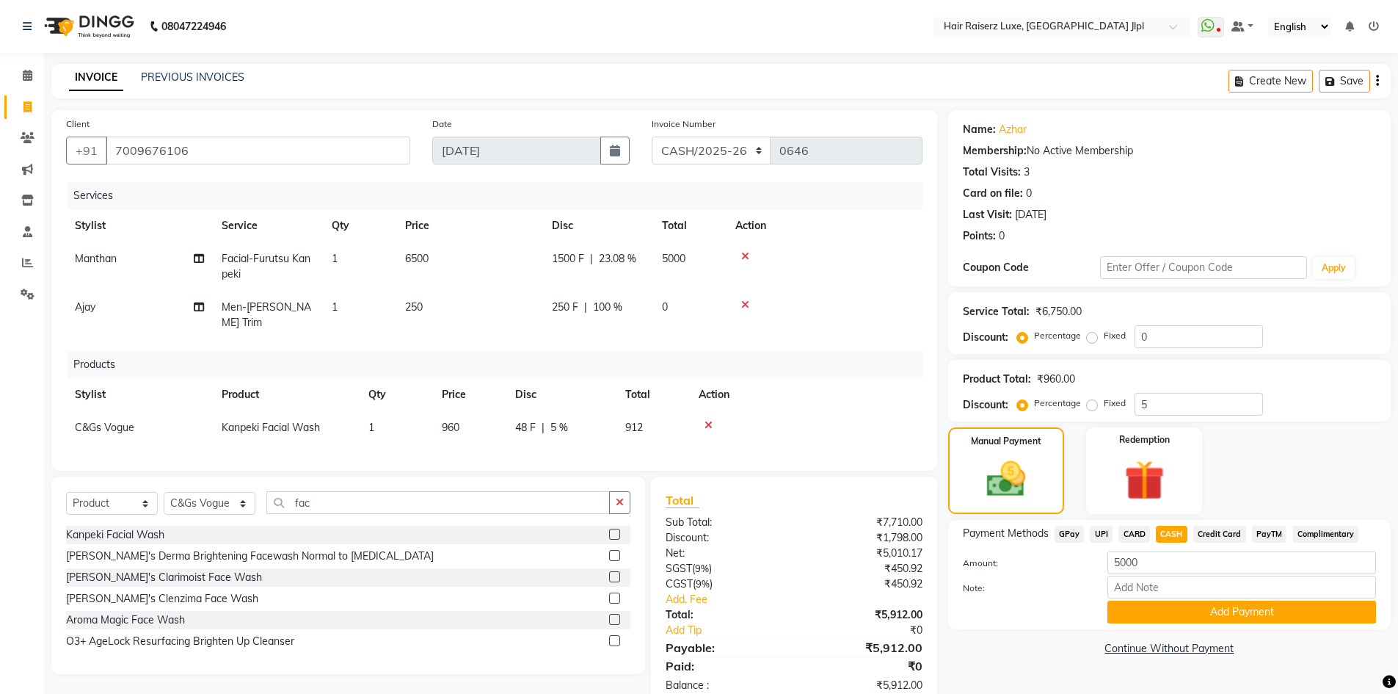
click at [1029, 663] on div "Name: Azhar Membership: No Active Membership Total Visits: 3 Card on file: 0 La…" at bounding box center [1175, 409] width 454 height 598
click at [1136, 563] on input "5000" at bounding box center [1242, 562] width 269 height 23
drag, startPoint x: 1142, startPoint y: 563, endPoint x: 1037, endPoint y: 562, distance: 105.7
click at [1037, 562] on div "Amount: 5000" at bounding box center [1169, 563] width 435 height 25
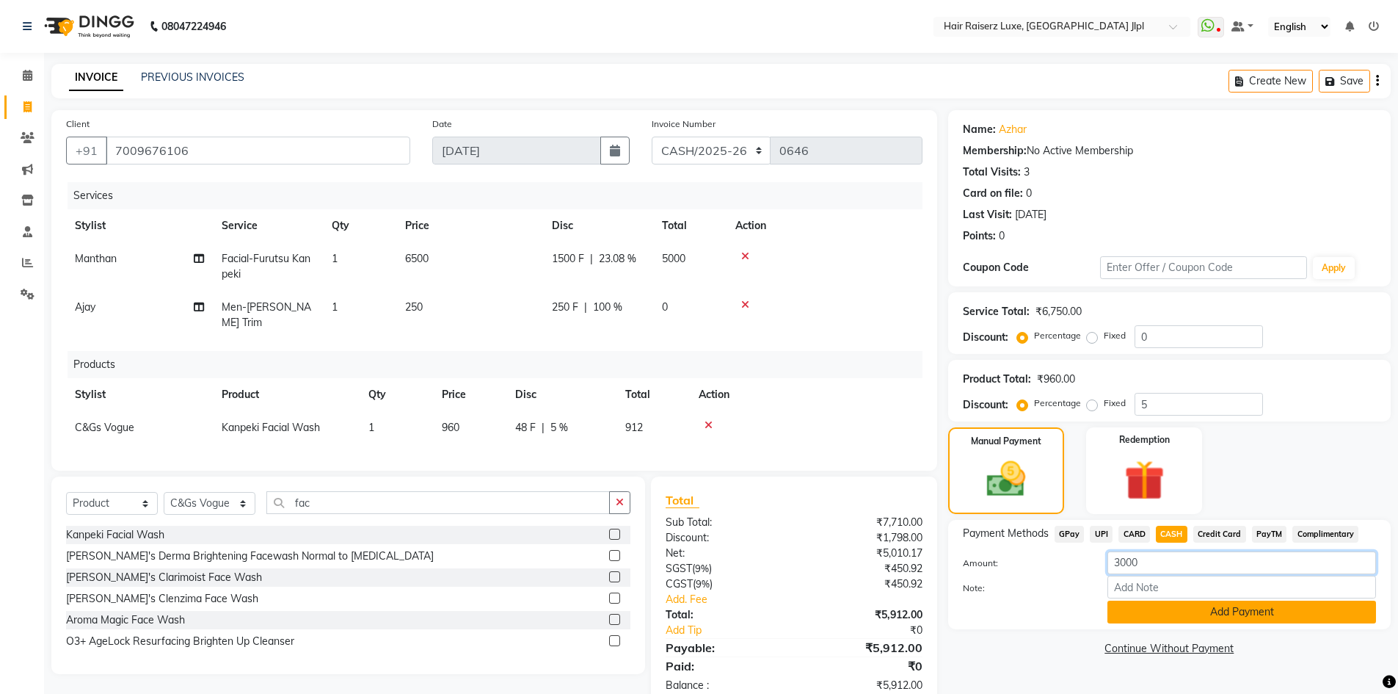
type input "3000"
click at [1132, 615] on button "Add Payment" at bounding box center [1242, 612] width 269 height 23
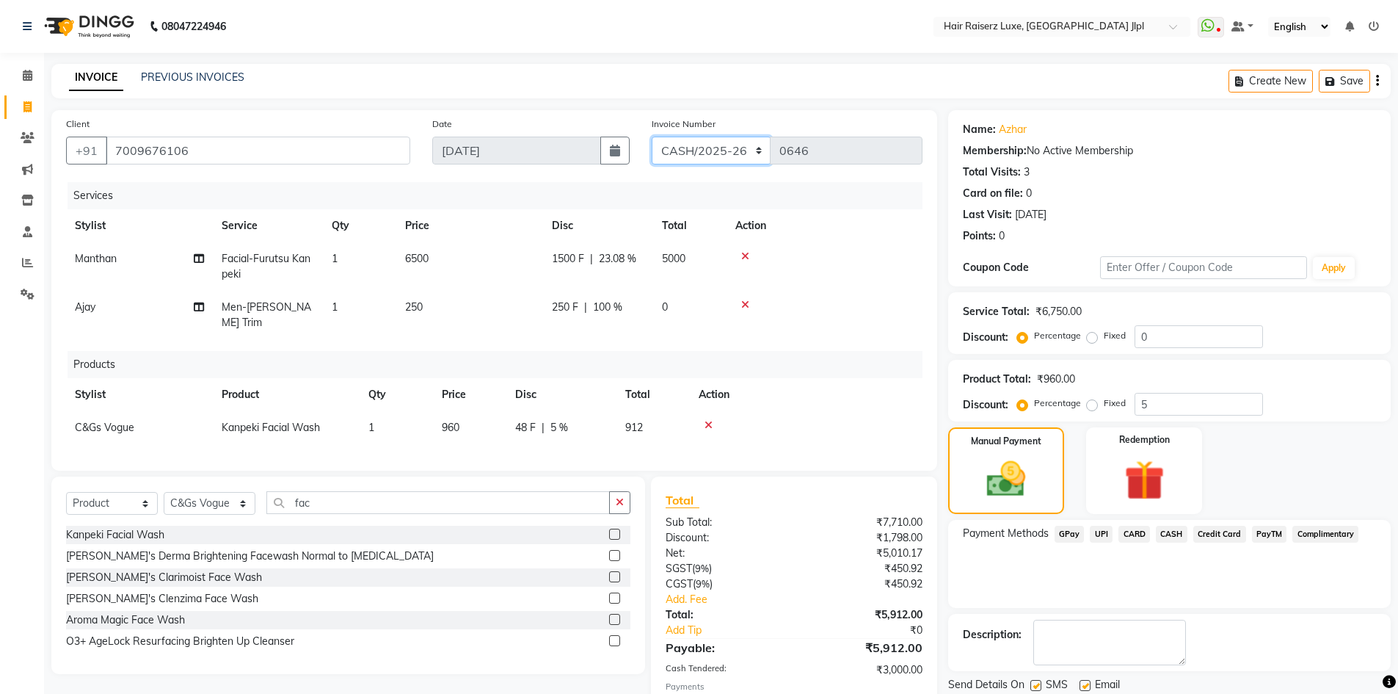
click at [705, 151] on select "FF/2025-26 PreP/2025-26 BANK/2025-26 Paytm/2025-26 CASH/2025-26 V/2025-26" at bounding box center [712, 151] width 120 height 28
select select "5409"
click at [652, 137] on select "FF/2025-26 PreP/2025-26 BANK/2025-26 Paytm/2025-26 CASH/2025-26 V/2025-26" at bounding box center [712, 151] width 120 height 28
type input "3255"
click at [1104, 535] on span "UPI" at bounding box center [1101, 534] width 23 height 17
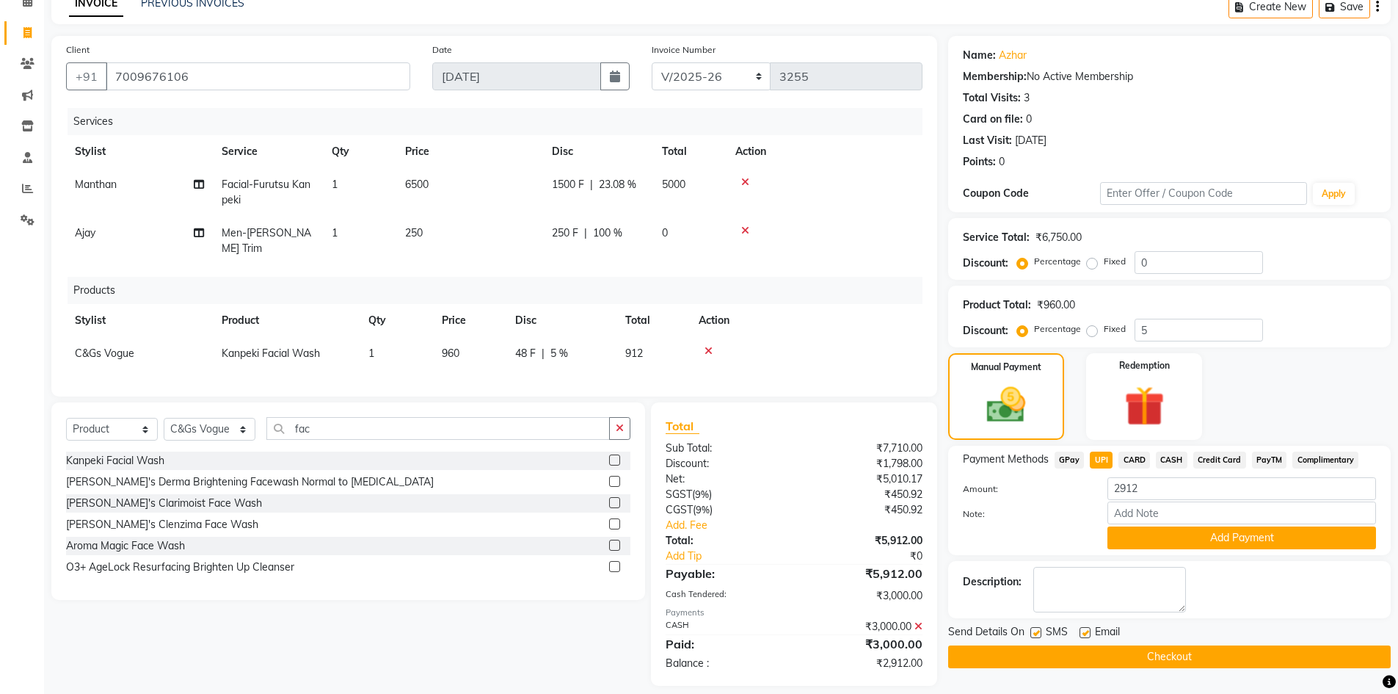
scroll to position [84, 0]
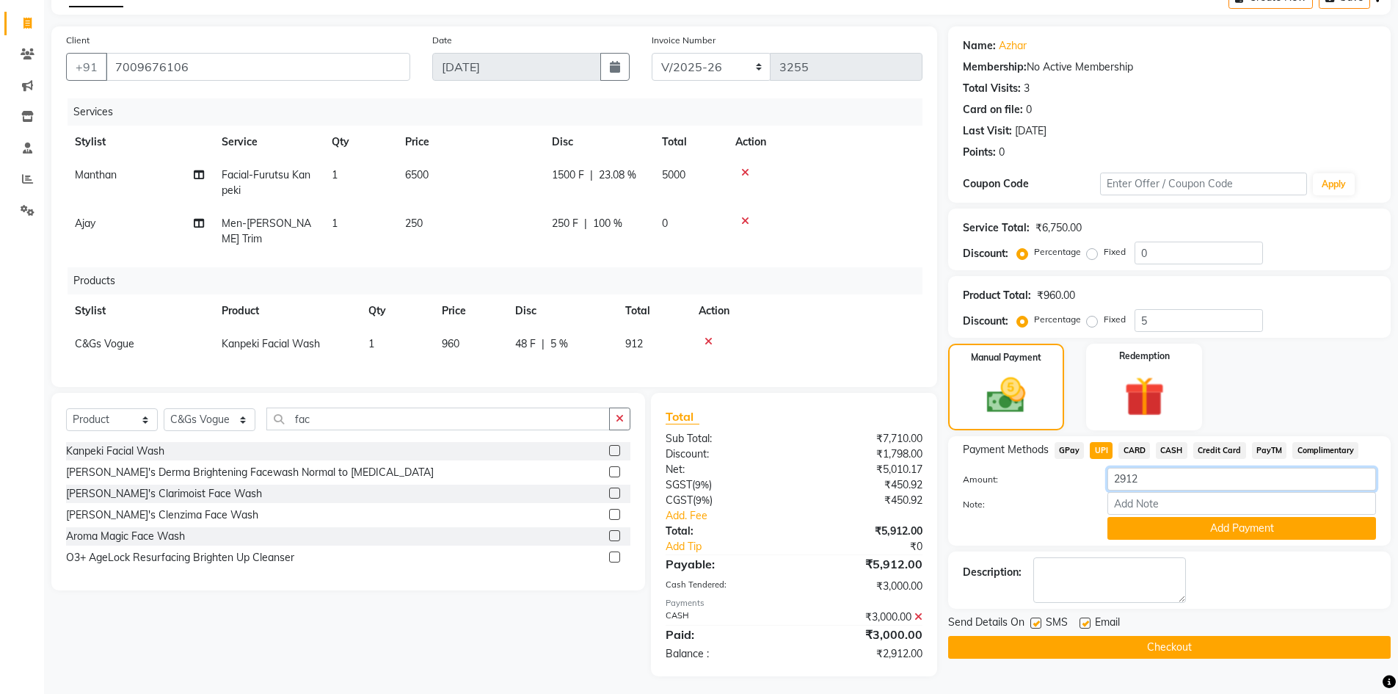
click at [1124, 471] on input "2912" at bounding box center [1242, 479] width 269 height 23
type input "12"
click at [1241, 526] on button "Add Payment" at bounding box center [1242, 528] width 269 height 23
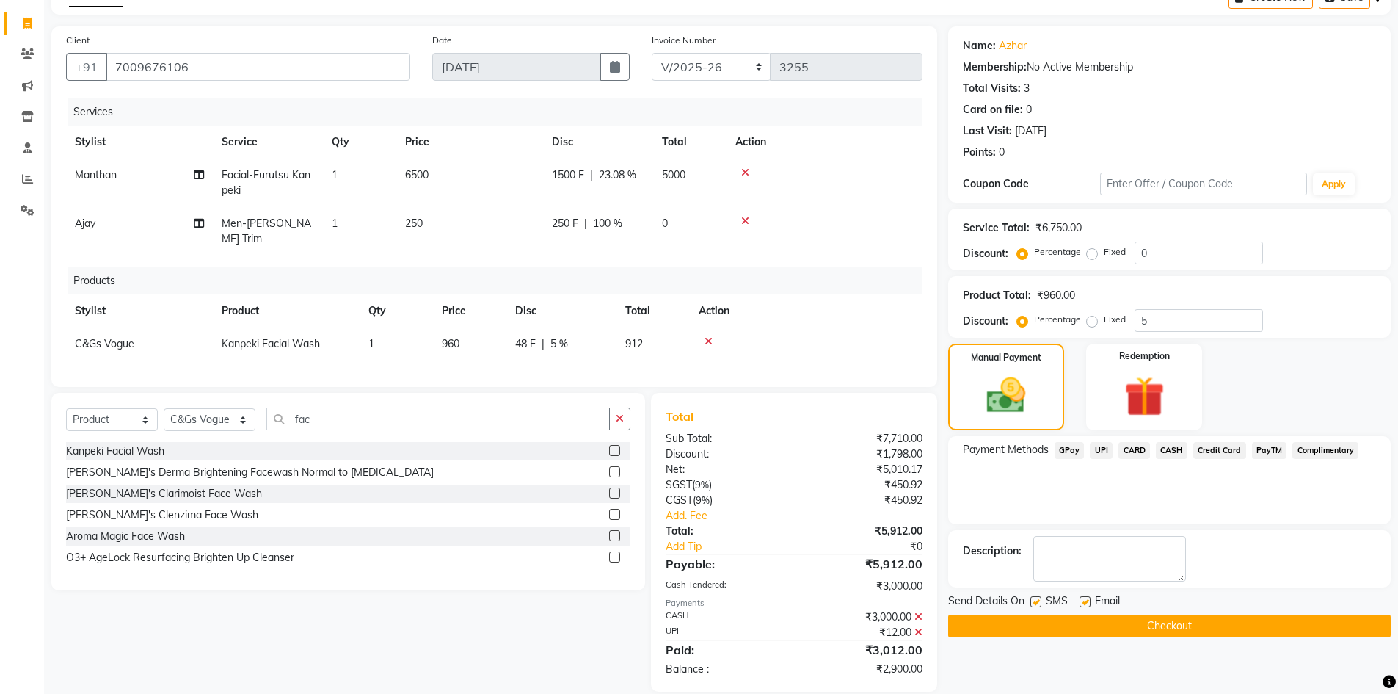
click at [1159, 625] on button "Checkout" at bounding box center [1169, 625] width 443 height 23
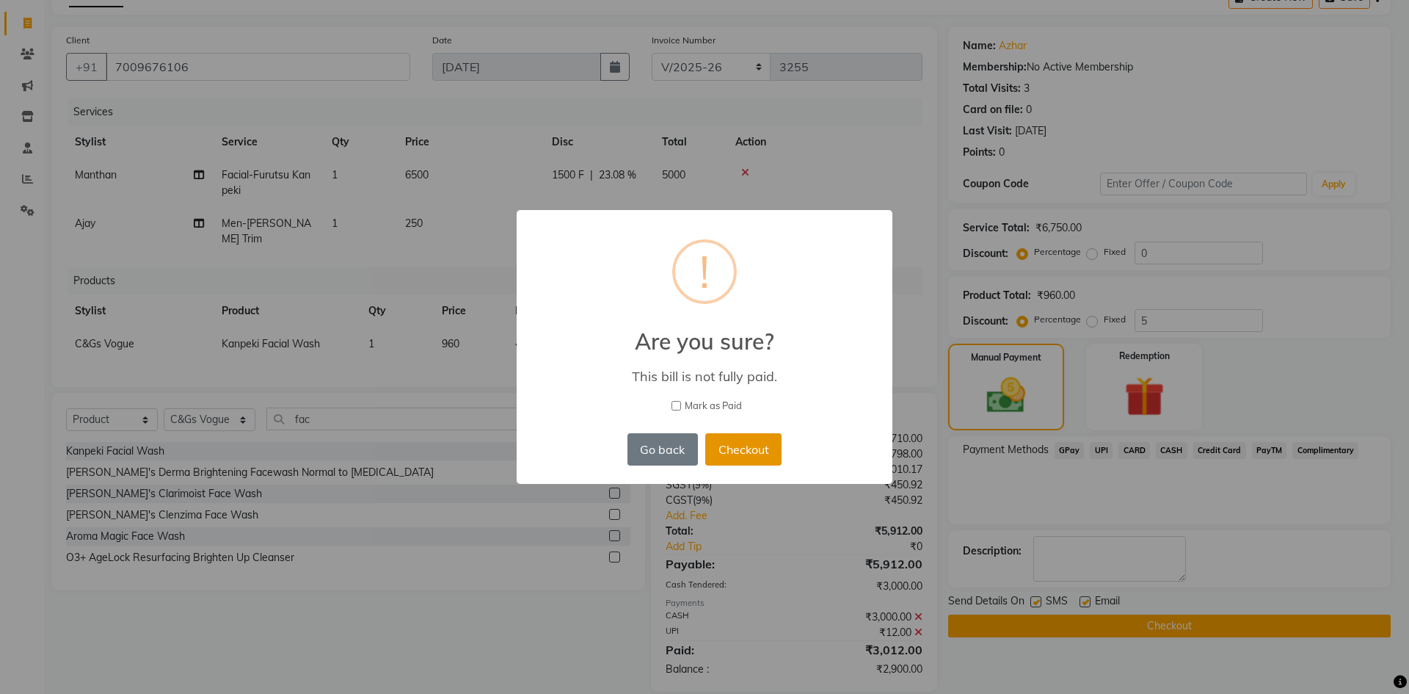
click at [750, 449] on button "Checkout" at bounding box center [743, 449] width 76 height 32
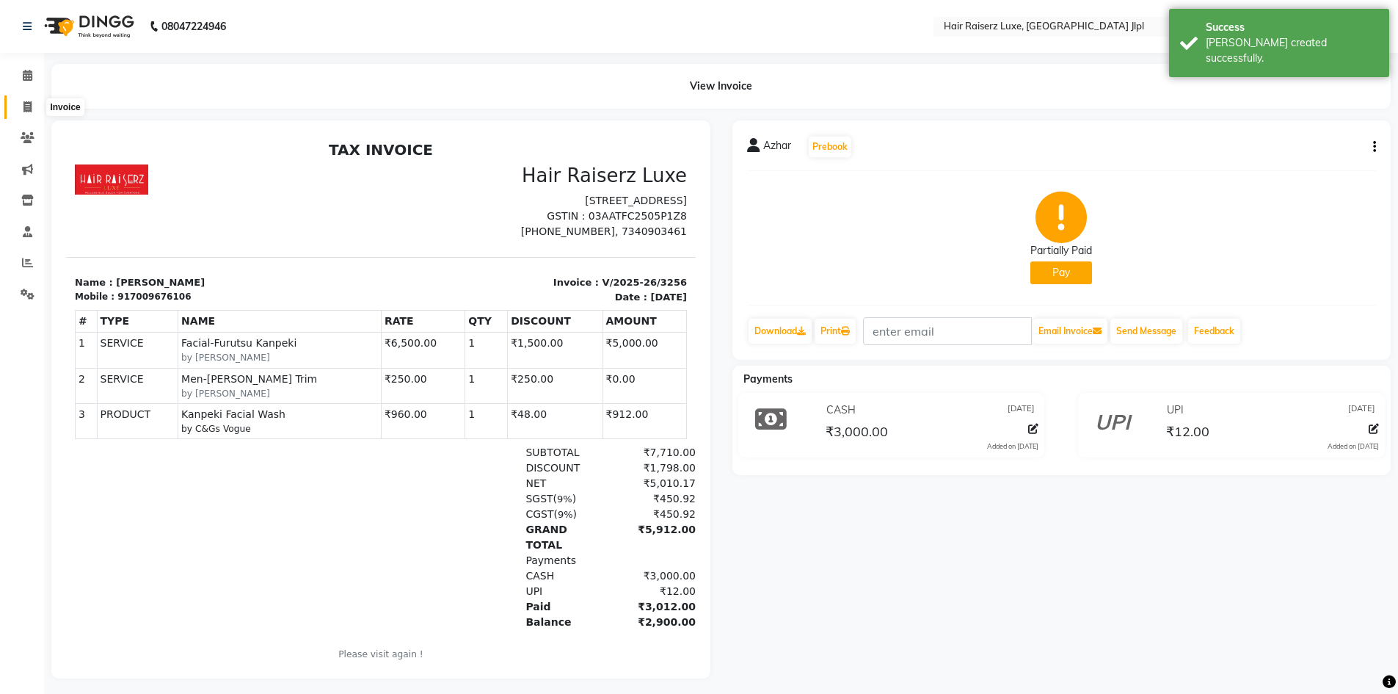
click at [32, 115] on span at bounding box center [28, 107] width 26 height 17
select select "service"
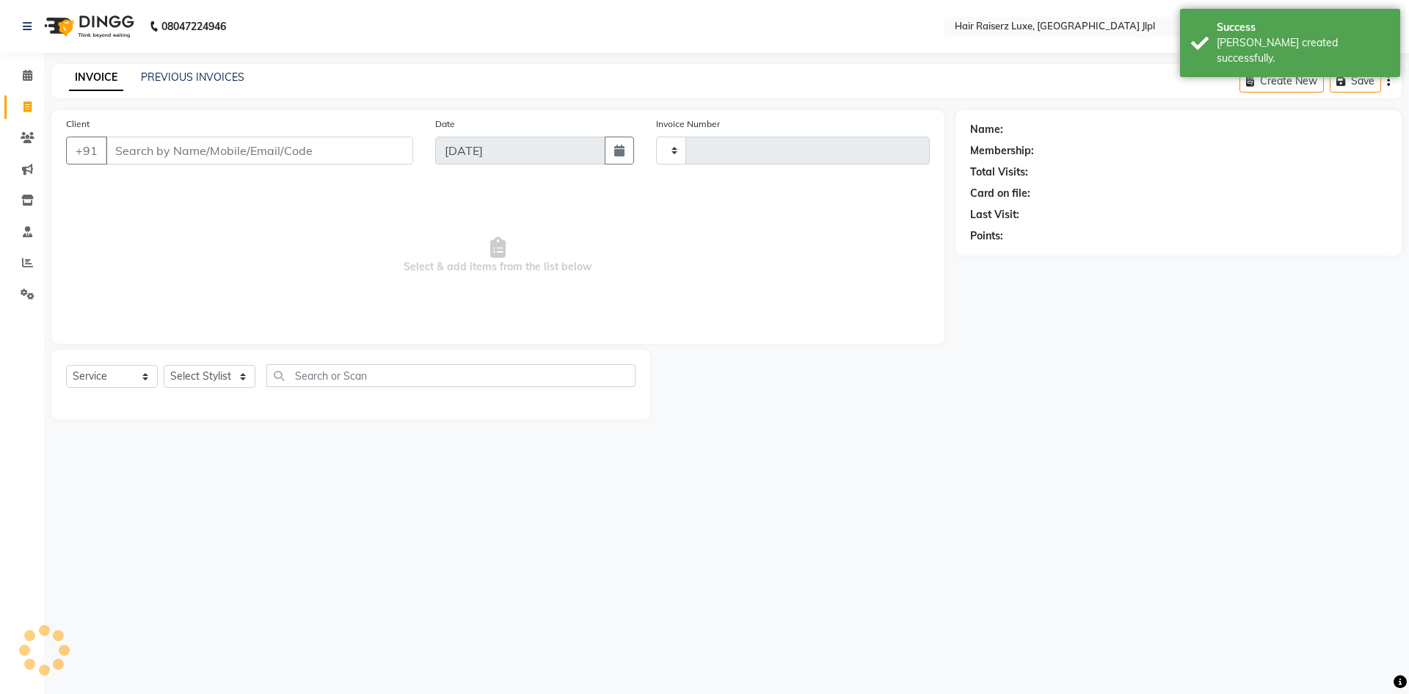
type input "3257"
select select "5409"
click at [219, 76] on link "PREVIOUS INVOICES" at bounding box center [193, 76] width 104 height 13
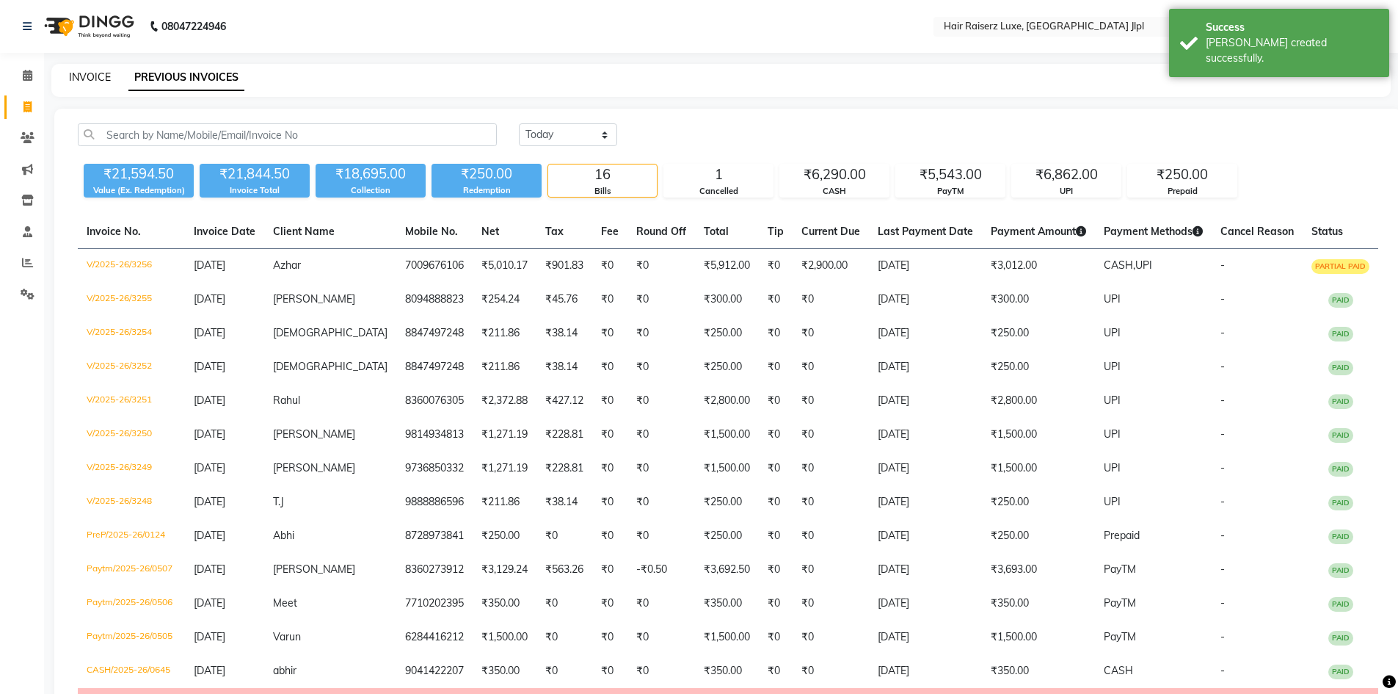
click at [98, 73] on link "INVOICE" at bounding box center [90, 76] width 42 height 13
select select "5409"
select select "service"
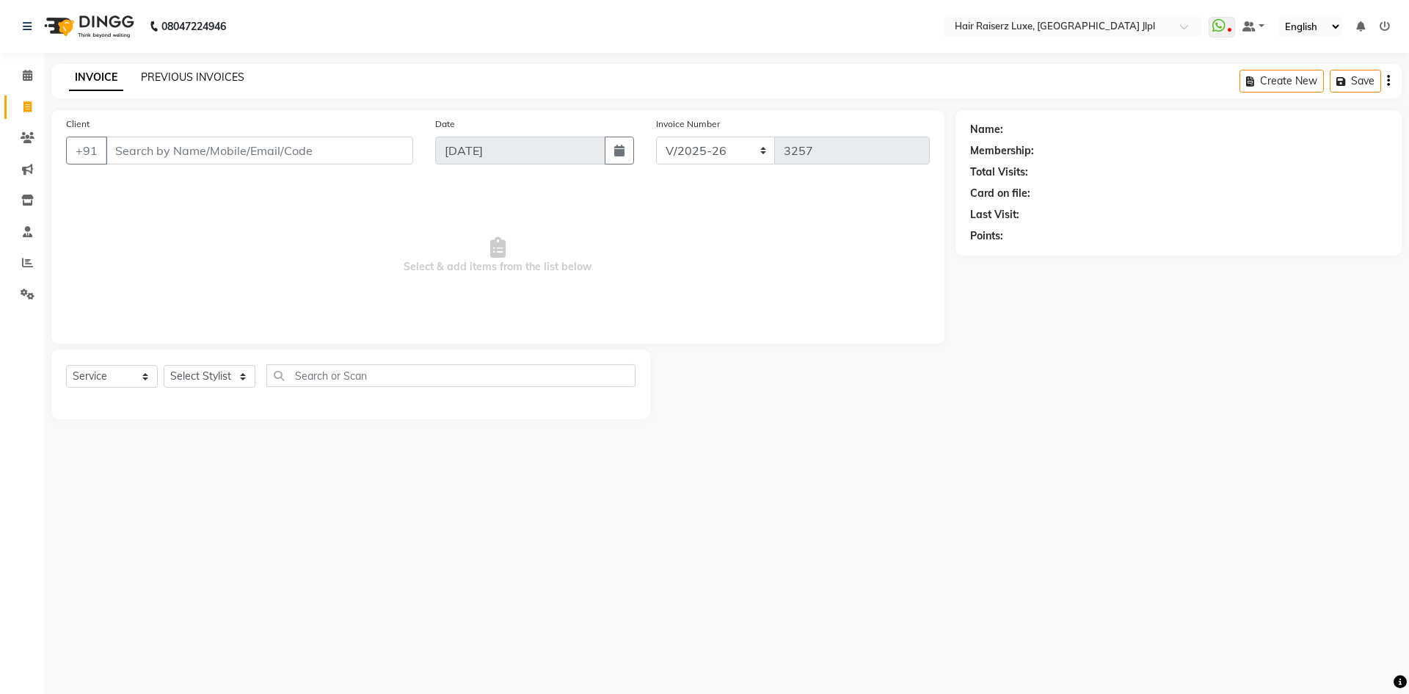
click at [167, 82] on link "PREVIOUS INVOICES" at bounding box center [193, 76] width 104 height 13
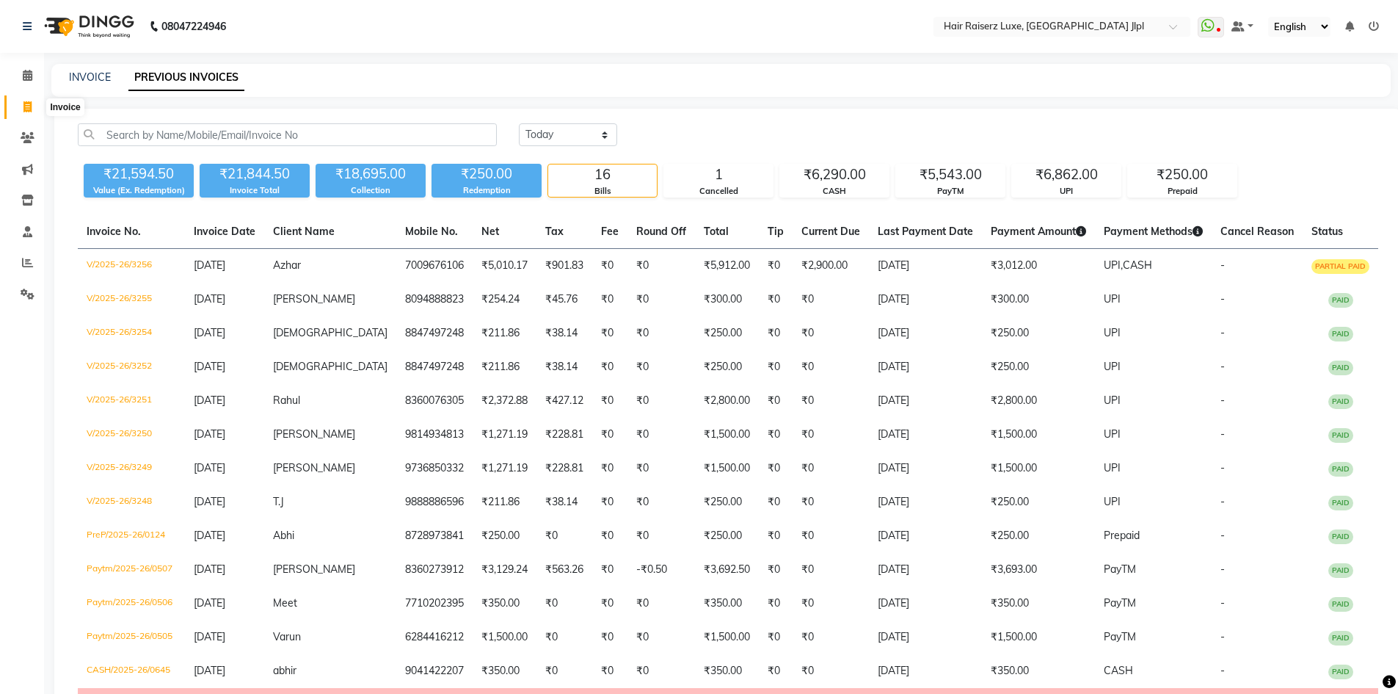
click at [27, 105] on icon at bounding box center [27, 106] width 8 height 11
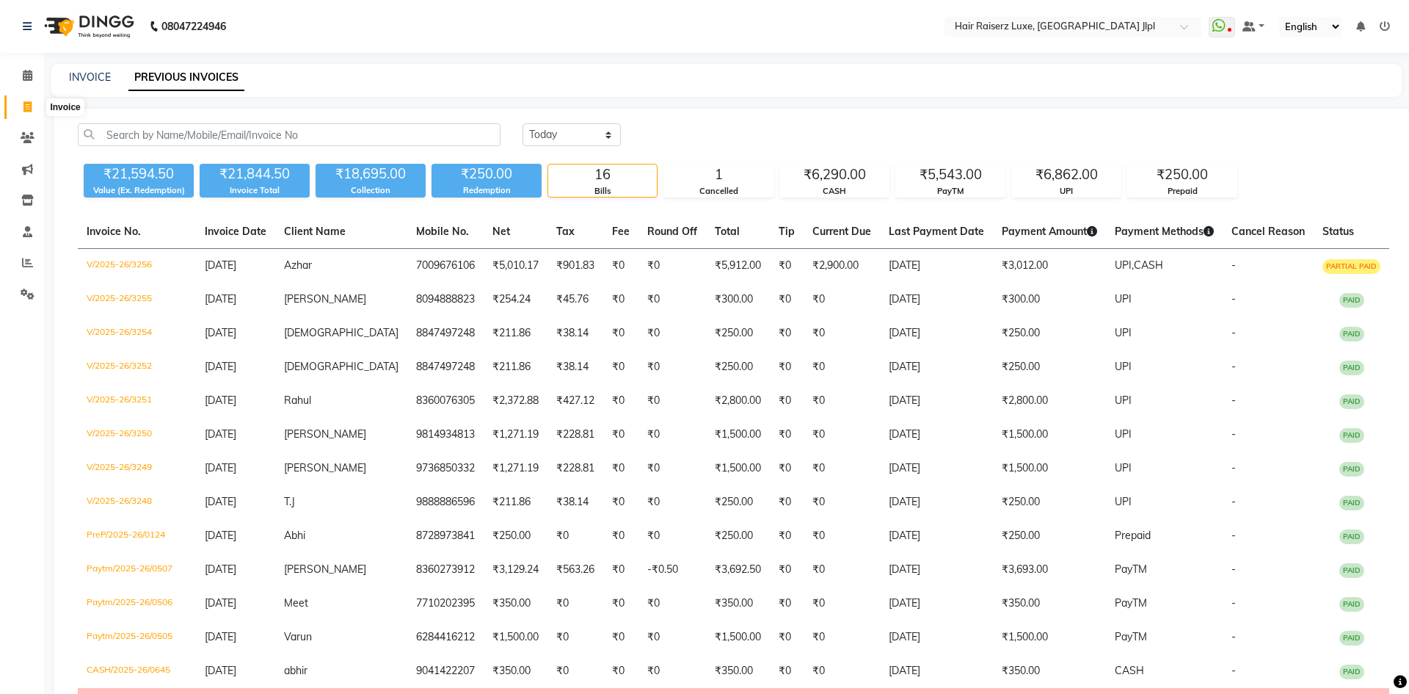
select select "5409"
select select "service"
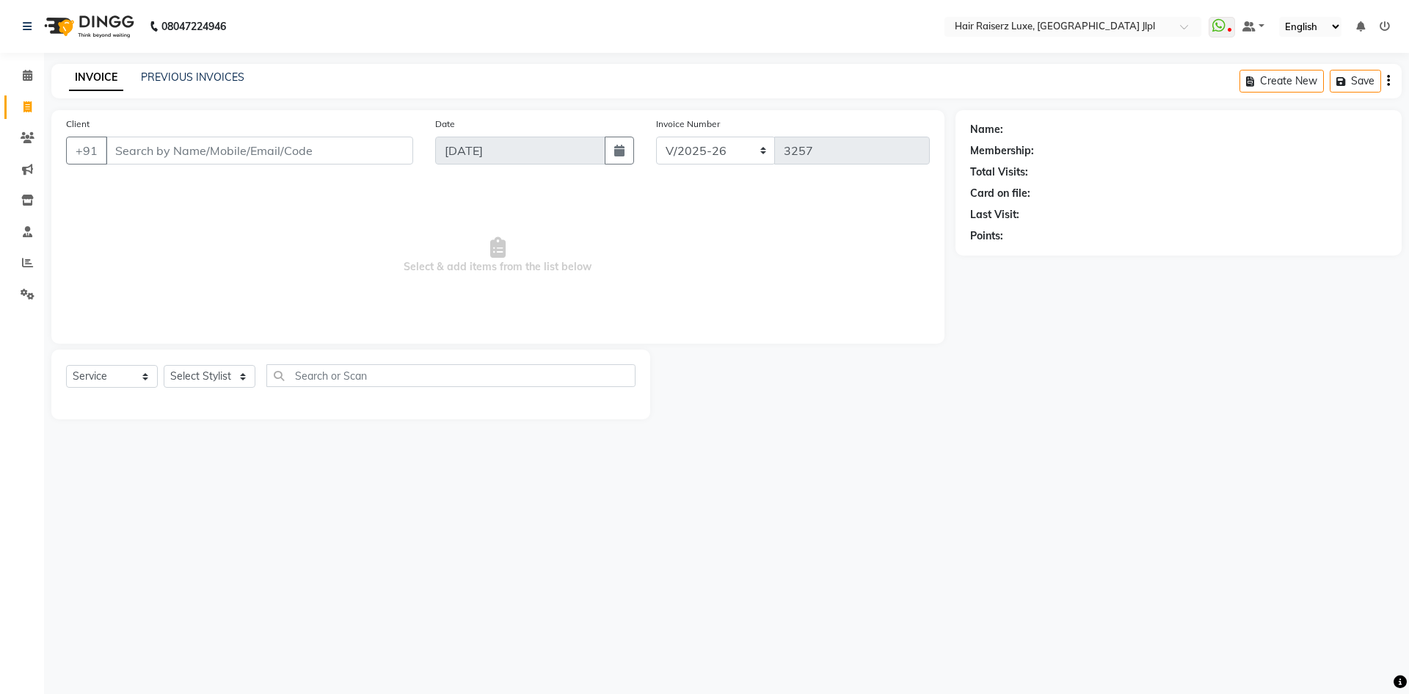
click at [193, 156] on input "Client" at bounding box center [260, 151] width 308 height 28
click at [223, 79] on link "PREVIOUS INVOICES" at bounding box center [193, 76] width 104 height 13
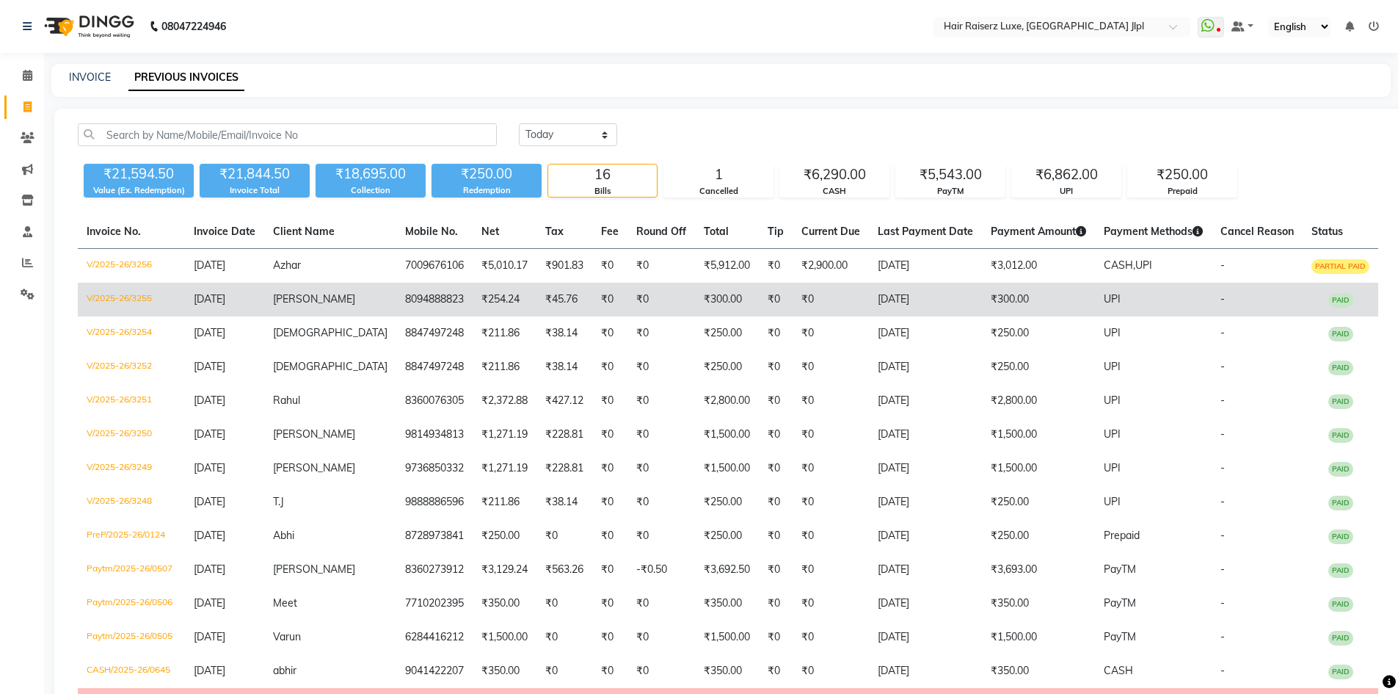
click at [316, 293] on span "[PERSON_NAME]" at bounding box center [314, 298] width 82 height 13
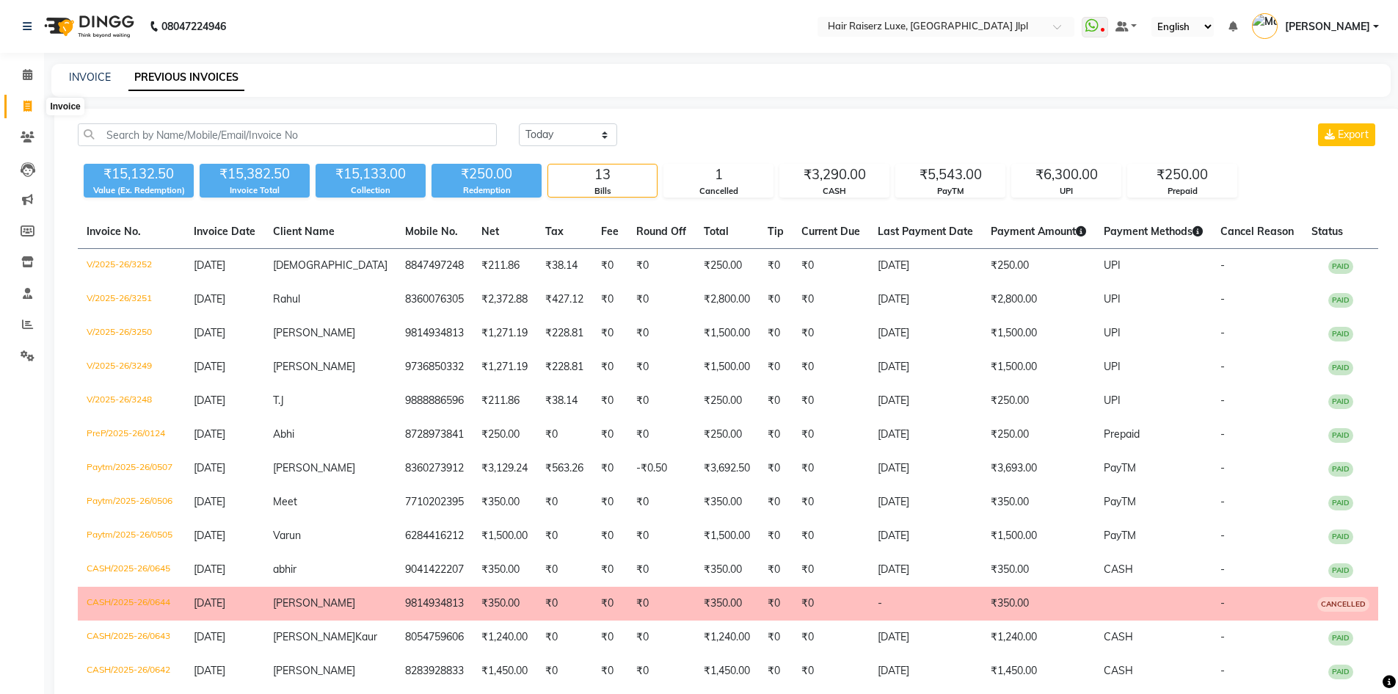
click at [30, 102] on icon at bounding box center [27, 106] width 8 height 11
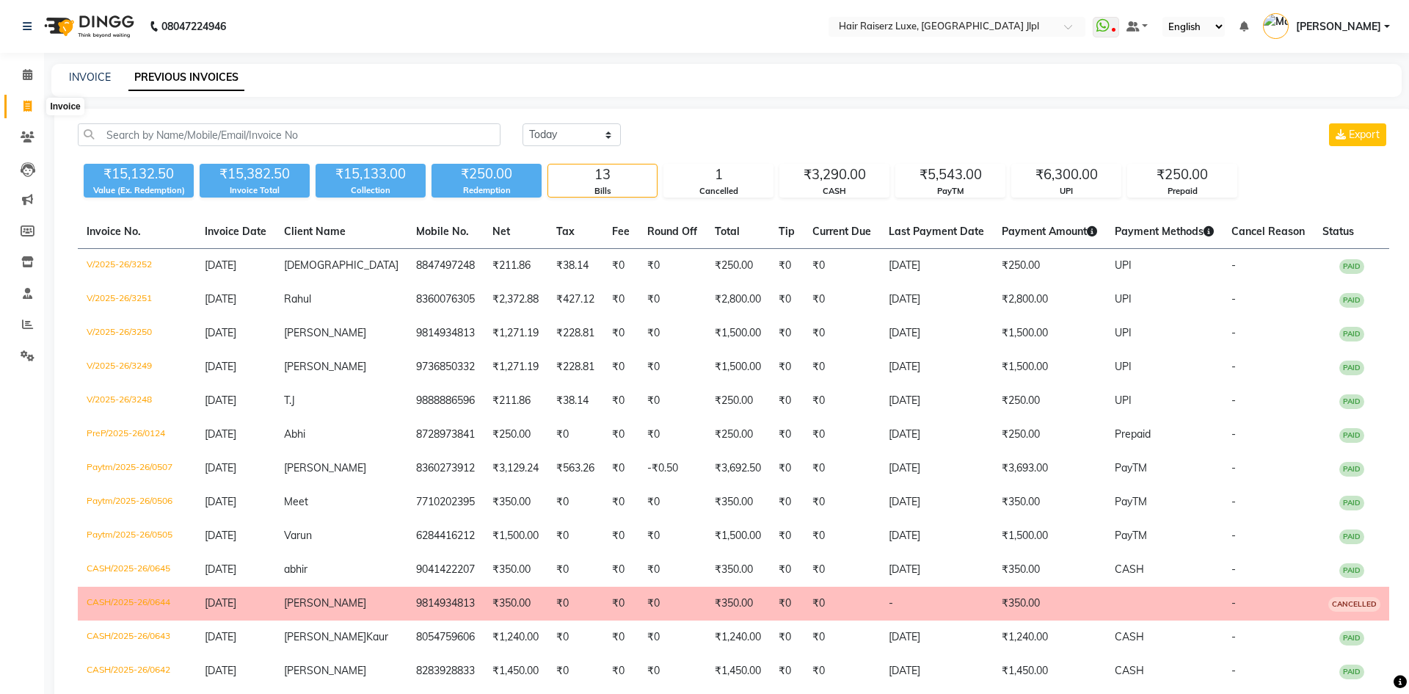
select select "5409"
select select "service"
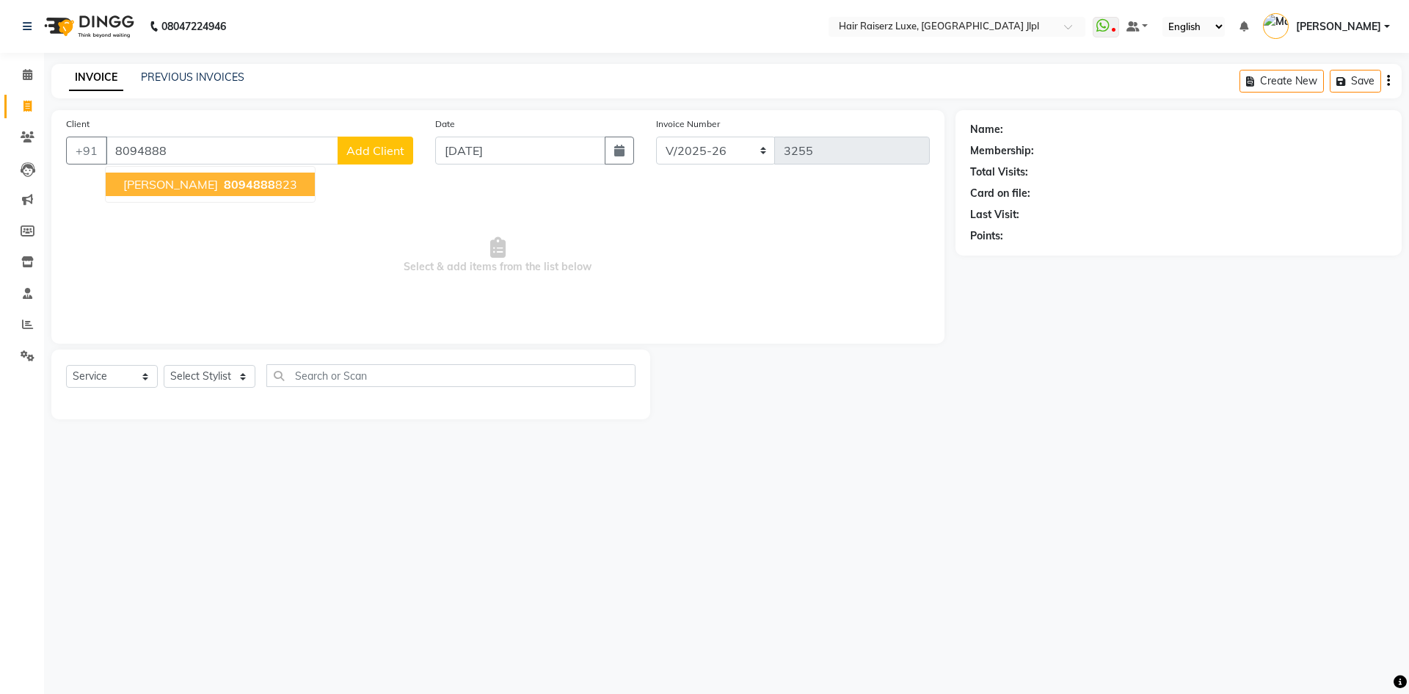
click at [238, 181] on ngb-highlight "8094888 823" at bounding box center [259, 184] width 76 height 15
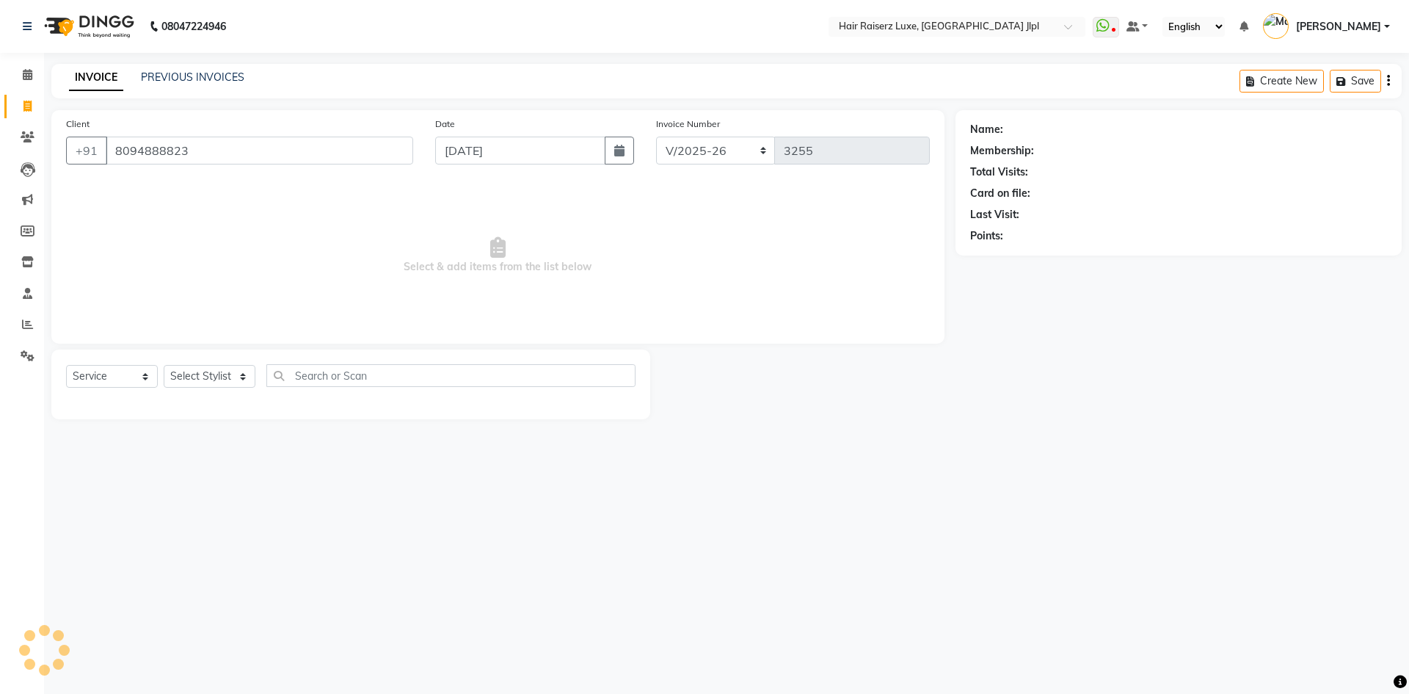
type input "8094888823"
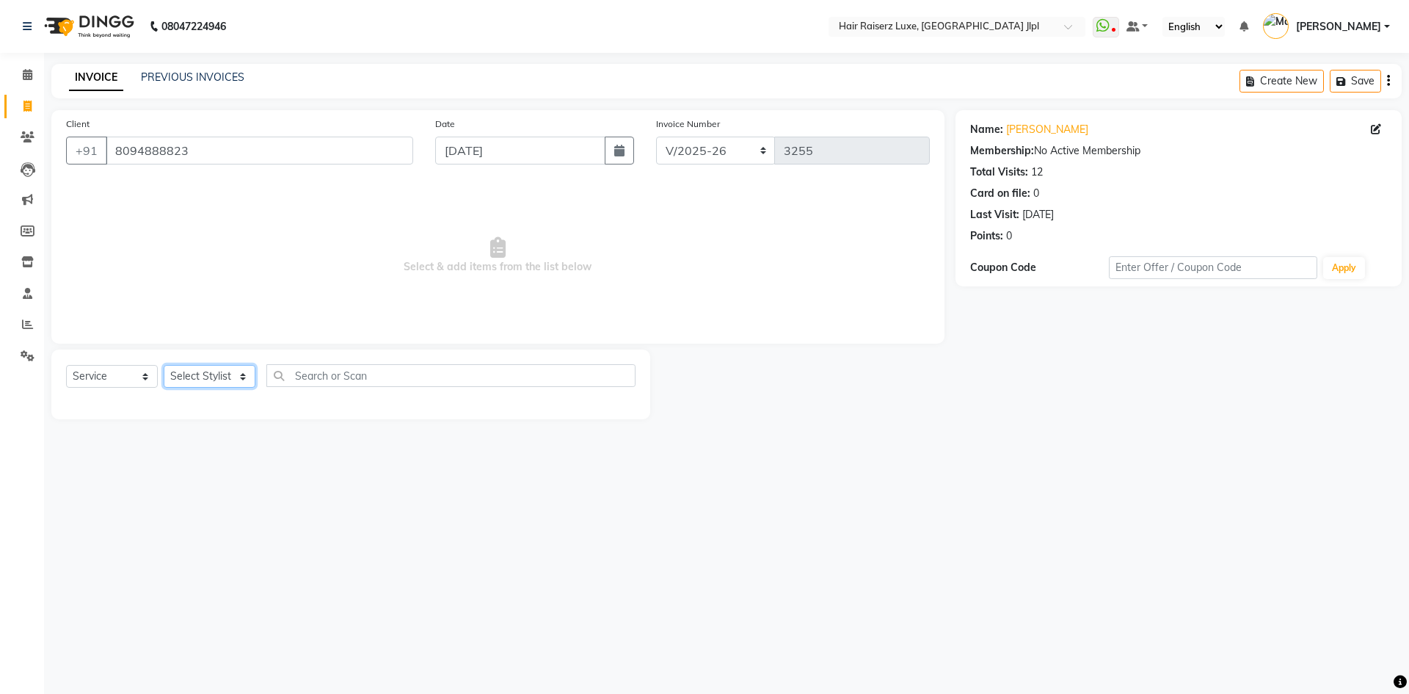
click at [179, 375] on select "Select Stylist Abhishek Aftab Ajay Anand Bhoomika Bilal C&Gs Vogue Chhavi Duati…" at bounding box center [210, 376] width 92 height 23
select select "47928"
click at [164, 365] on select "Select Stylist Abhishek Aftab Ajay Anand Bhoomika Bilal C&Gs Vogue Chhavi Duati…" at bounding box center [210, 376] width 92 height 23
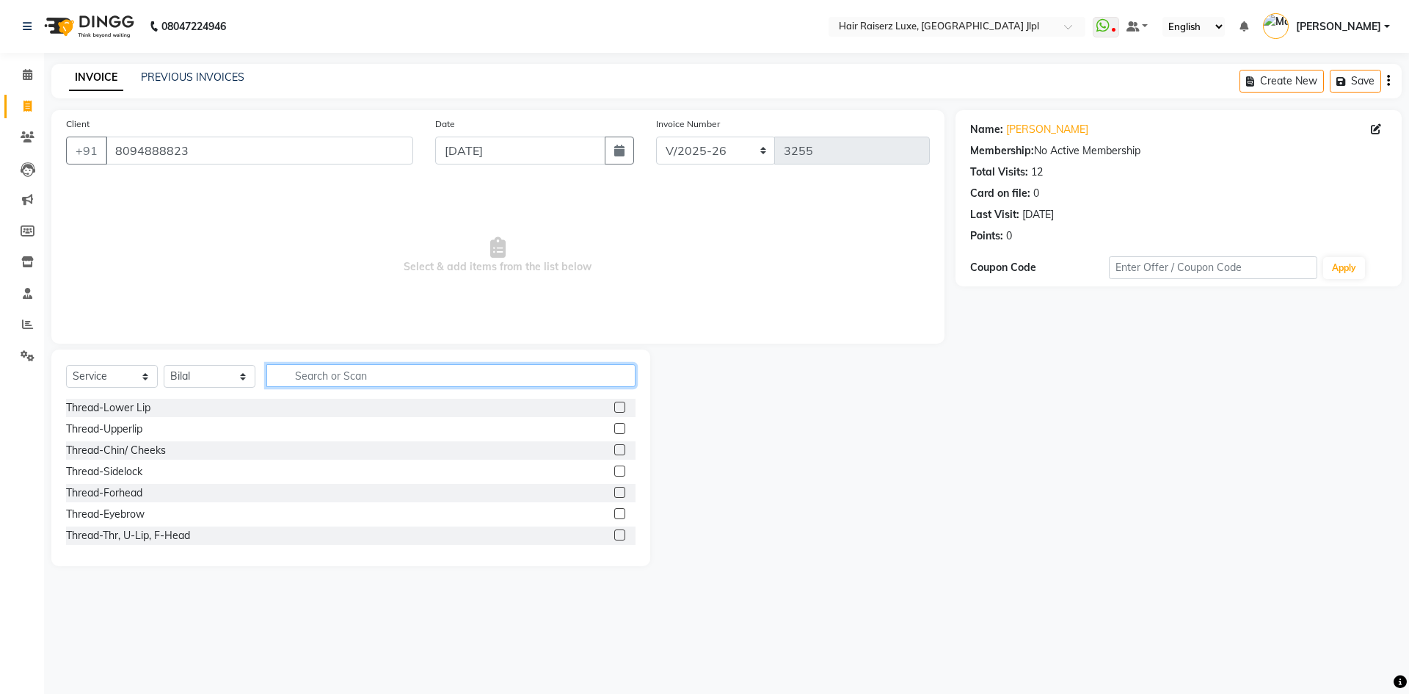
click at [319, 373] on input "text" at bounding box center [450, 375] width 369 height 23
type input "men s"
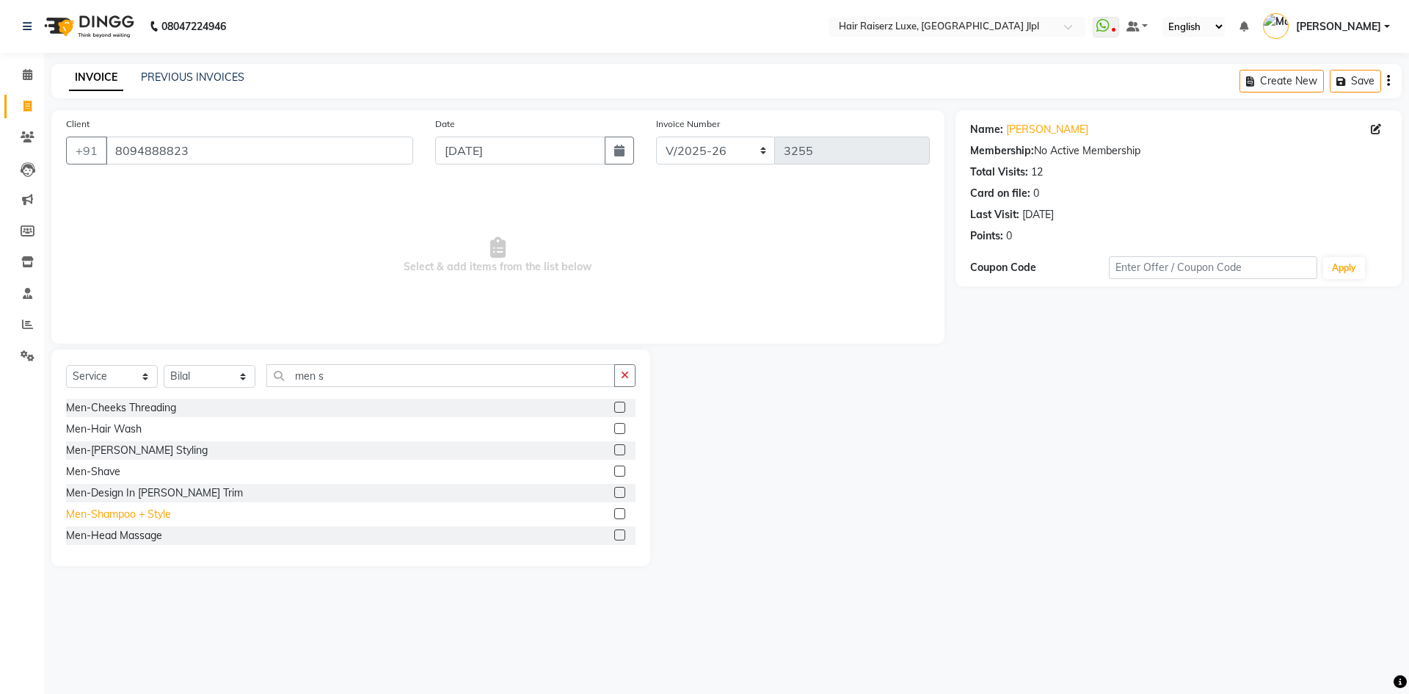
click at [164, 515] on div "Men-Shampoo + Style" at bounding box center [118, 514] width 105 height 15
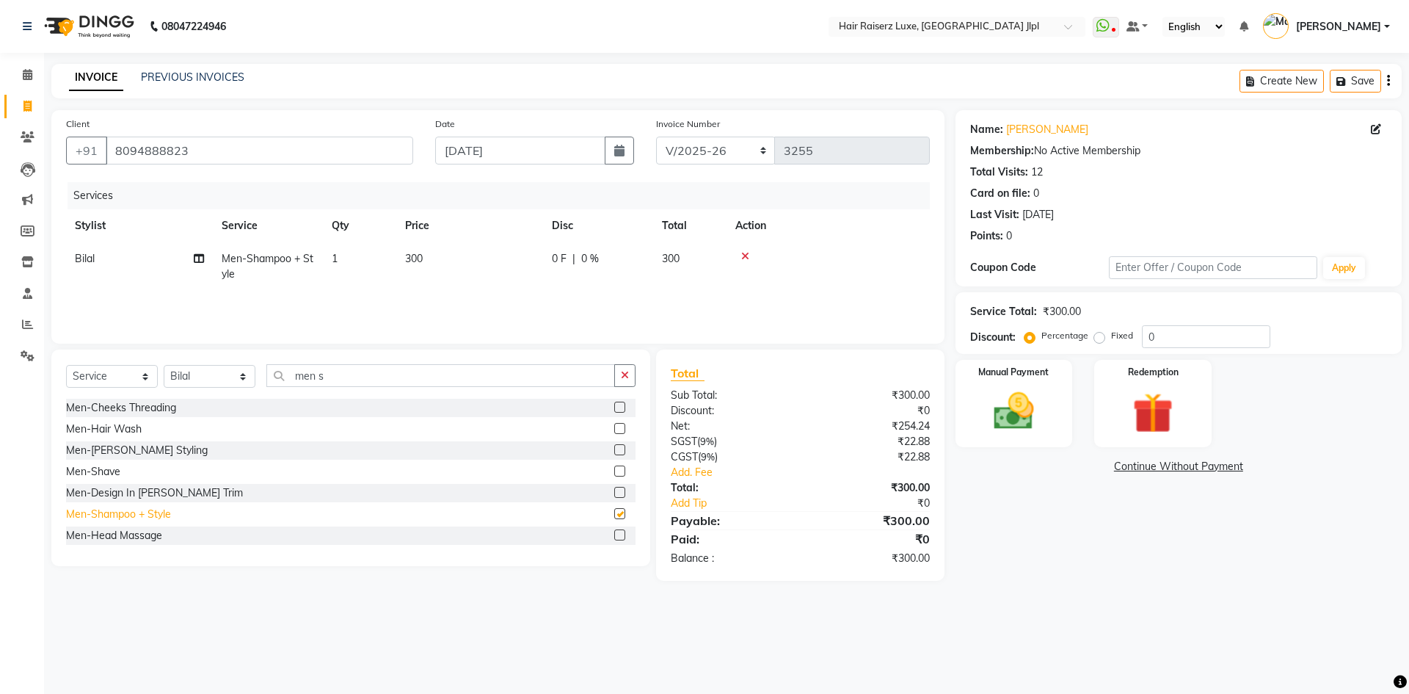
checkbox input "false"
click at [1018, 416] on img at bounding box center [1014, 411] width 68 height 48
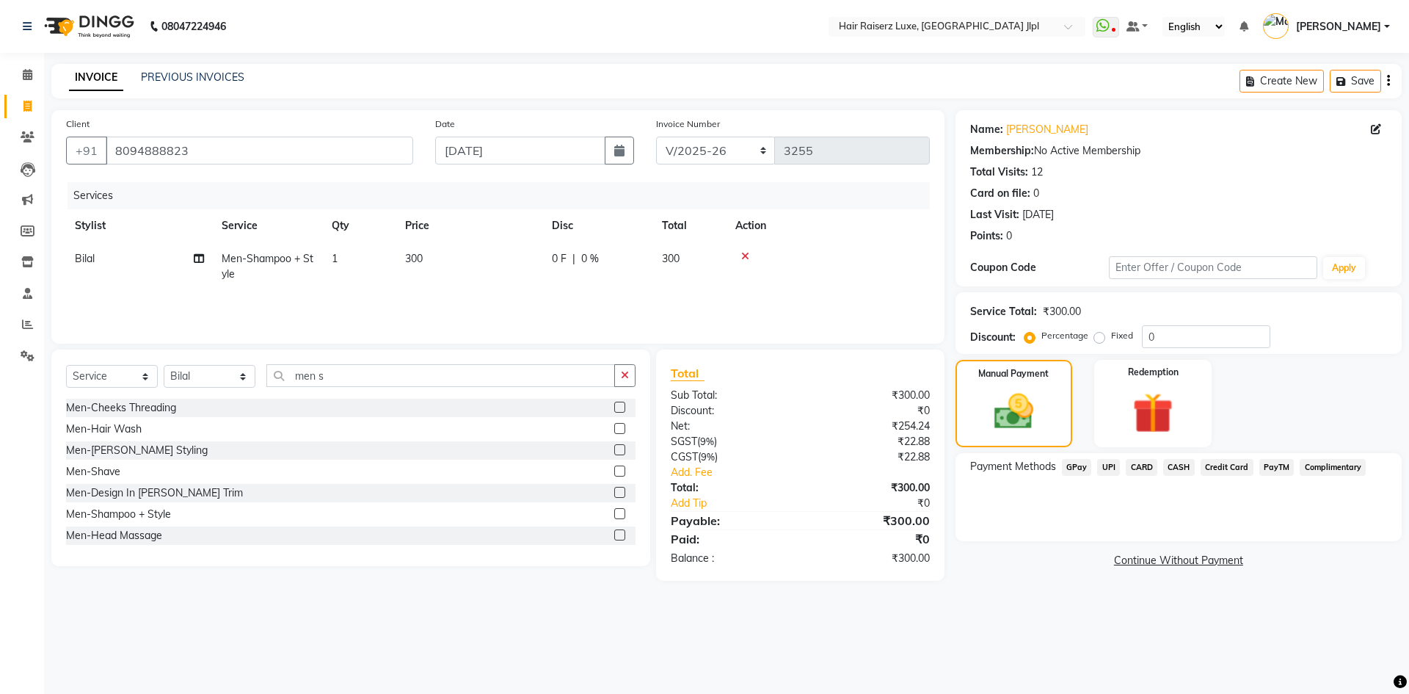
click at [1106, 466] on span "UPI" at bounding box center [1108, 467] width 23 height 17
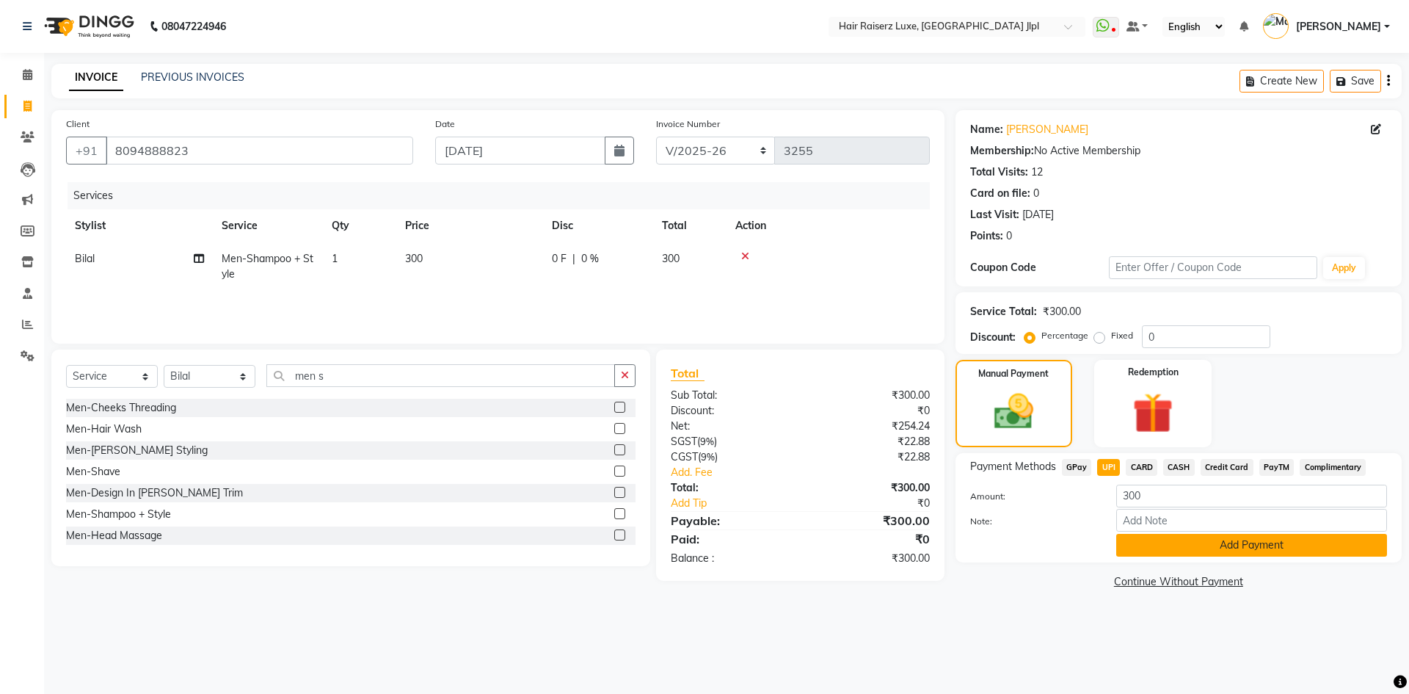
click at [1130, 547] on button "Add Payment" at bounding box center [1252, 545] width 271 height 23
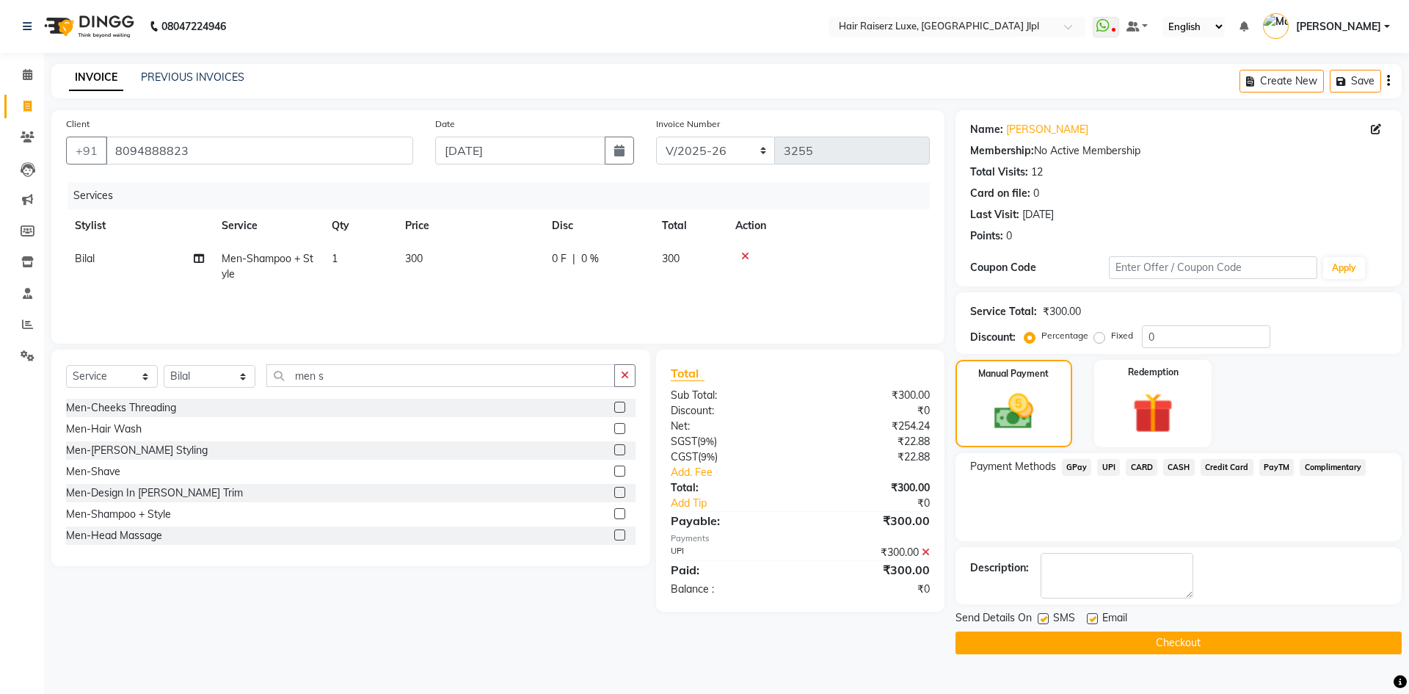
click at [1091, 612] on div "Email" at bounding box center [1113, 619] width 52 height 18
click at [1091, 620] on label at bounding box center [1092, 618] width 11 height 11
click at [1091, 620] on input "checkbox" at bounding box center [1092, 619] width 10 height 10
checkbox input "false"
click at [1091, 640] on button "Checkout" at bounding box center [1179, 642] width 446 height 23
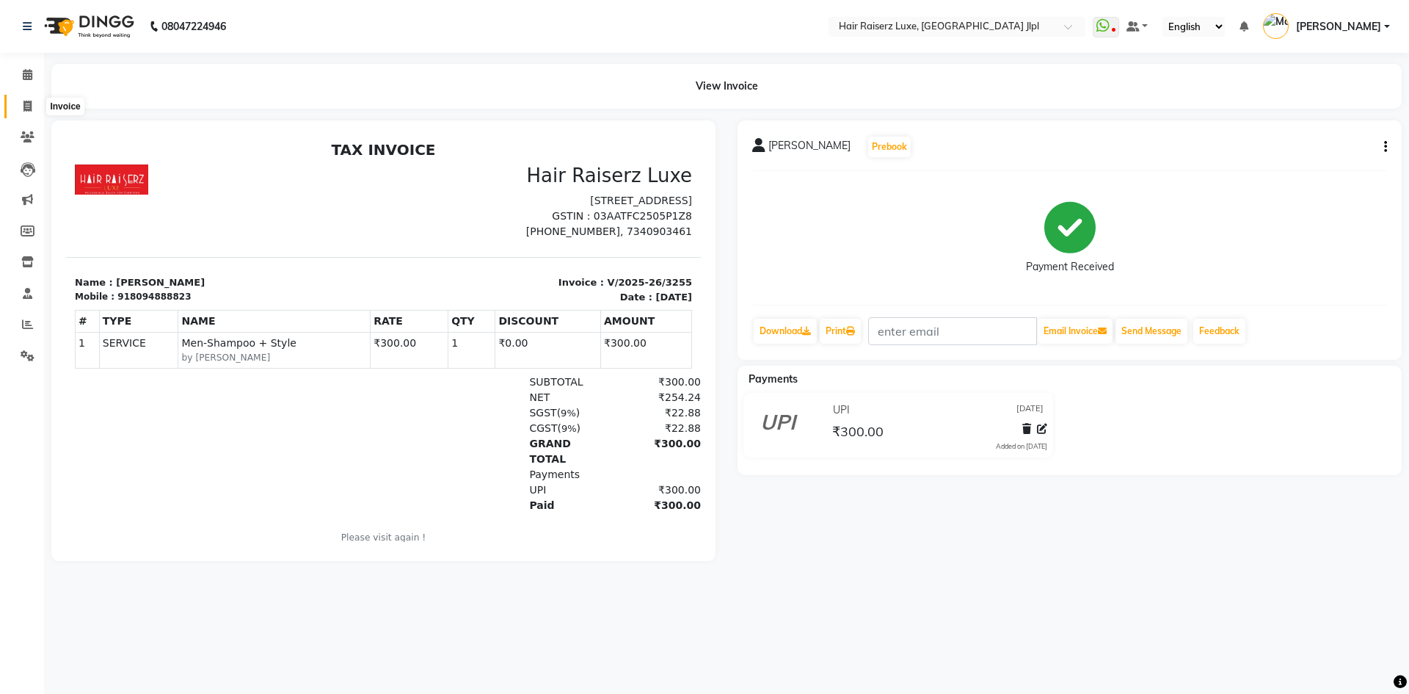
click at [29, 108] on icon at bounding box center [27, 106] width 8 height 11
select select "service"
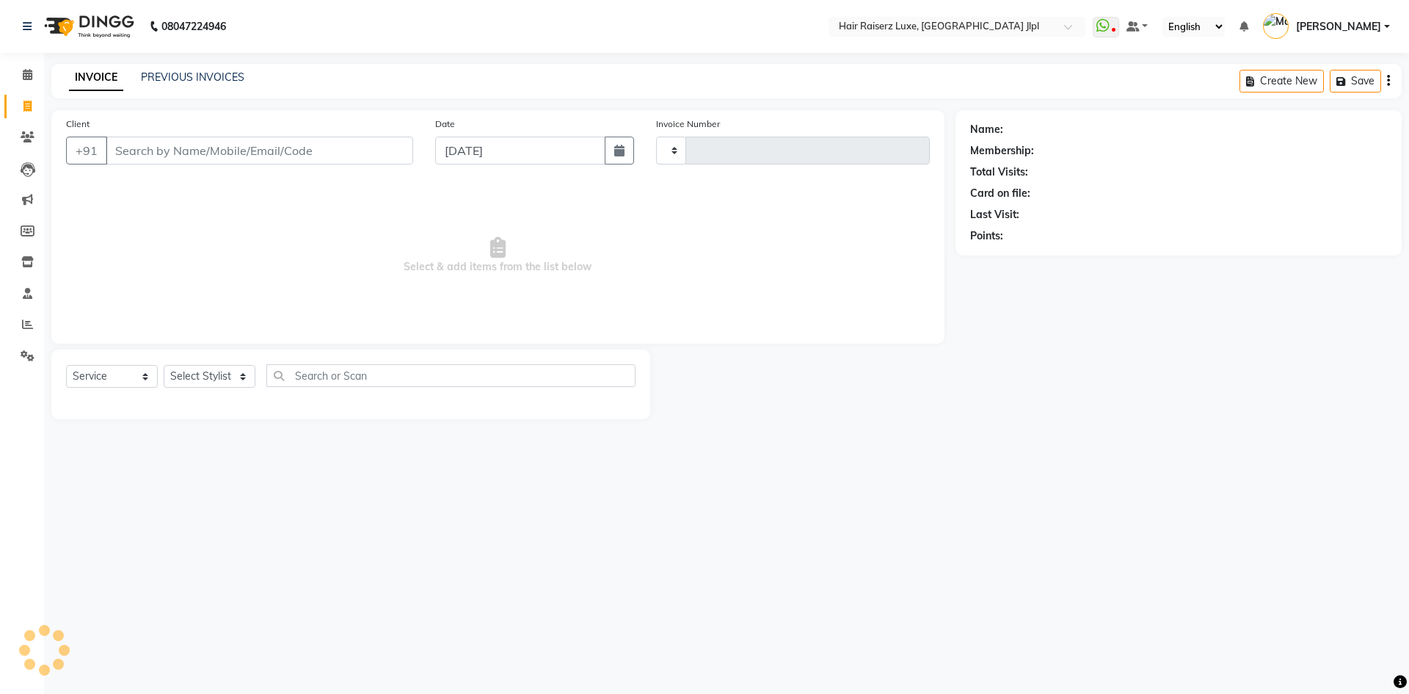
type input "3256"
select select "5409"
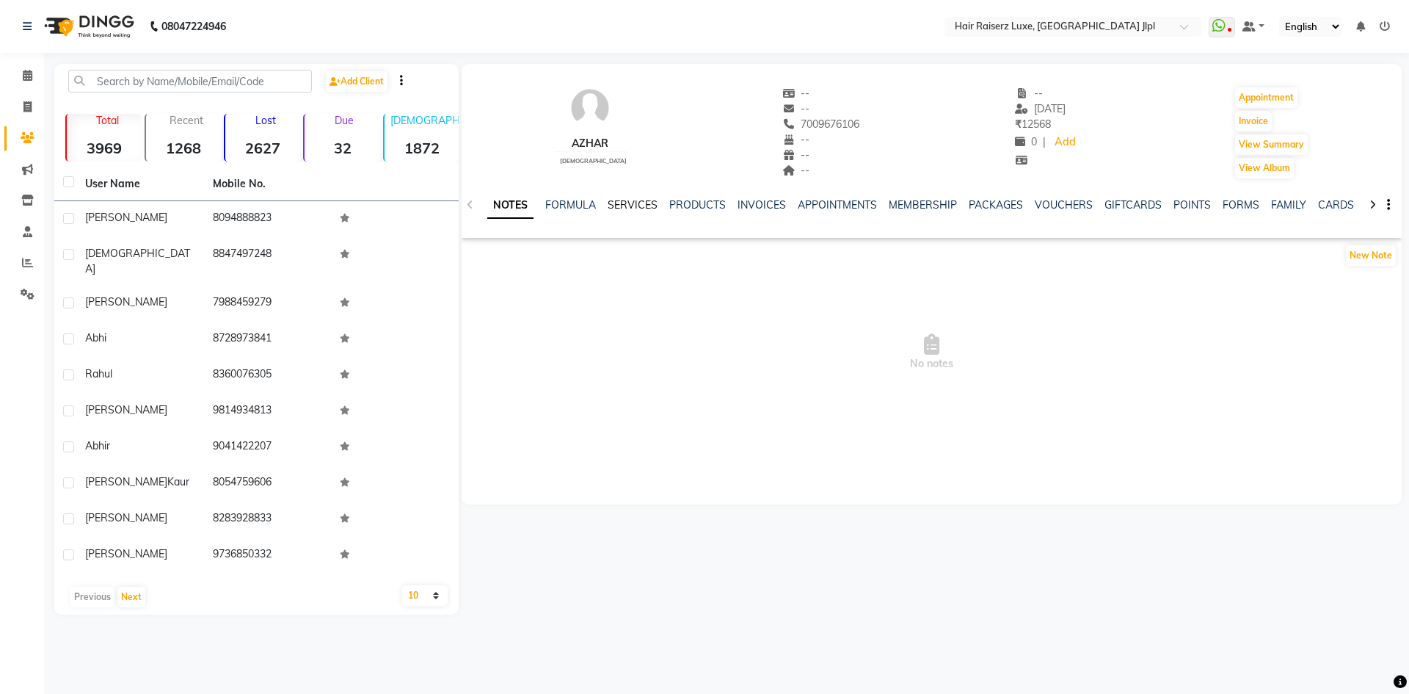
click at [641, 201] on link "SERVICES" at bounding box center [633, 204] width 50 height 13
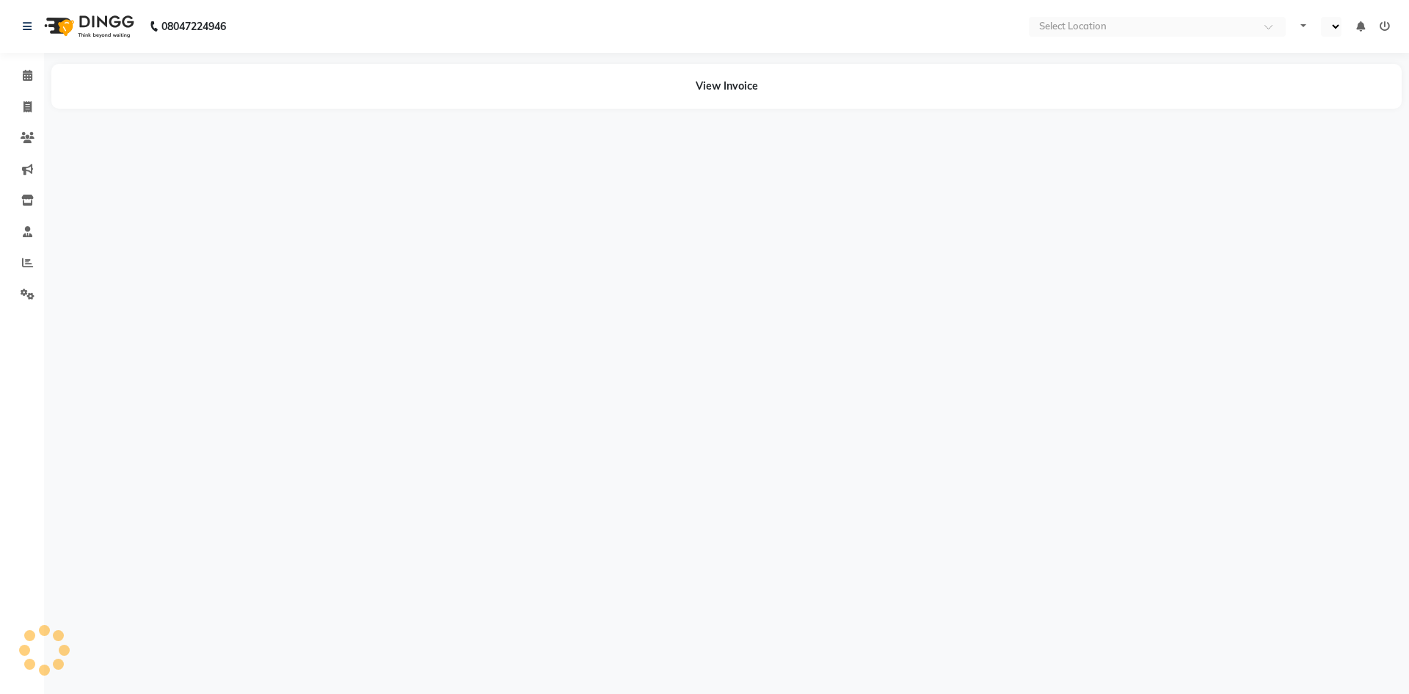
select select "en"
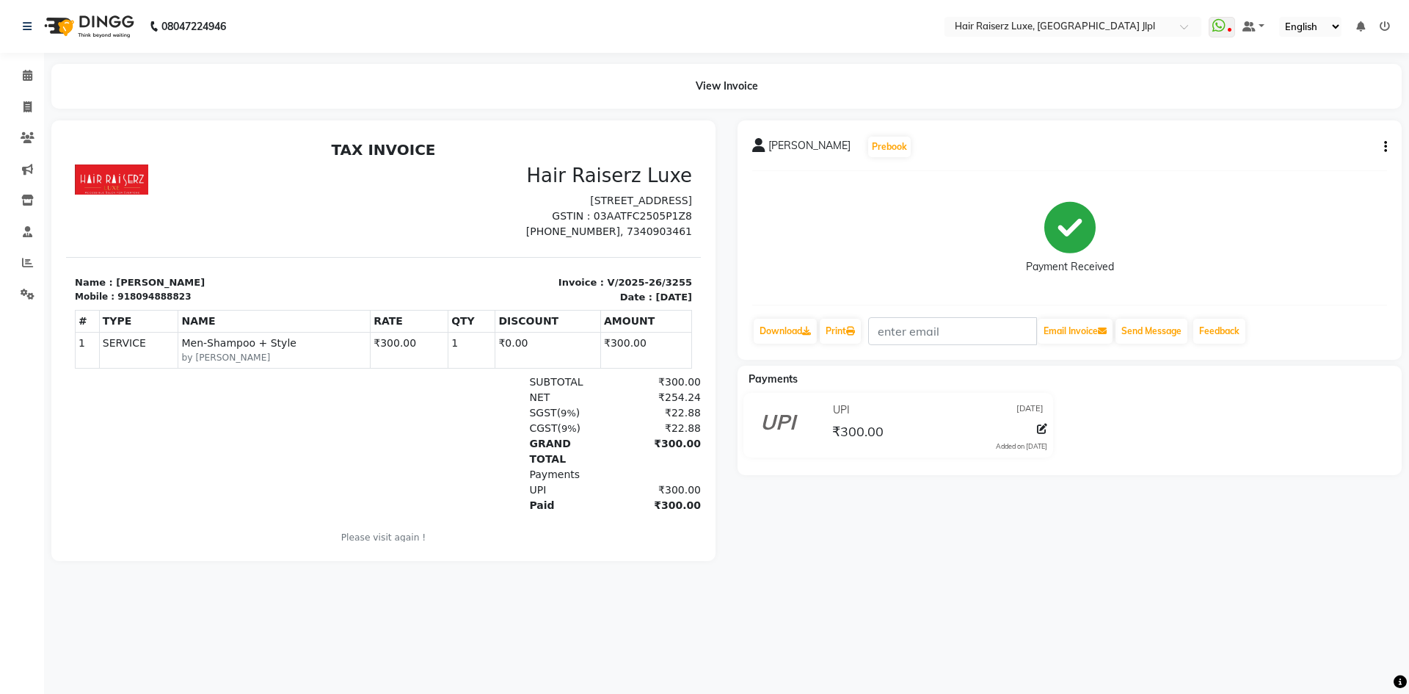
click at [229, 338] on span "Men-Shampoo + Style" at bounding box center [274, 342] width 186 height 15
click at [259, 338] on span "Men-Shampoo + Style" at bounding box center [274, 342] width 186 height 15
click at [1380, 26] on icon at bounding box center [1385, 26] width 10 height 10
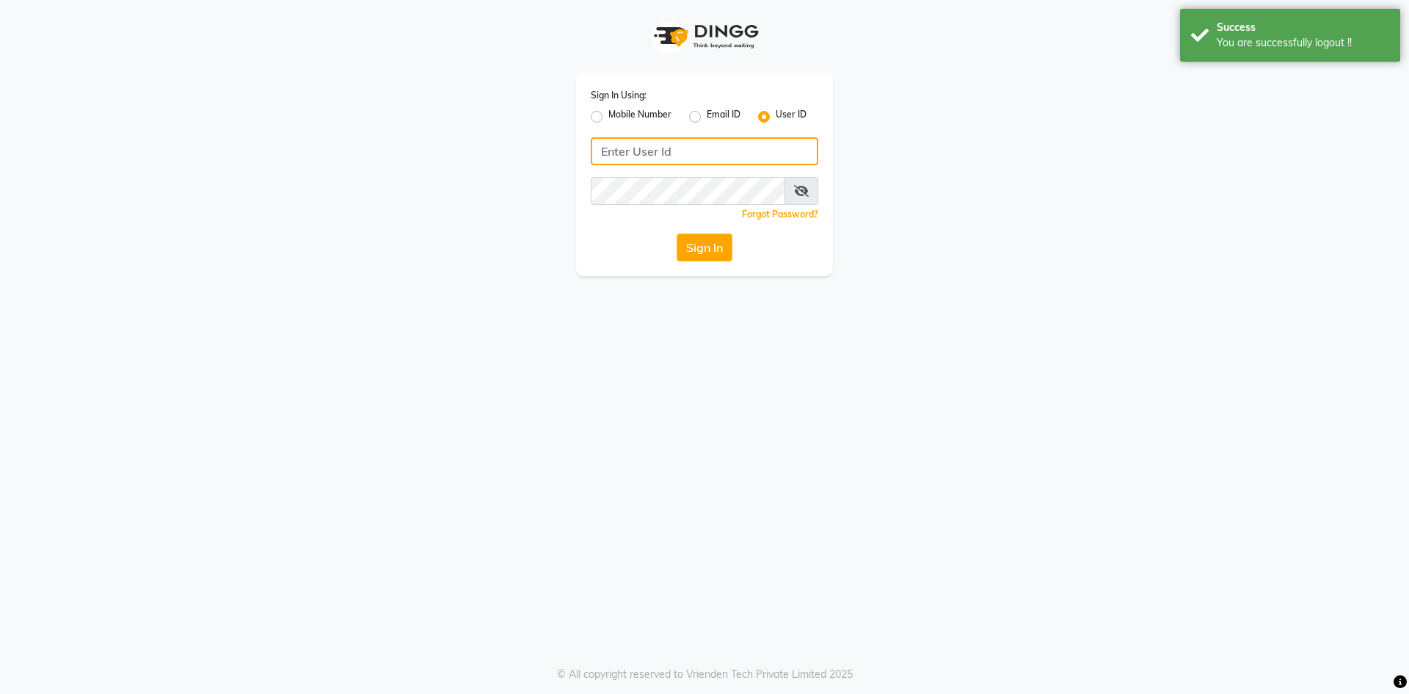
type input "7696244464"
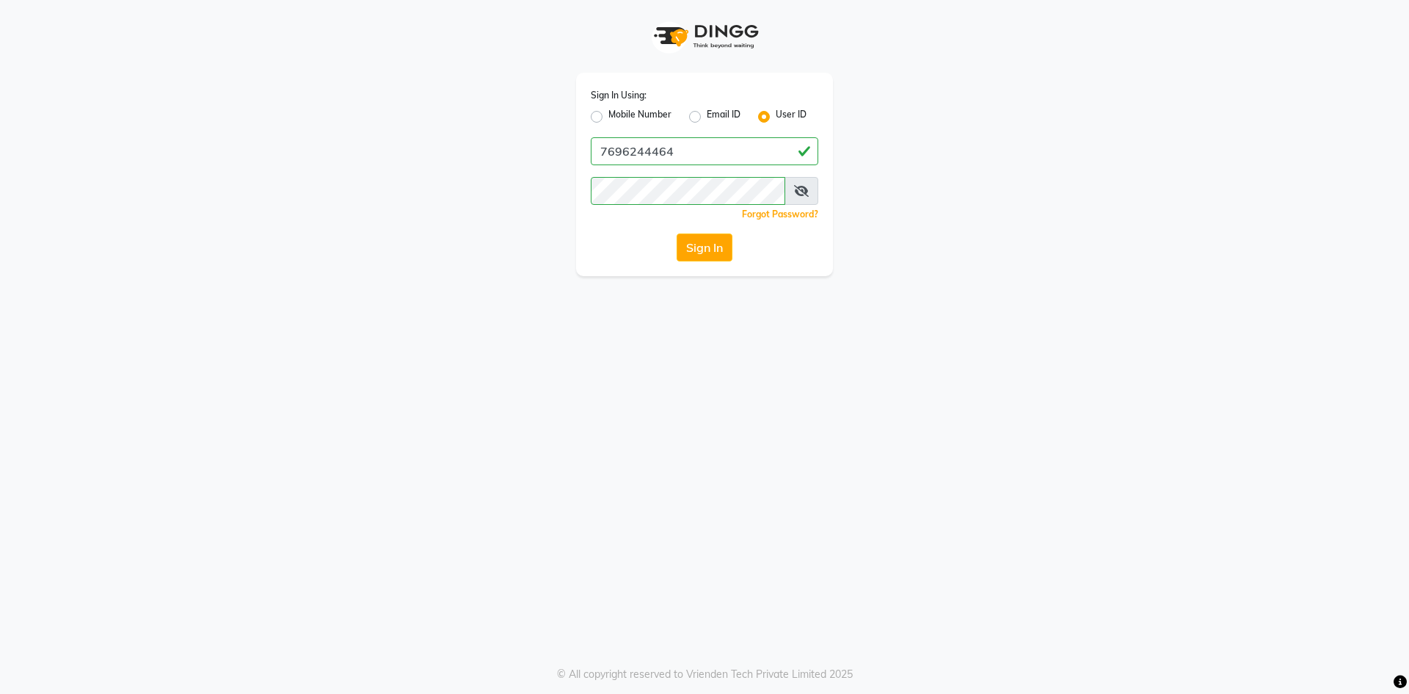
click at [609, 115] on label "Mobile Number" at bounding box center [640, 117] width 63 height 18
click at [609, 115] on input "Mobile Number" at bounding box center [614, 113] width 10 height 10
radio input "true"
radio input "false"
click at [689, 154] on input "Username" at bounding box center [729, 151] width 178 height 28
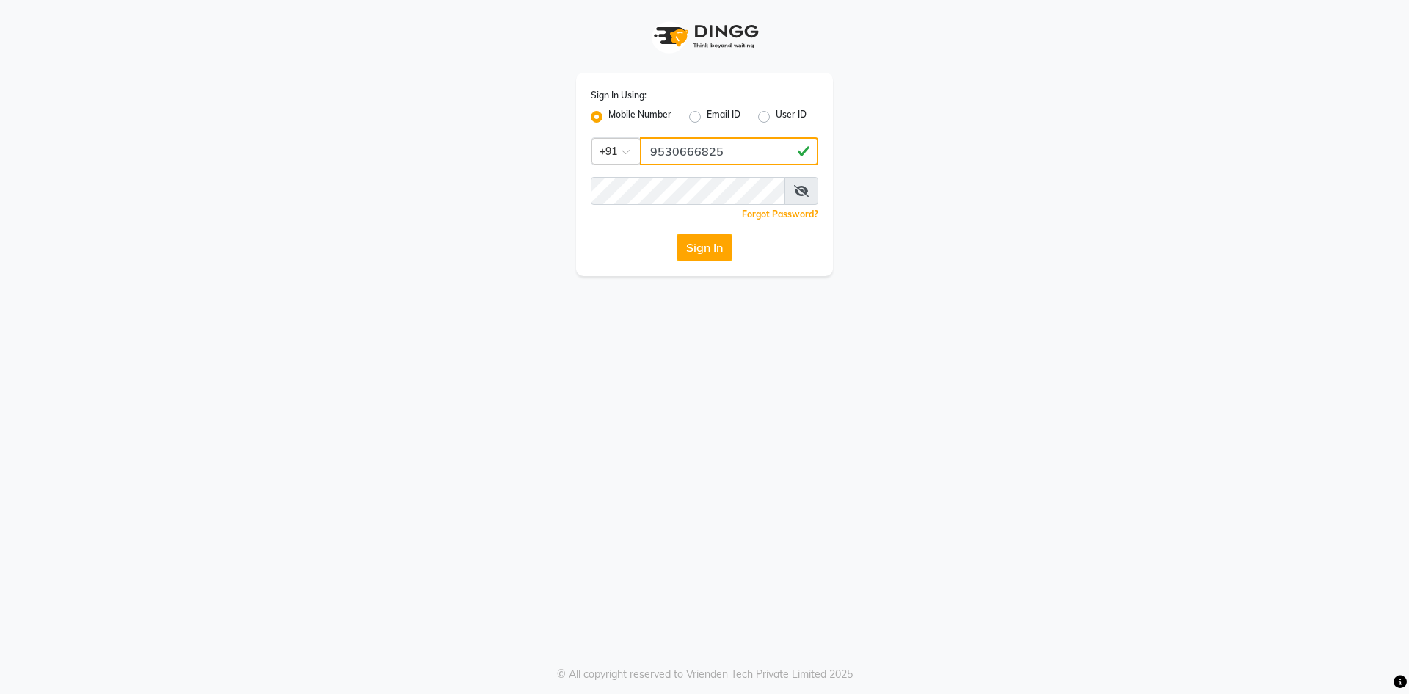
type input "9530666825"
click at [677, 233] on button "Sign In" at bounding box center [705, 247] width 56 height 28
